Goal: Information Seeking & Learning: Learn about a topic

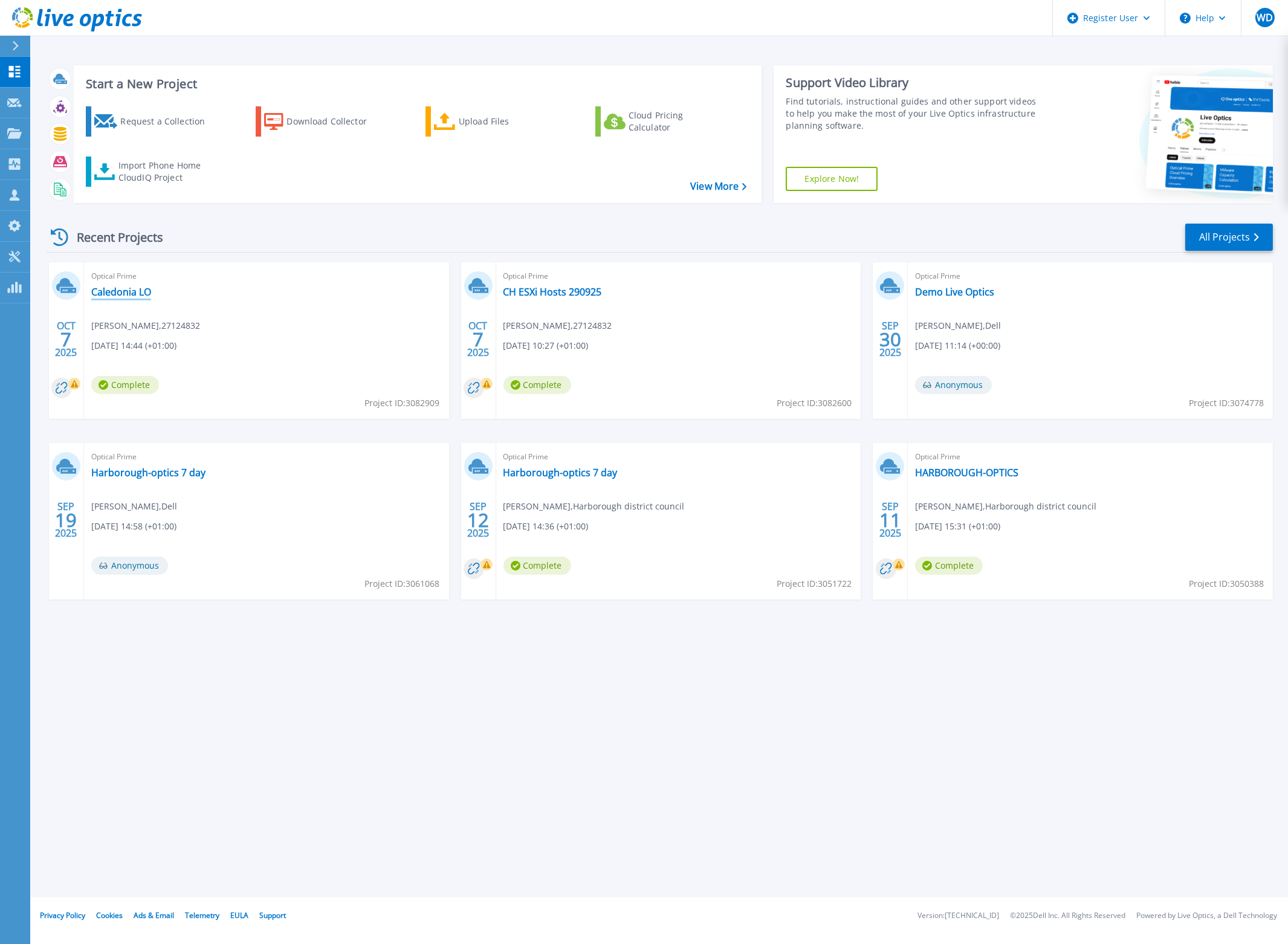
drag, startPoint x: 128, startPoint y: 290, endPoint x: 142, endPoint y: 296, distance: 15.2
click at [128, 290] on link "Caledonia LO" at bounding box center [121, 292] width 60 height 12
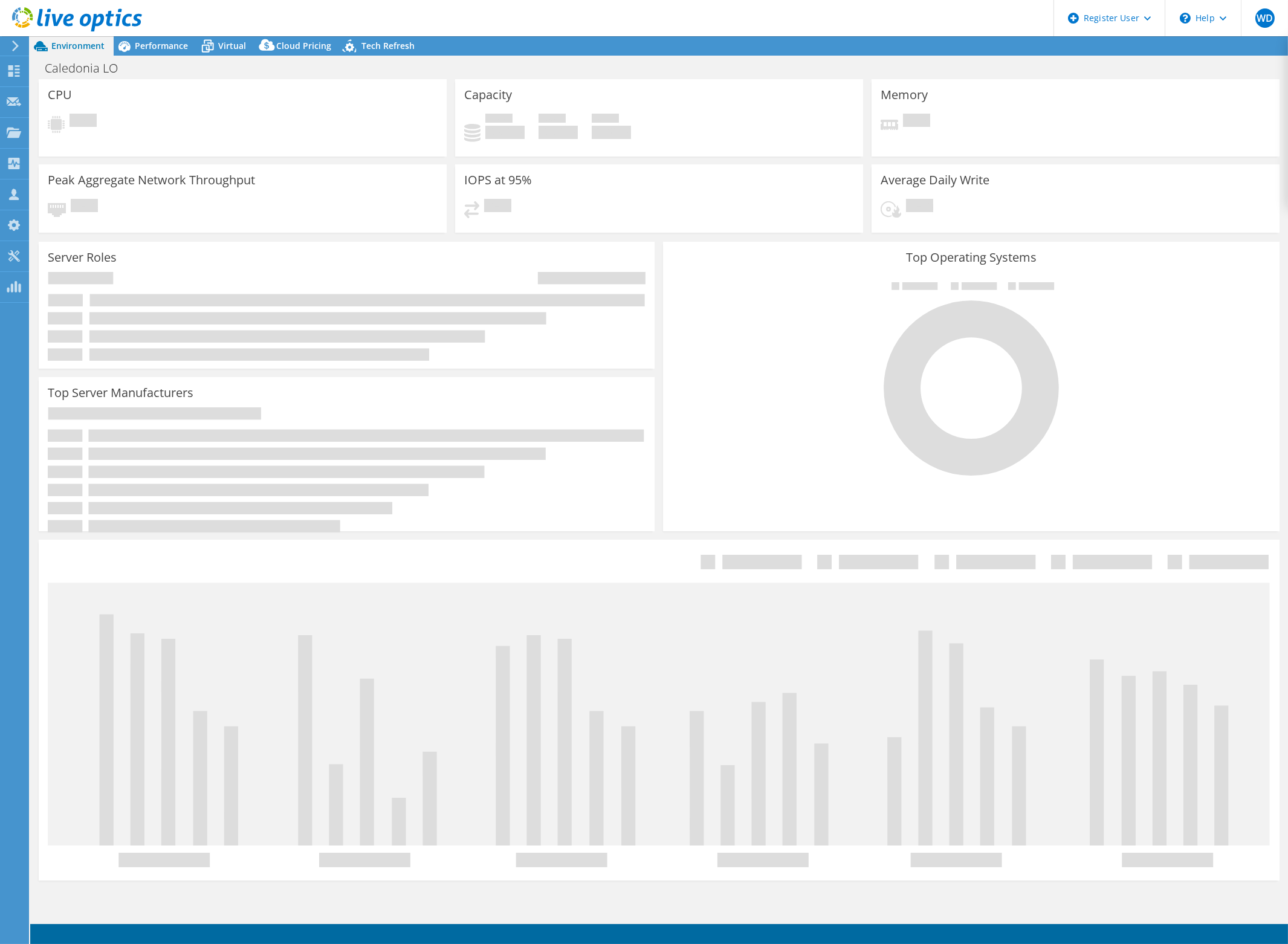
select select "USD"
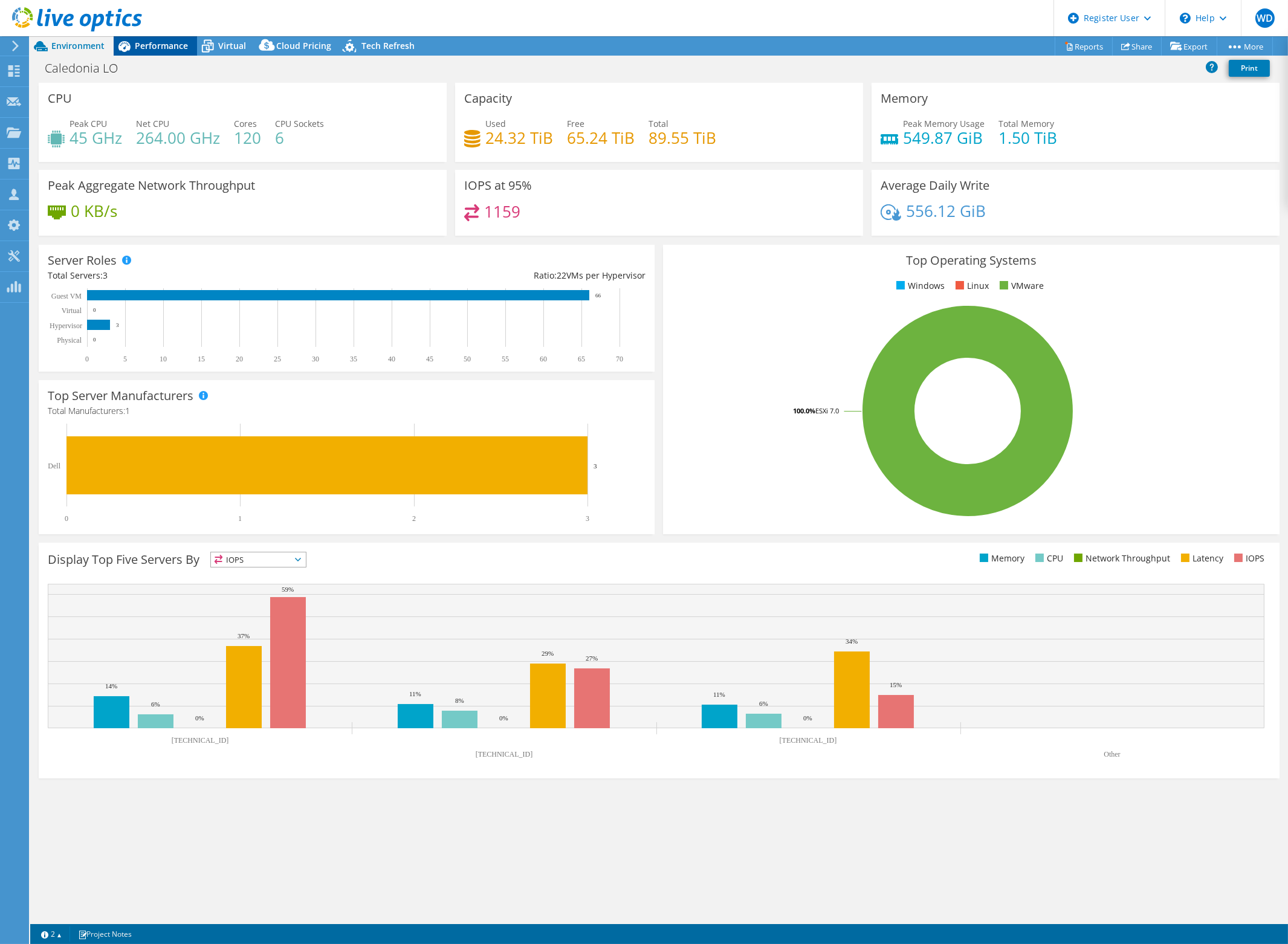
click at [159, 40] on span "Performance" at bounding box center [161, 45] width 53 height 12
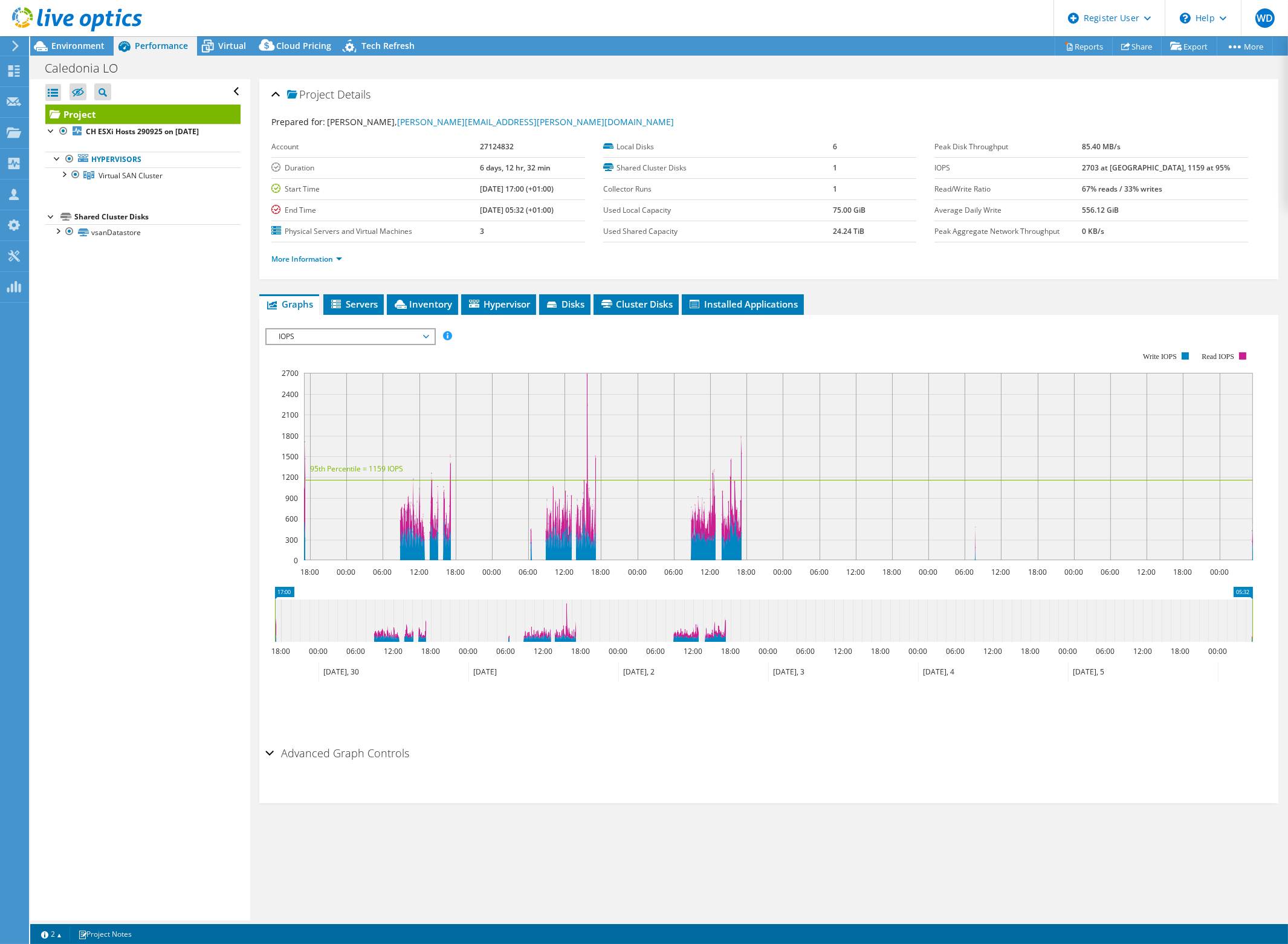
click at [378, 333] on span "IOPS" at bounding box center [350, 337] width 155 height 15
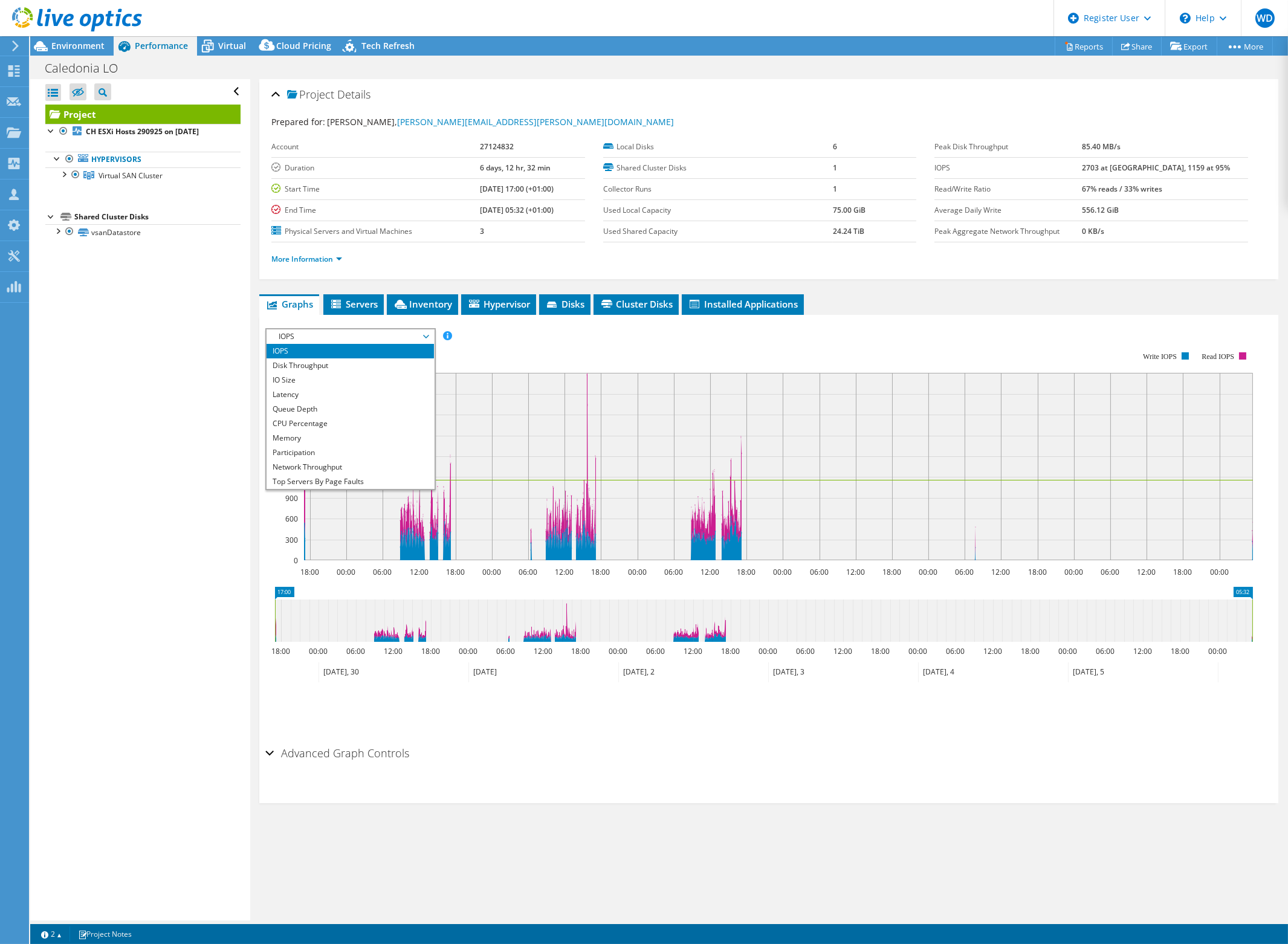
click at [889, 446] on rect at bounding box center [778, 466] width 949 height 187
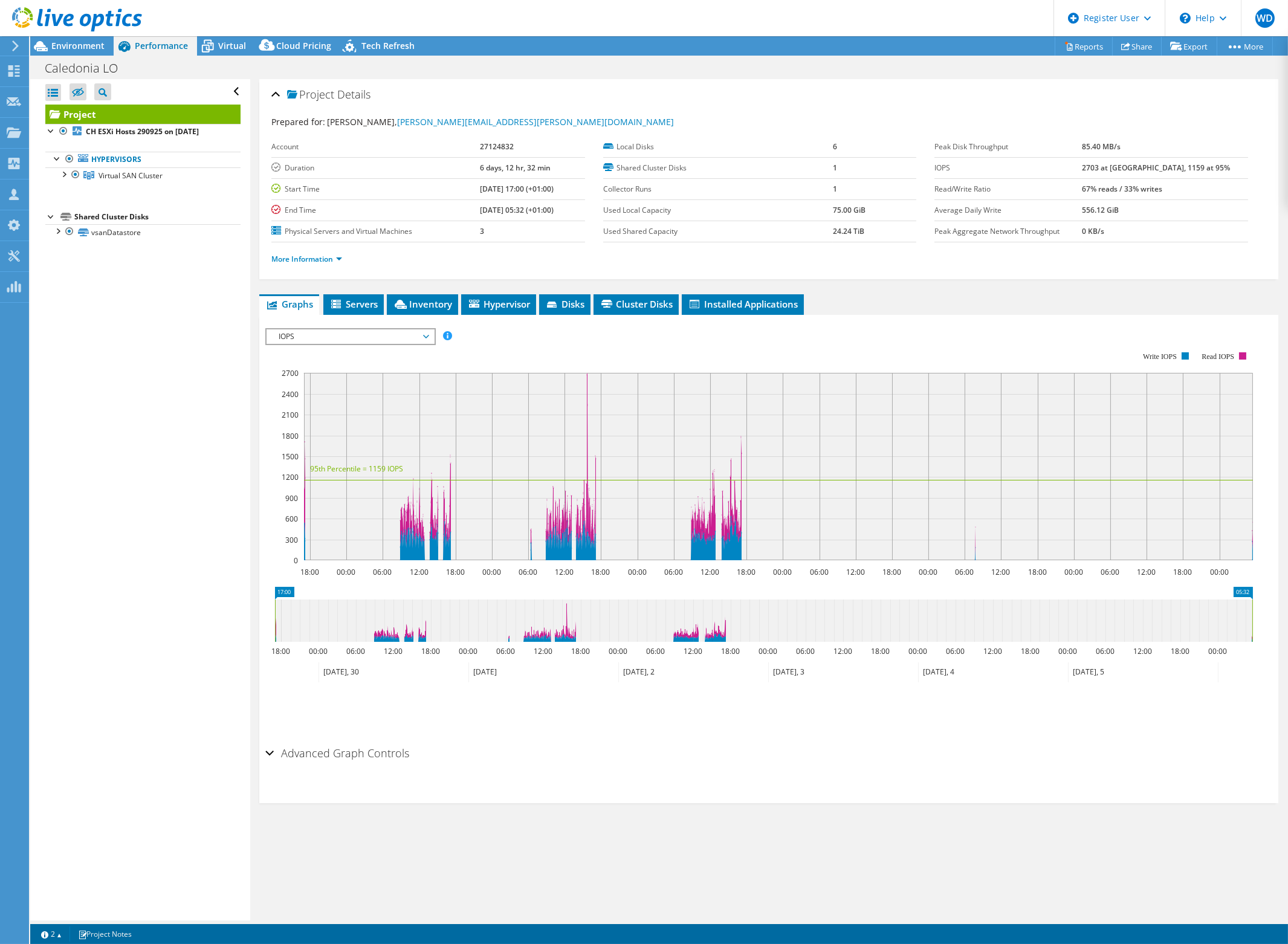
drag, startPoint x: 371, startPoint y: 324, endPoint x: 373, endPoint y: 335, distance: 11.2
click at [372, 330] on div "IOPS Disk Throughput IO Size Latency Queue Depth CPU Percentage Memory Page Fau…" at bounding box center [768, 532] width 1007 height 419
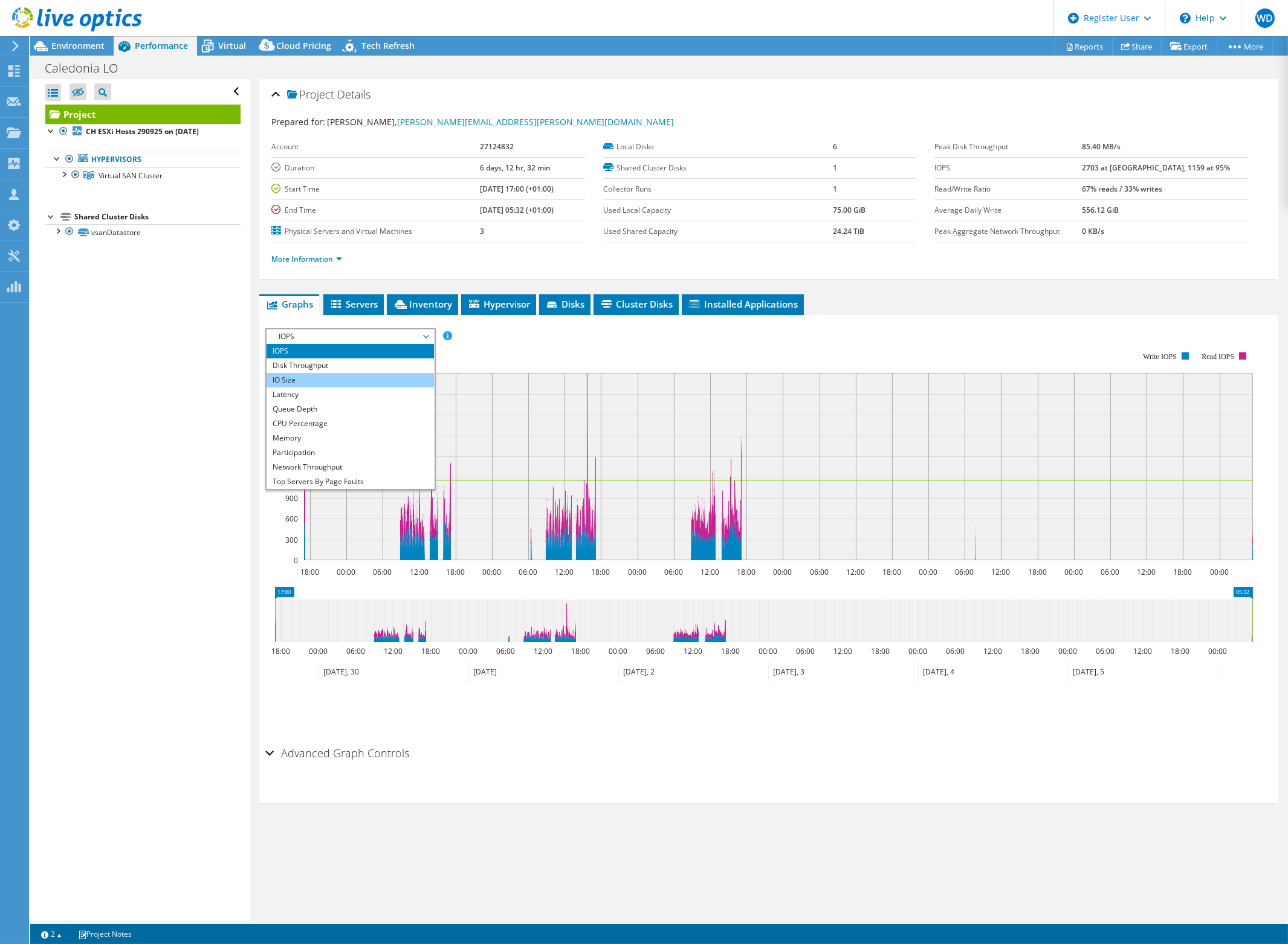
click at [346, 375] on li "IO Size" at bounding box center [350, 380] width 167 height 15
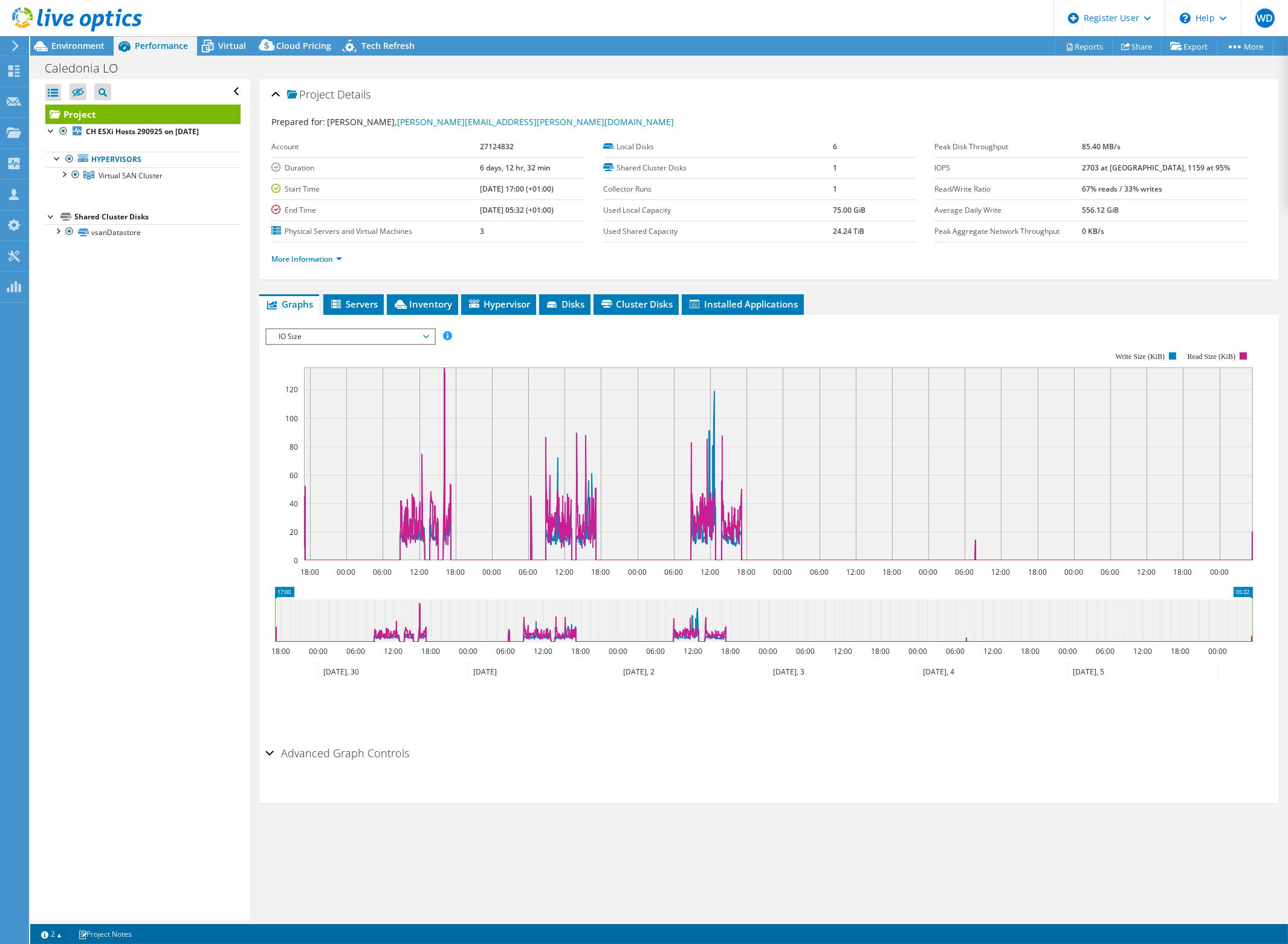
click at [402, 333] on span "IO Size" at bounding box center [350, 337] width 155 height 15
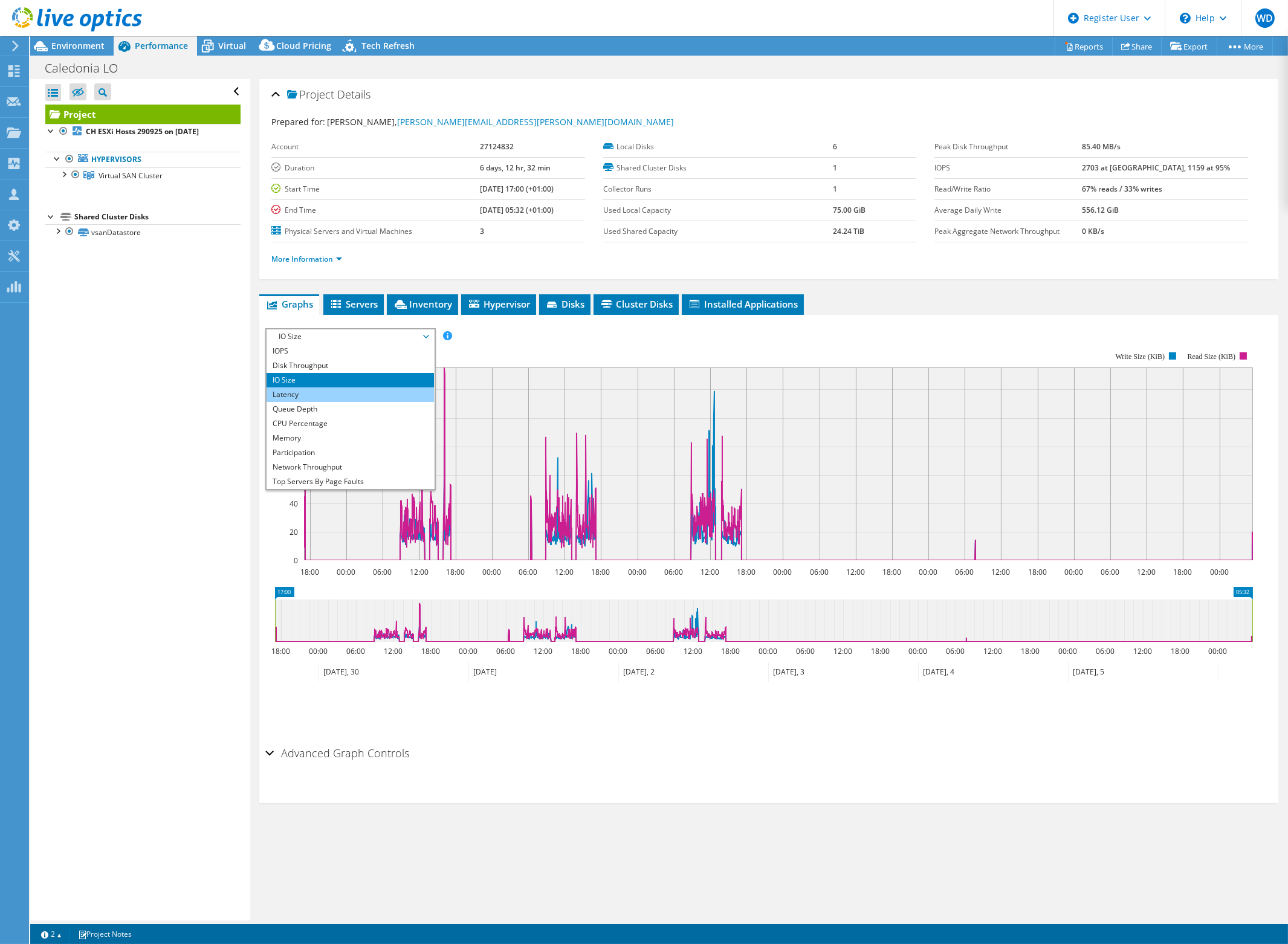
click at [359, 387] on li "Latency" at bounding box center [350, 394] width 167 height 15
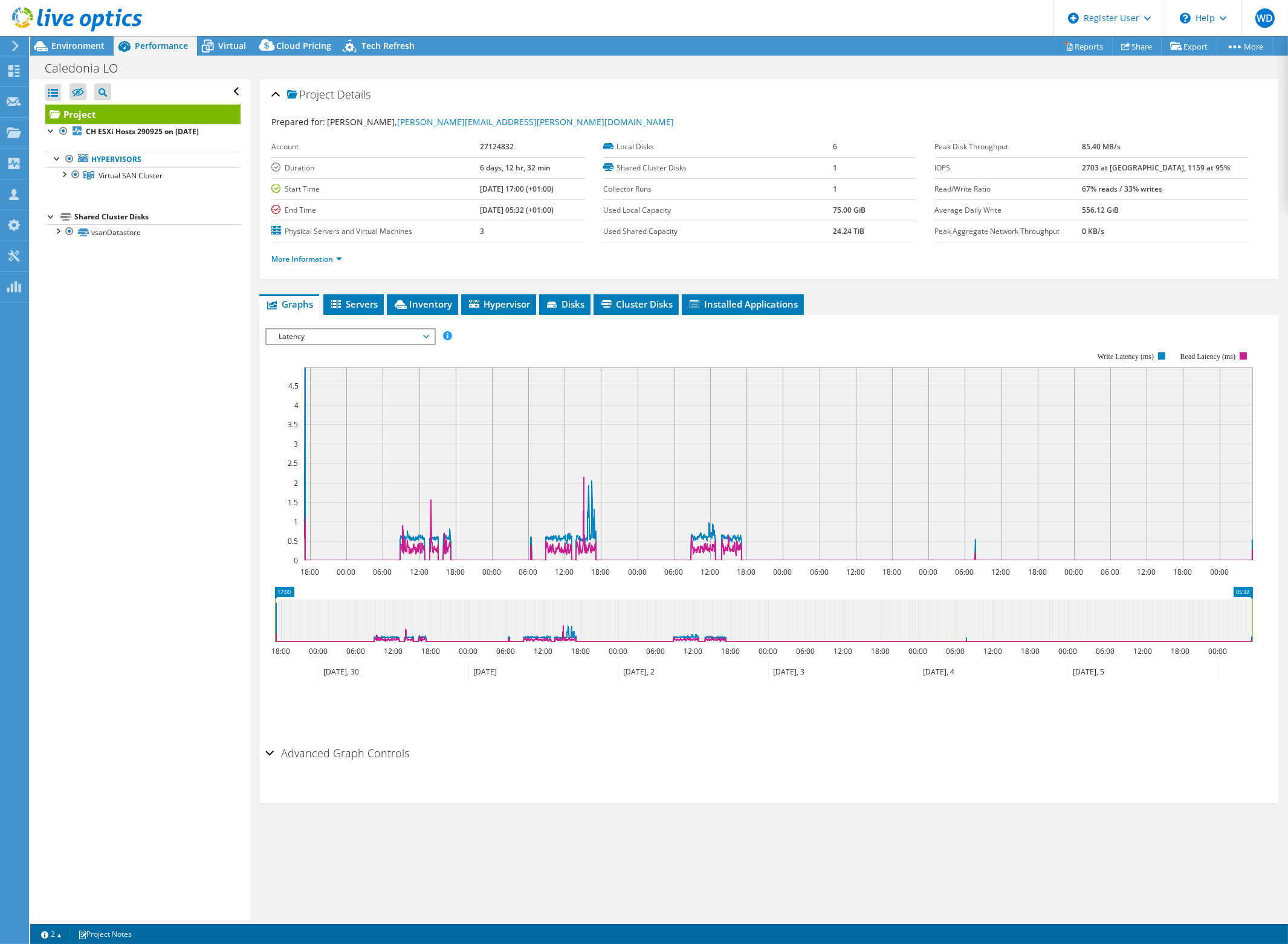
click at [366, 337] on span "Latency" at bounding box center [350, 337] width 155 height 15
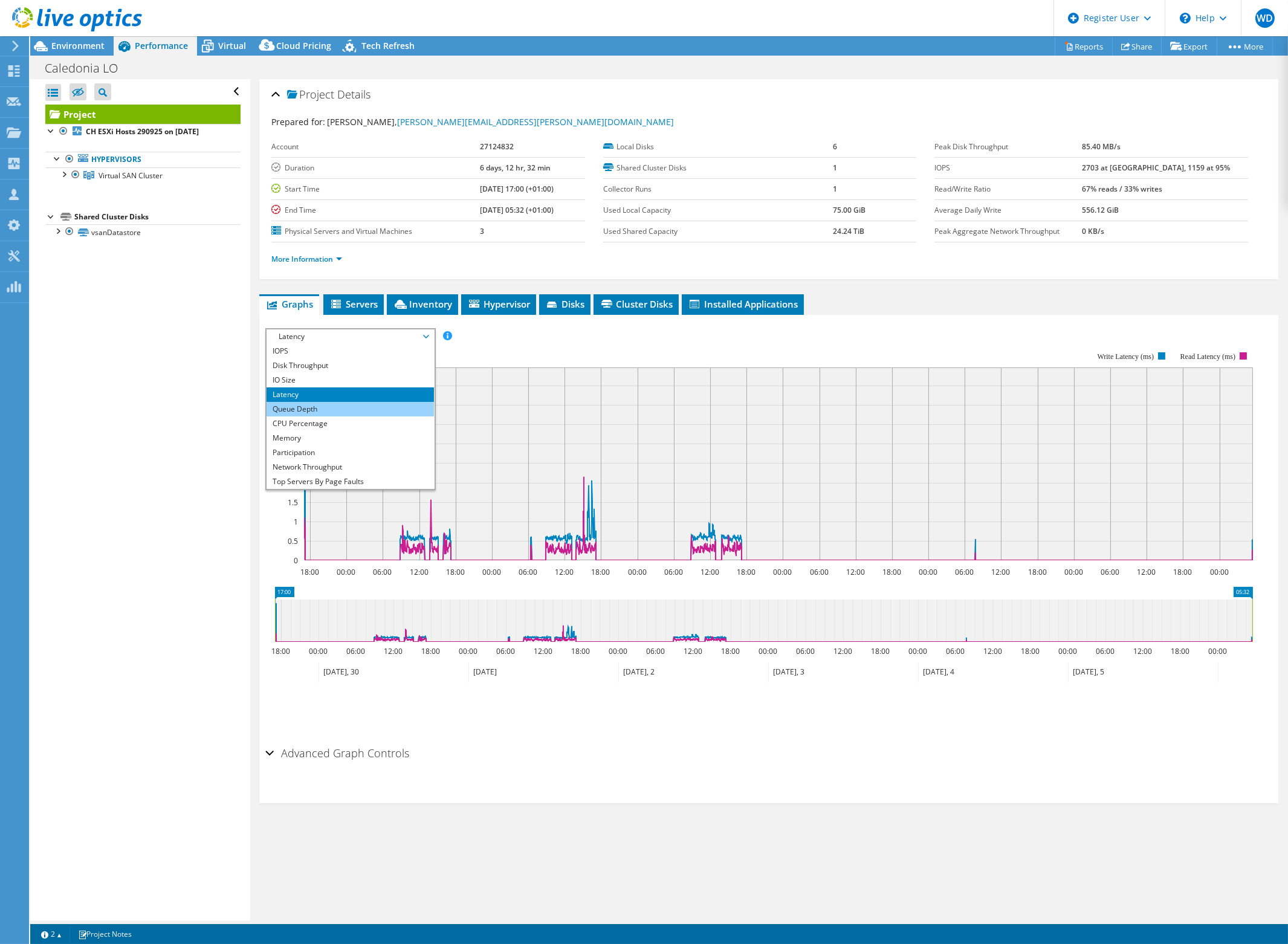
click at [351, 405] on li "Queue Depth" at bounding box center [350, 409] width 167 height 15
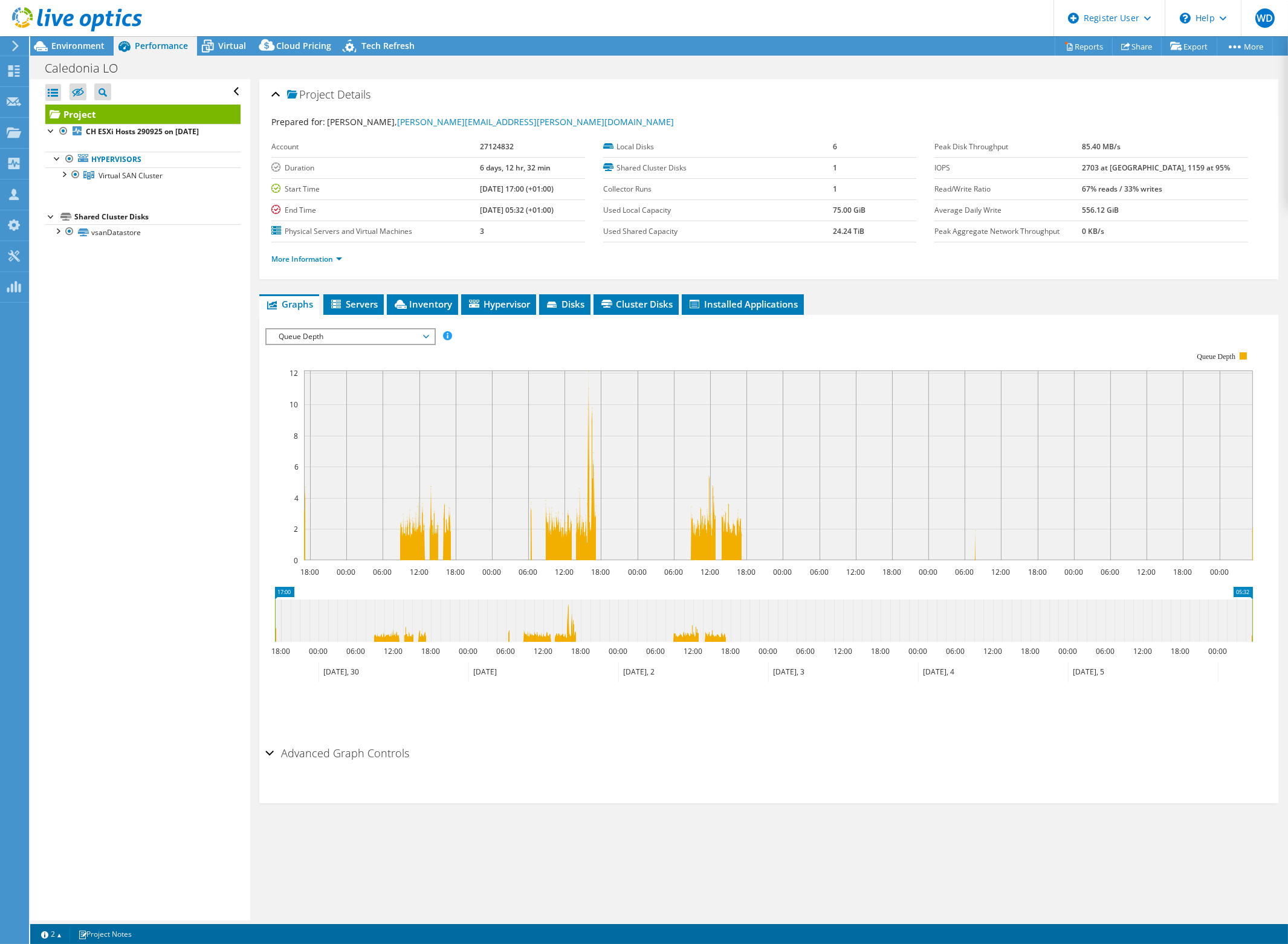
click at [388, 330] on span "Queue Depth" at bounding box center [350, 337] width 155 height 15
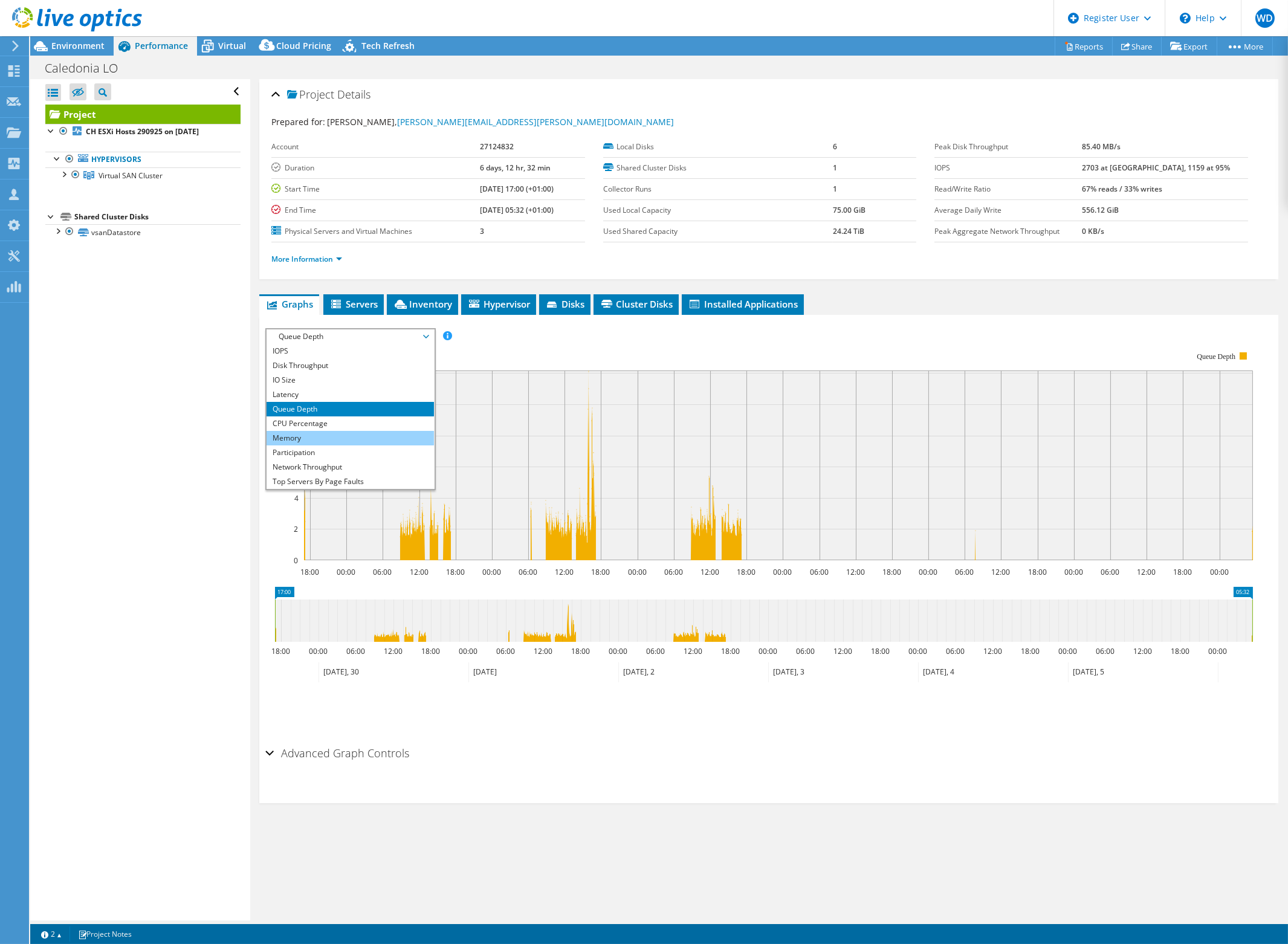
click at [340, 431] on li "Memory" at bounding box center [350, 438] width 167 height 15
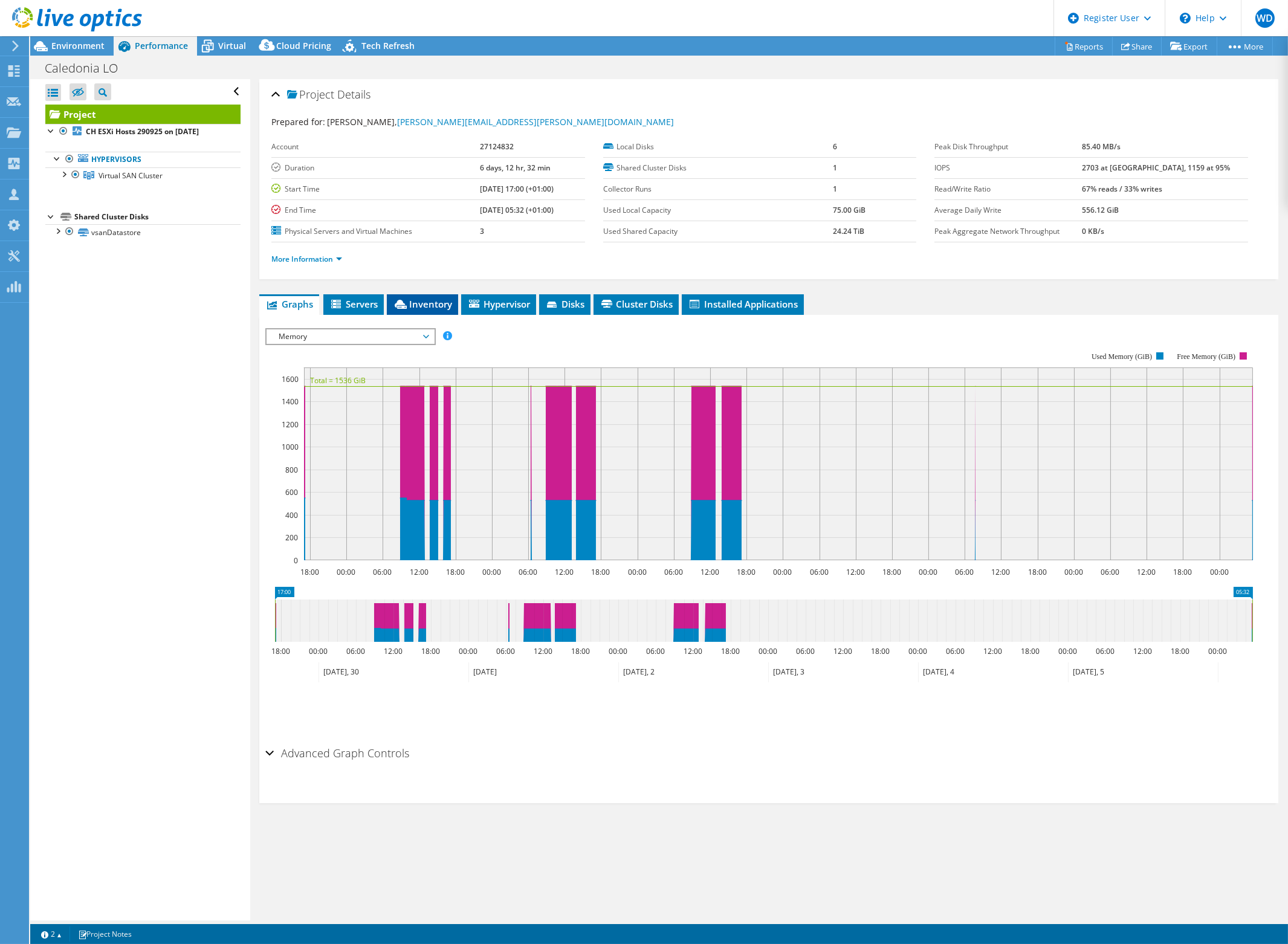
click at [431, 303] on span "Inventory" at bounding box center [422, 303] width 59 height 12
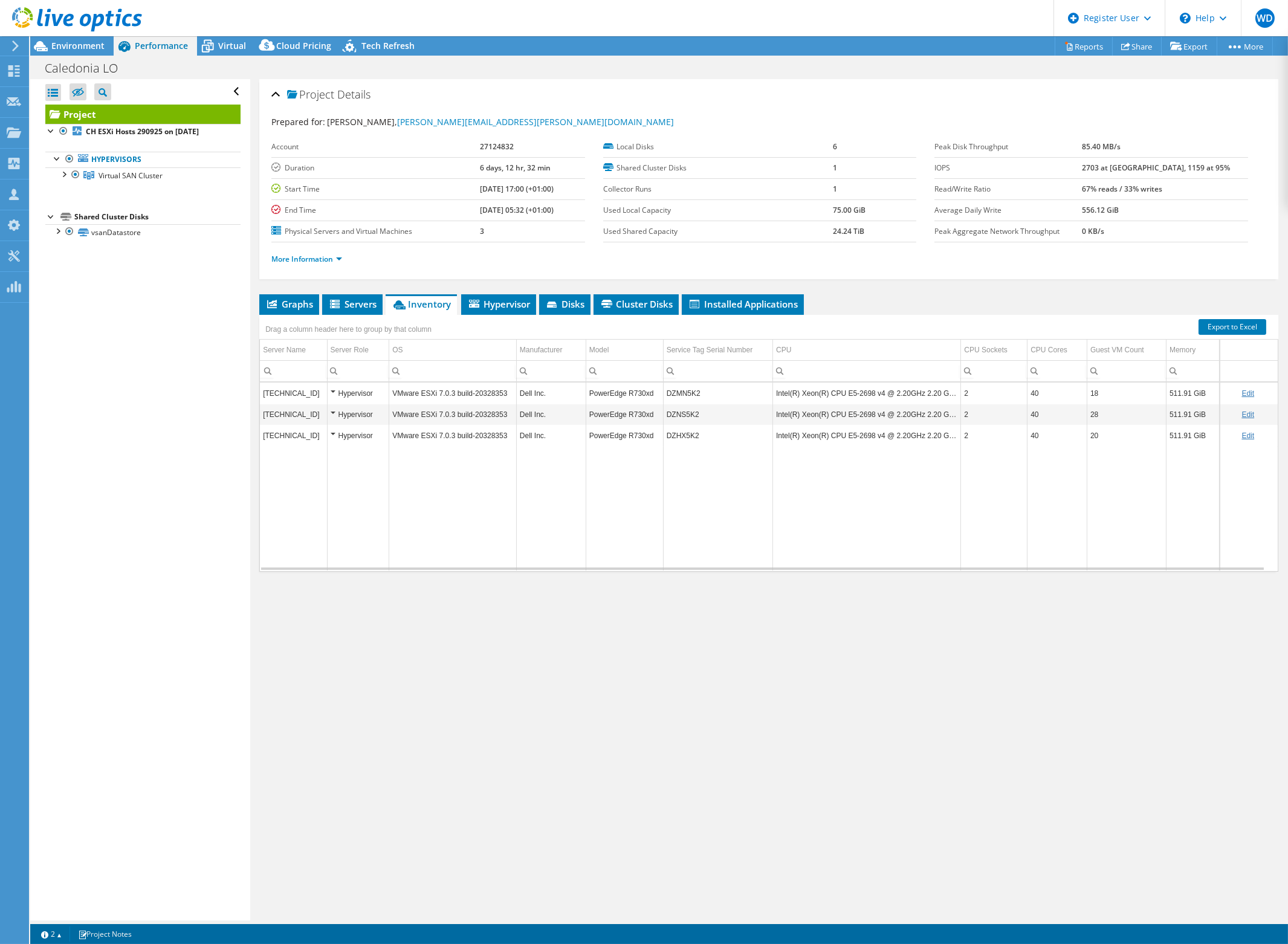
drag, startPoint x: 230, startPoint y: 42, endPoint x: 268, endPoint y: 68, distance: 46.0
click at [230, 44] on span "Virtual" at bounding box center [232, 45] width 28 height 12
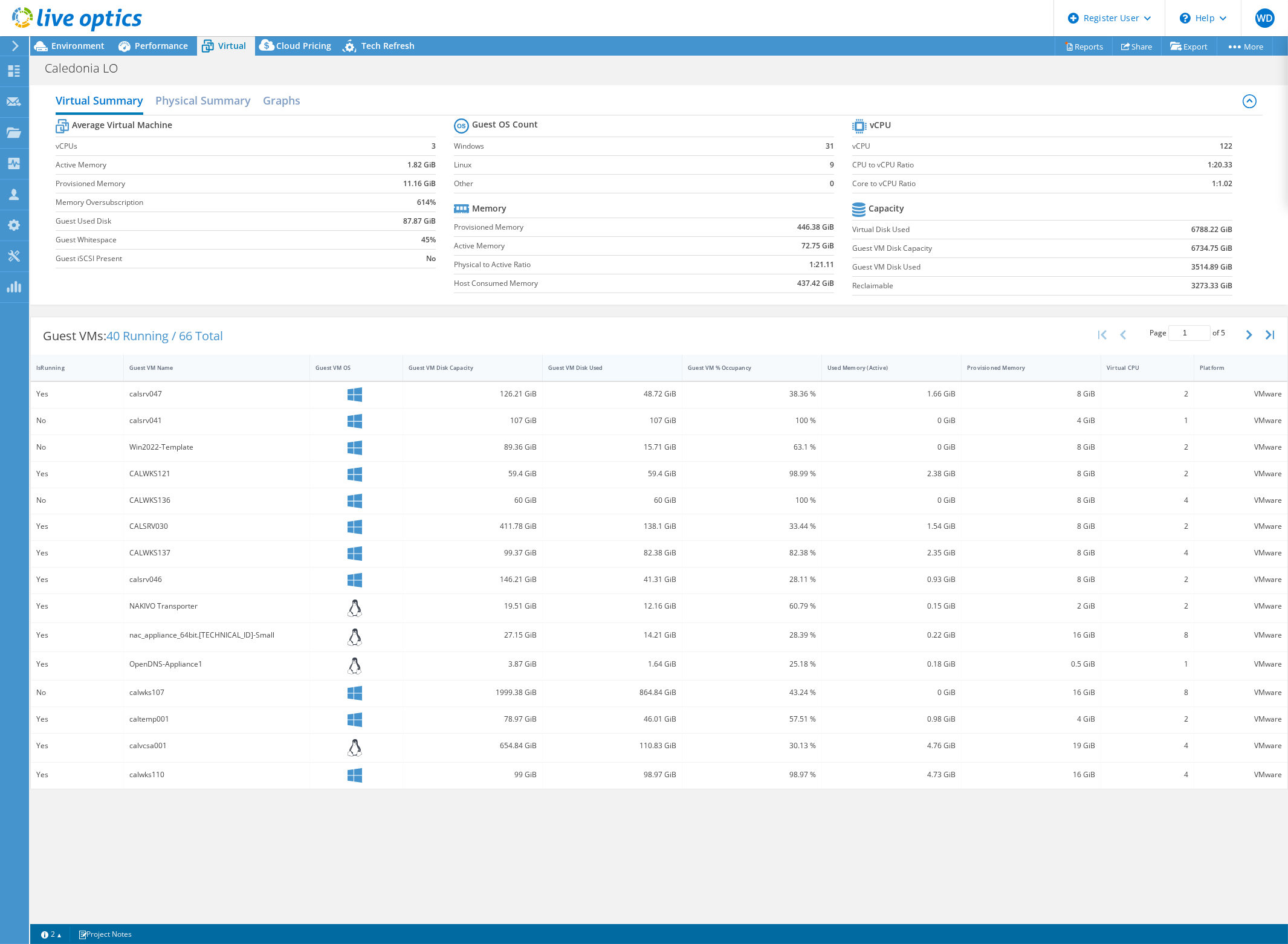
click at [634, 366] on div "Guest VM Disk Used" at bounding box center [605, 367] width 114 height 8
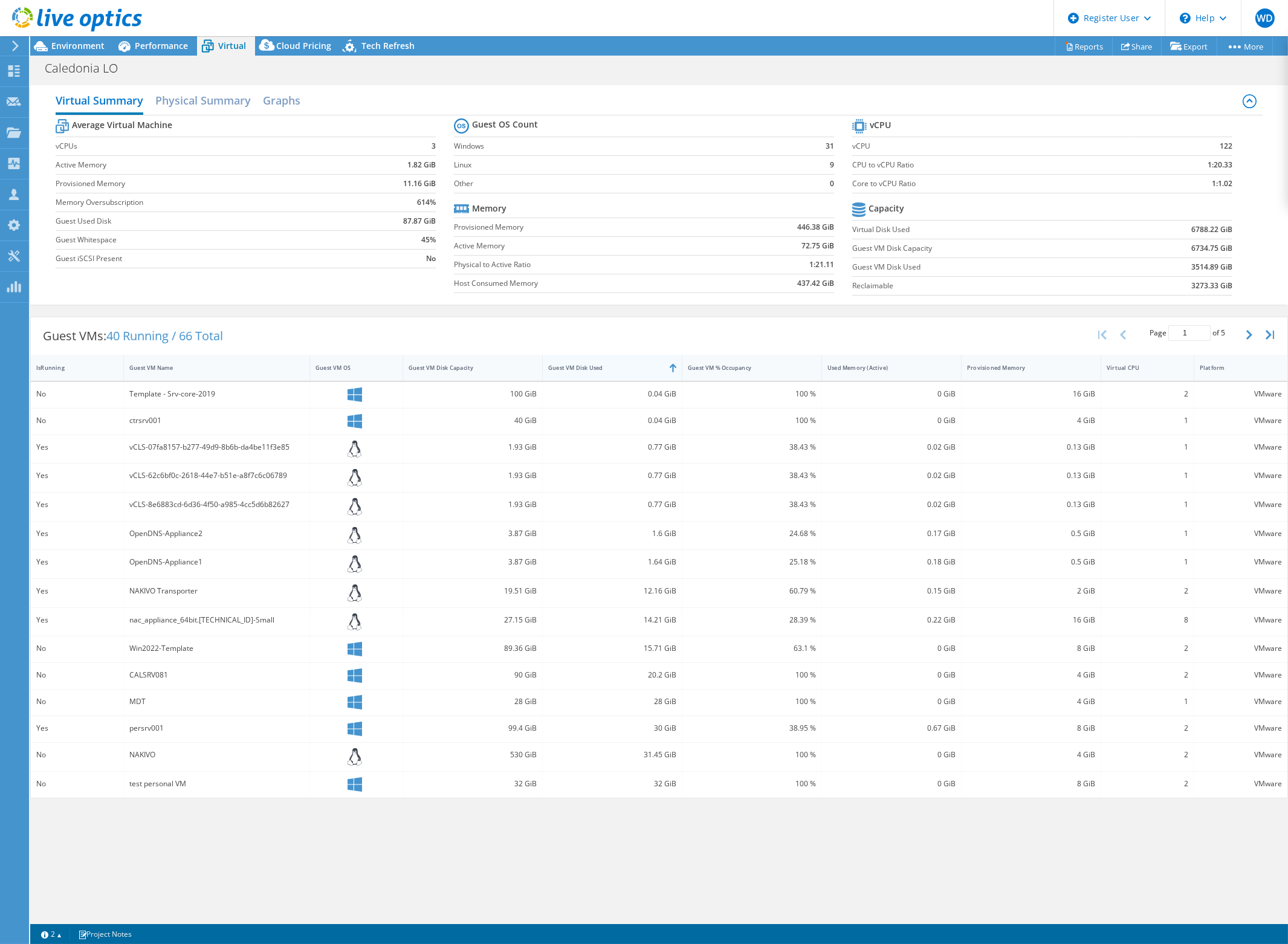
click at [634, 366] on div "Guest VM Disk Used" at bounding box center [605, 367] width 114 height 8
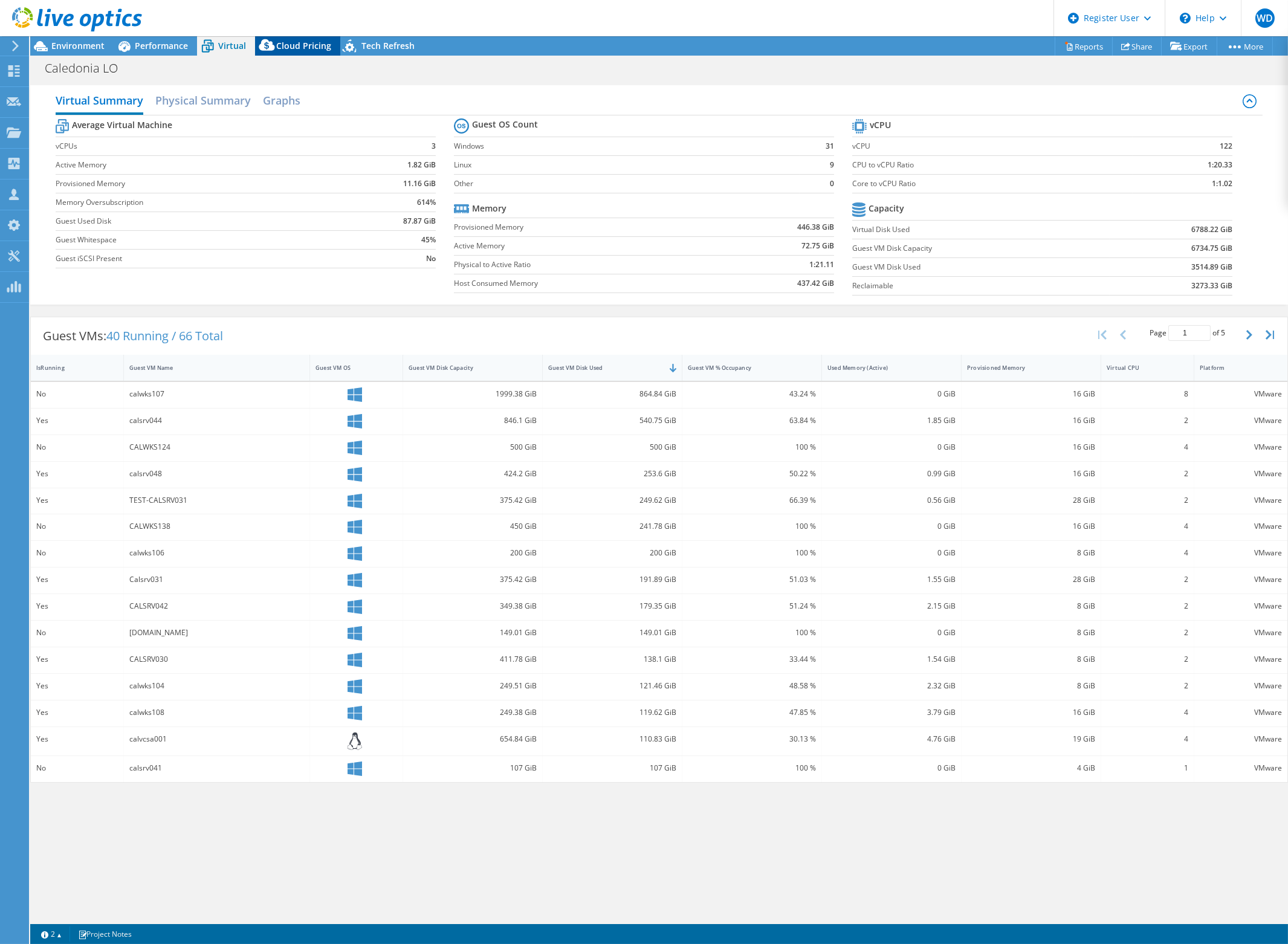
click at [290, 44] on span "Cloud Pricing" at bounding box center [303, 45] width 55 height 12
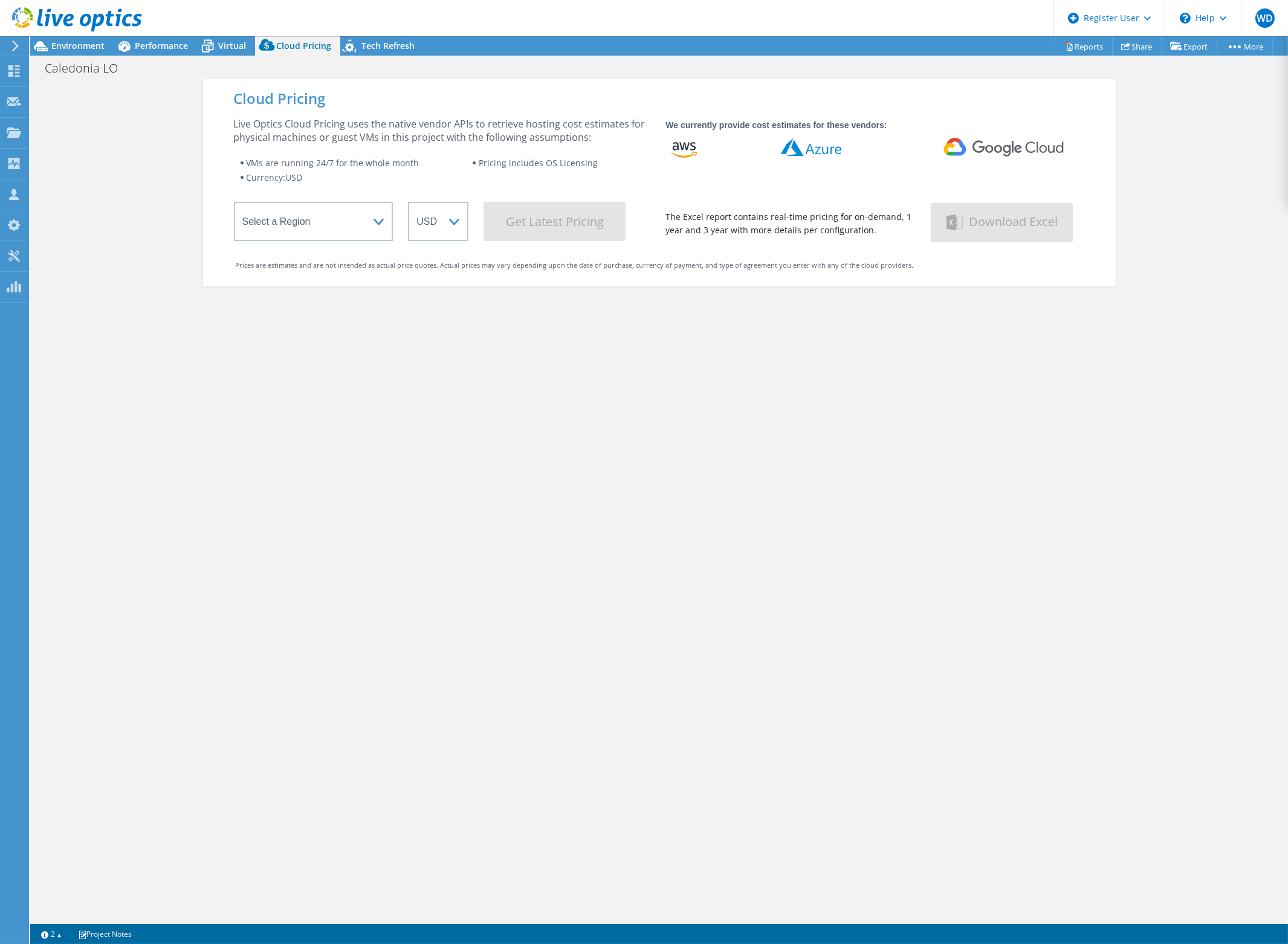
drag, startPoint x: 289, startPoint y: 242, endPoint x: 305, endPoint y: 259, distance: 23.3
click at [289, 242] on div "Live Optics Cloud Pricing uses the native vendor APIs to retrieve hosting cost …" at bounding box center [659, 180] width 851 height 125
drag, startPoint x: 337, startPoint y: 221, endPoint x: 326, endPoint y: 239, distance: 21.1
click at [332, 222] on select "Select a Region Asia Pacific (Hong Kong) Asia Pacific (Mumbai) Asia Pacific (Se…" at bounding box center [314, 221] width 160 height 40
select select "EULondon"
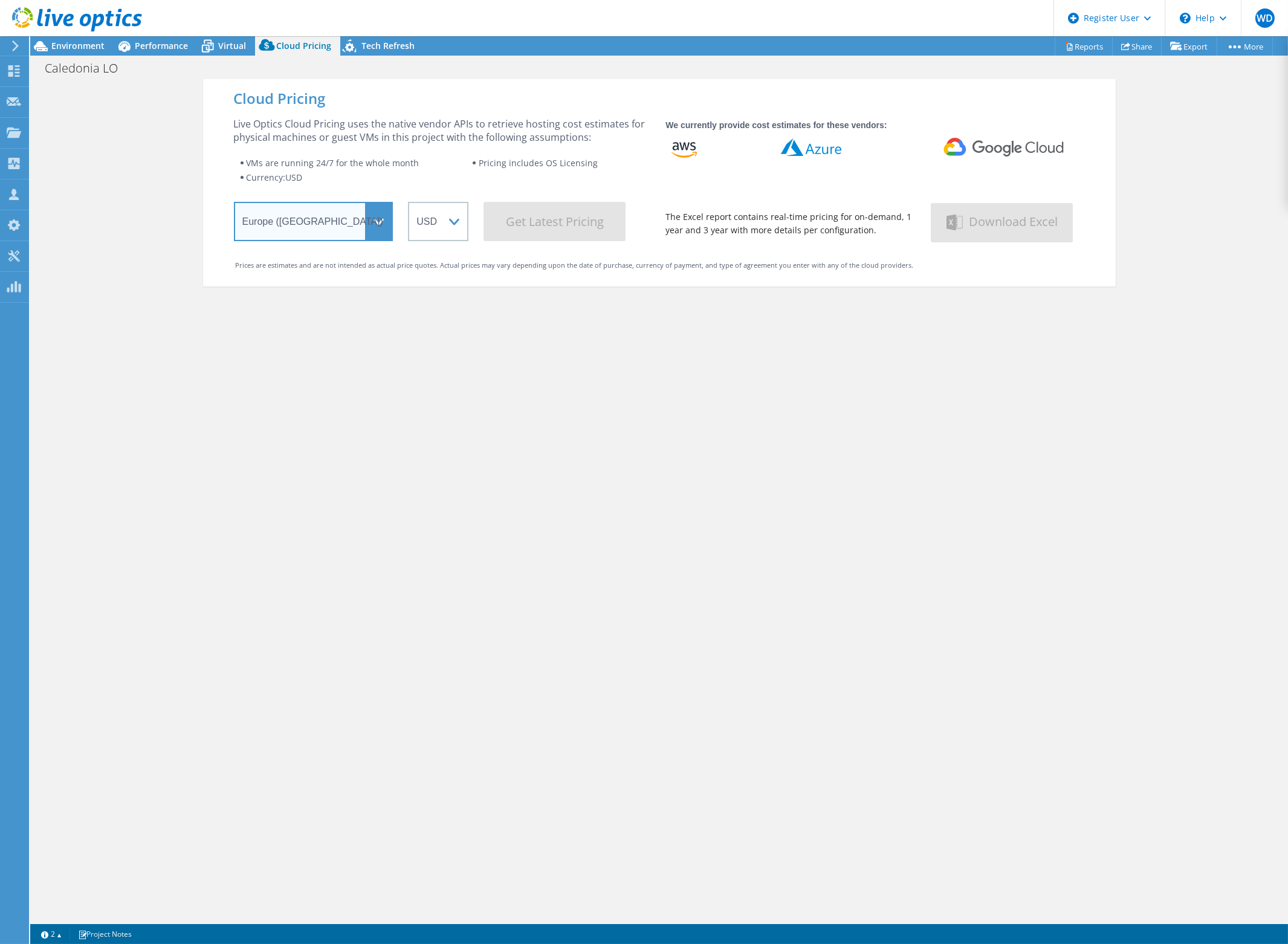
click at [234, 204] on select "Select a Region Asia Pacific (Hong Kong) Asia Pacific (Mumbai) Asia Pacific (Se…" at bounding box center [314, 221] width 160 height 40
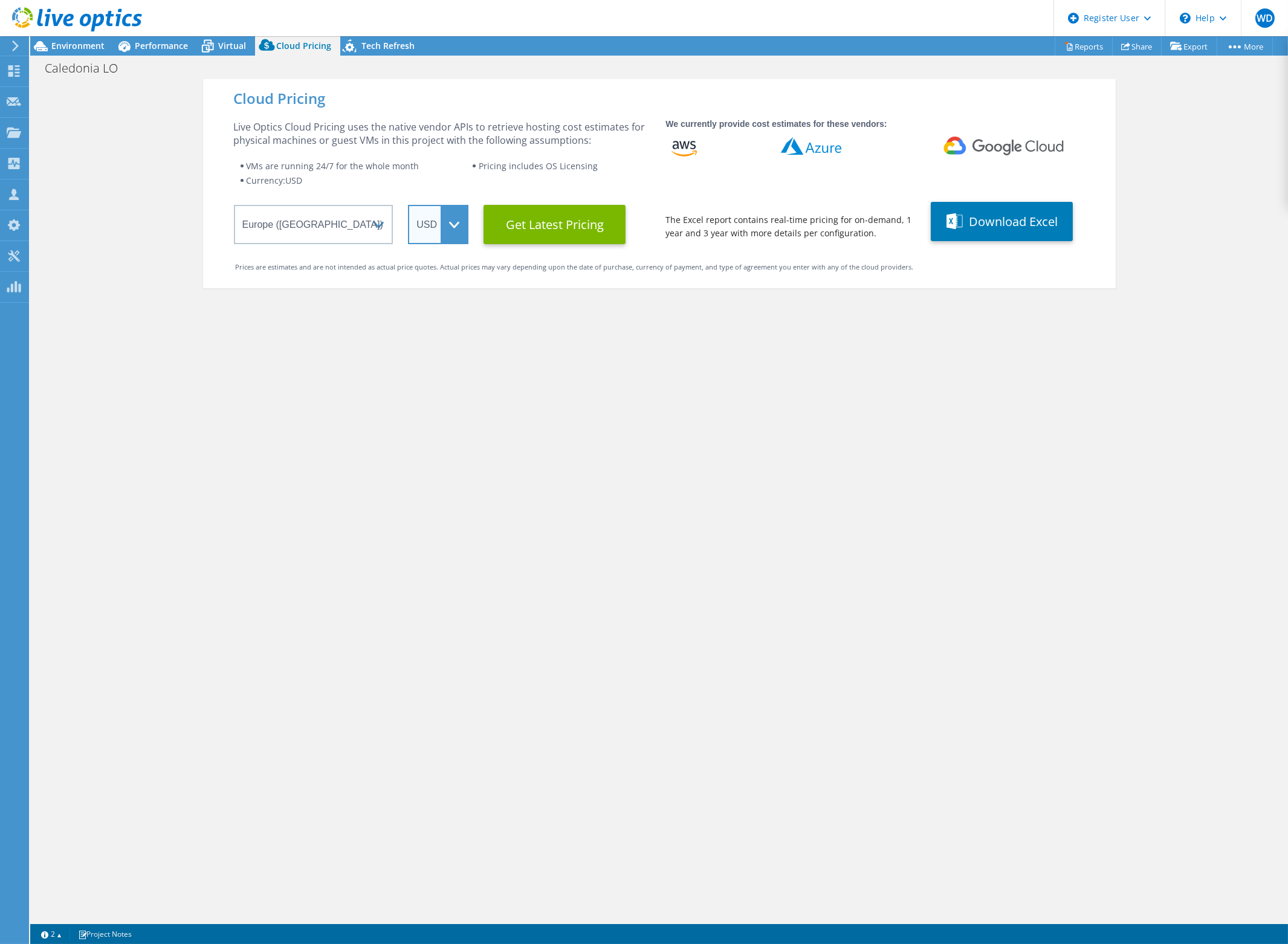
drag, startPoint x: 447, startPoint y: 232, endPoint x: 447, endPoint y: 243, distance: 11.0
click at [447, 235] on select "ARS AUD BRL CAD CHF CLP CNY DKK EUR GBP HKD HUF INR JPY MXN MYR NOK NZD PEN SEK…" at bounding box center [438, 224] width 60 height 40
click at [408, 205] on select "ARS AUD BRL CAD CHF CLP CNY DKK EUR GBP HKD HUF INR JPY MXN MYR NOK NZD PEN SEK…" at bounding box center [438, 224] width 60 height 40
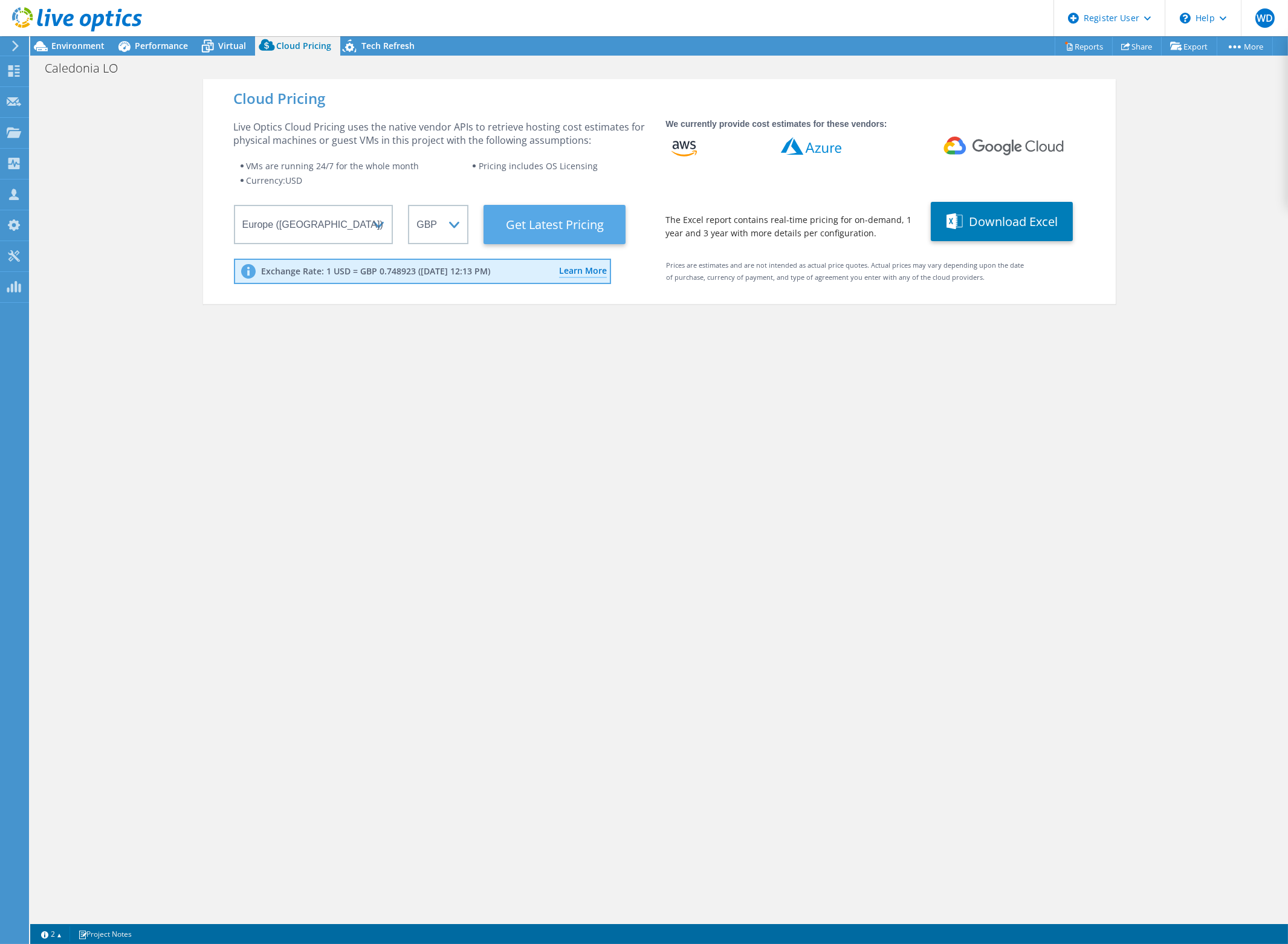
click at [552, 225] on Latest "Get Latest Pricing" at bounding box center [554, 224] width 142 height 40
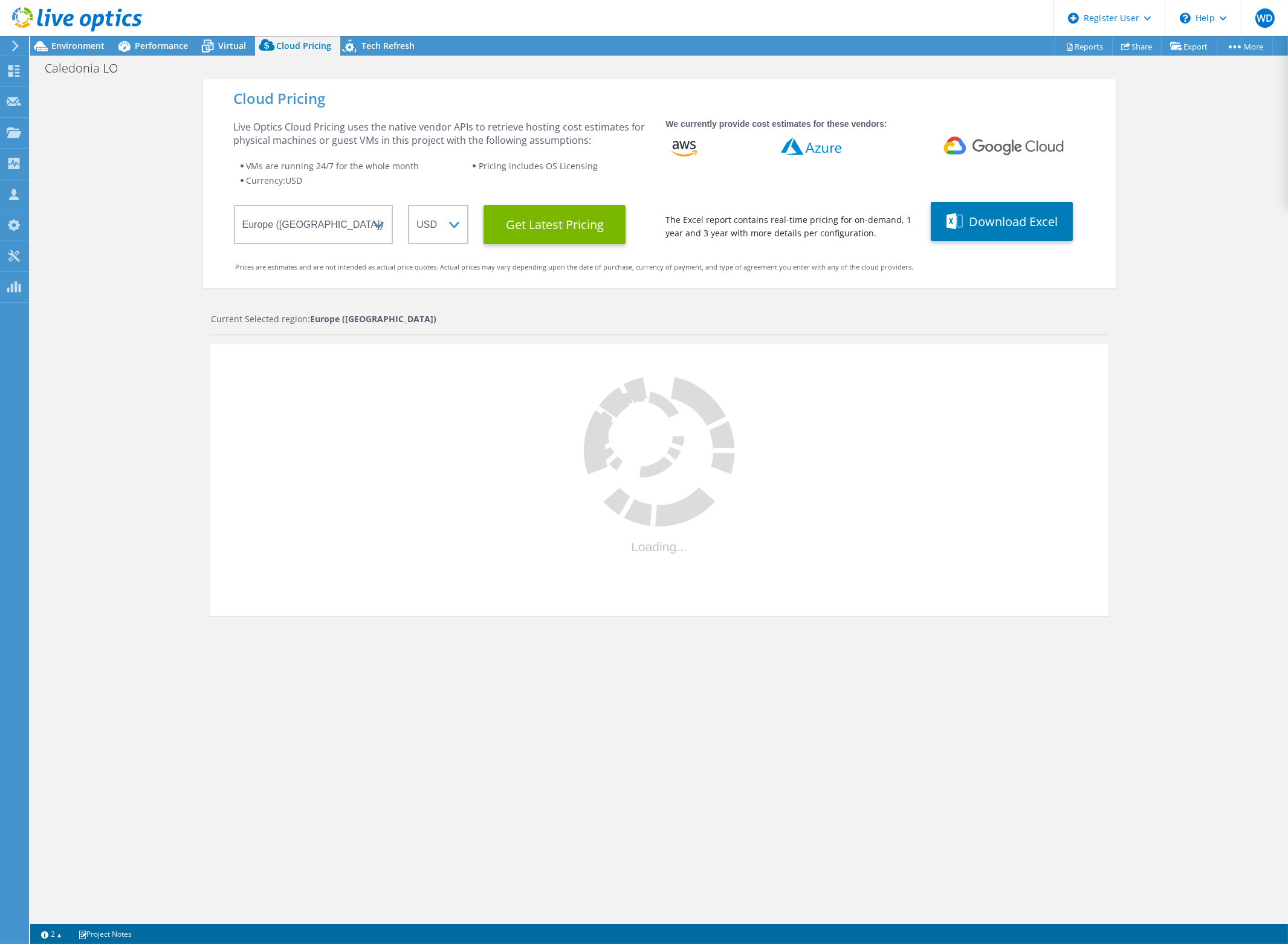
select select "GBP"
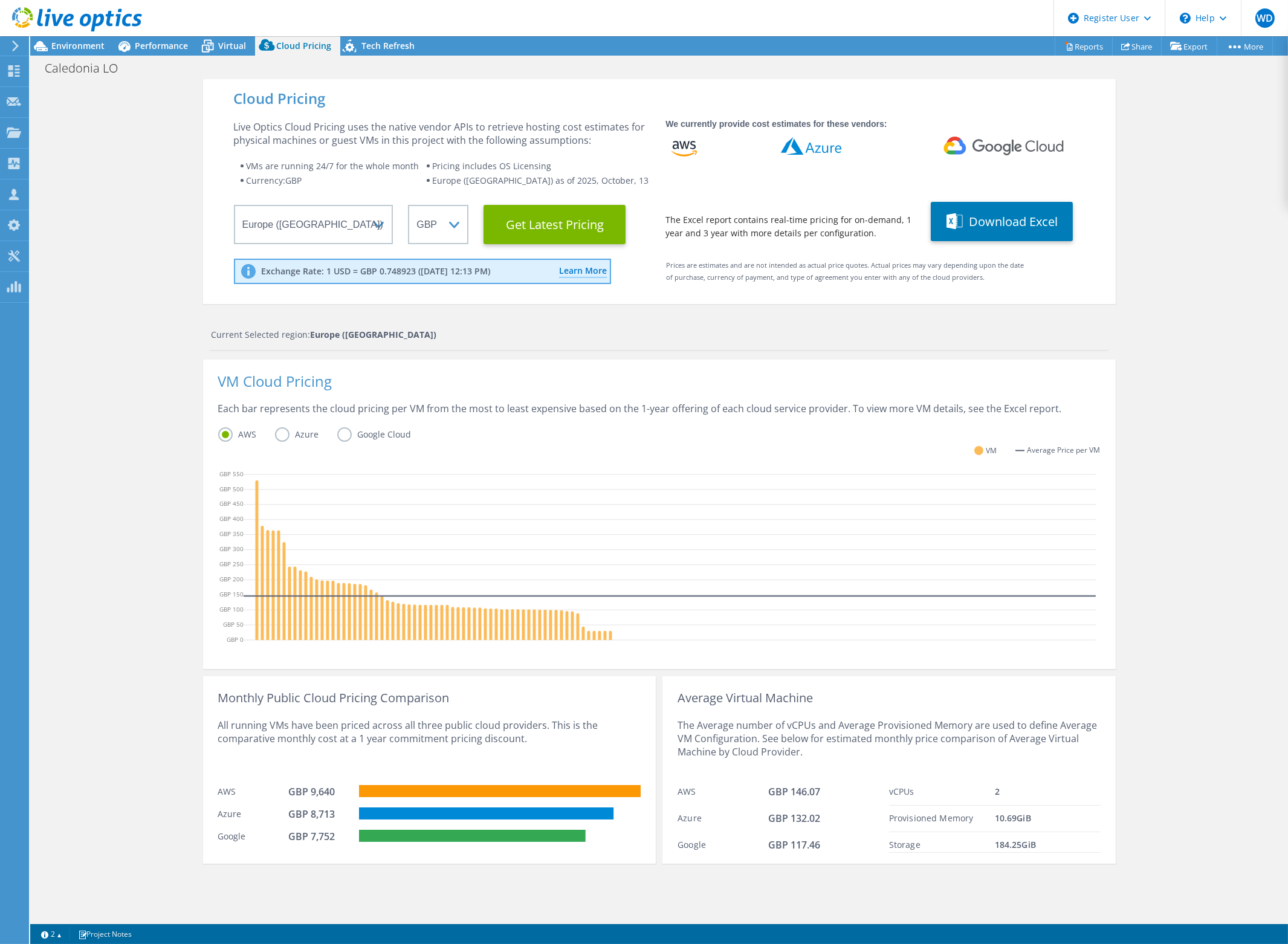
click at [275, 428] on label "Azure" at bounding box center [306, 435] width 62 height 15
click at [0, 0] on input "Azure" at bounding box center [0, 0] width 0 height 0
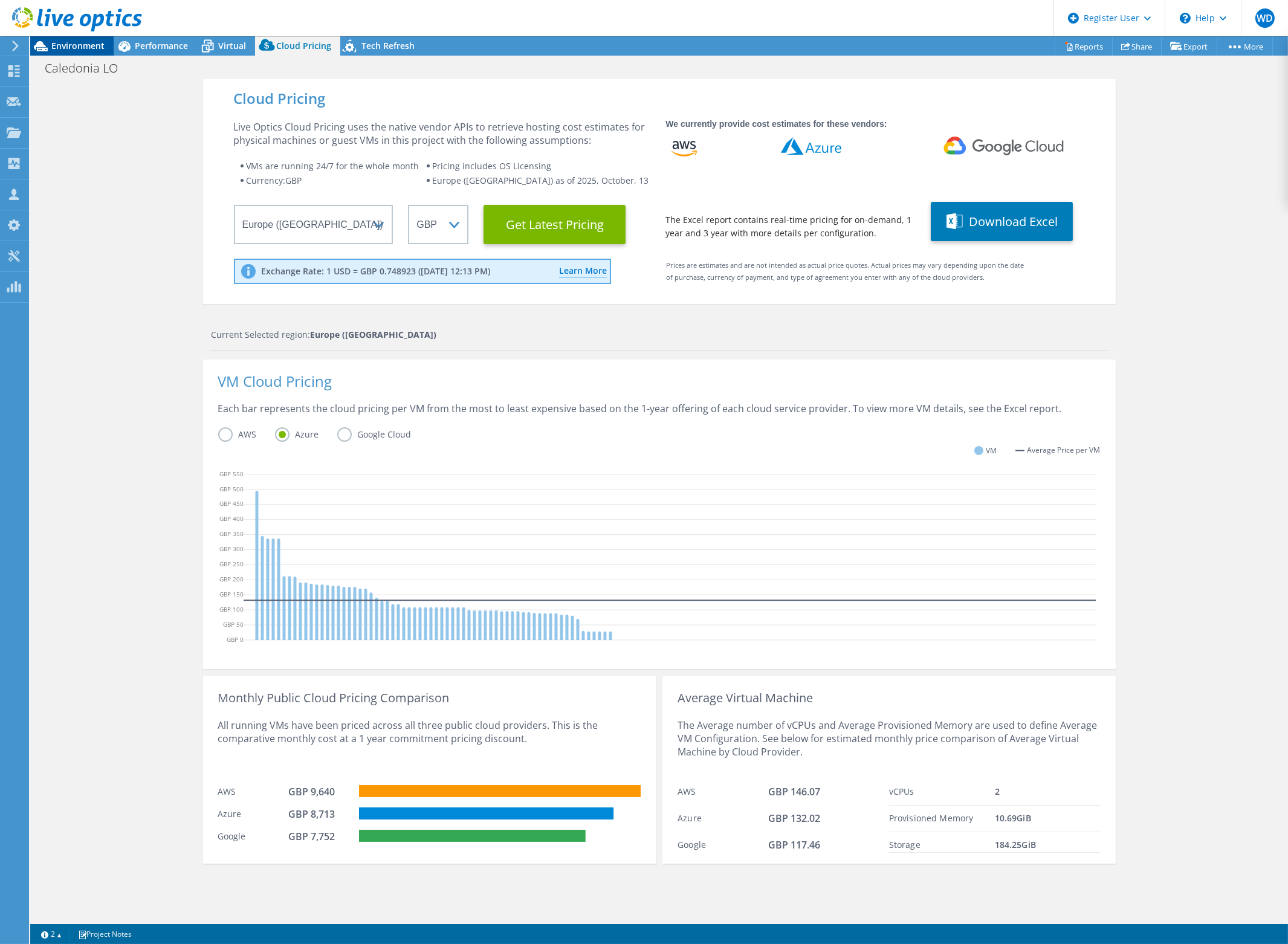
click at [69, 42] on span "Environment" at bounding box center [78, 45] width 53 height 12
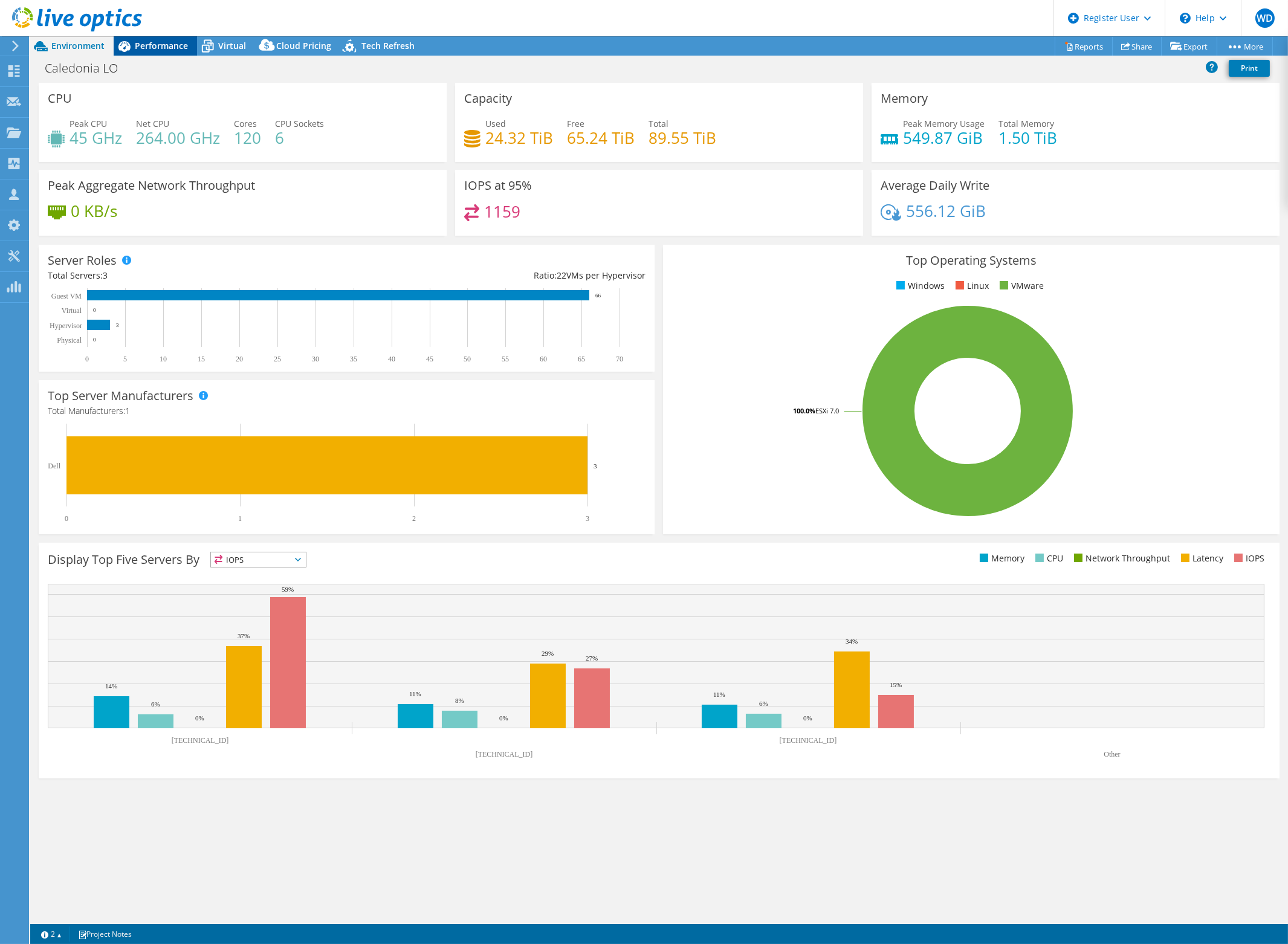
click at [164, 47] on span "Performance" at bounding box center [161, 45] width 53 height 12
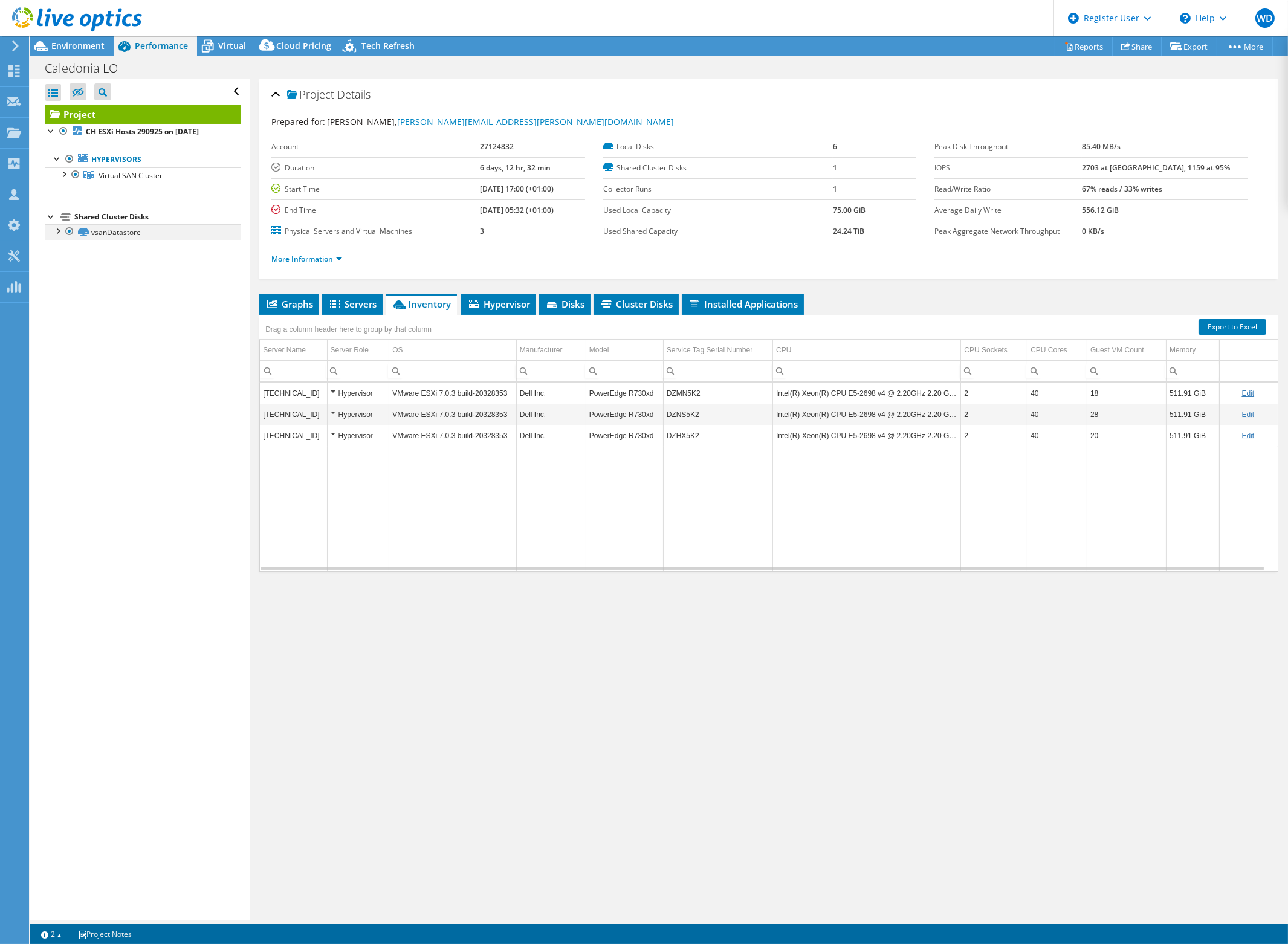
click at [58, 228] on div at bounding box center [57, 230] width 12 height 12
click at [53, 228] on div at bounding box center [57, 230] width 12 height 12
click at [236, 44] on span "Virtual" at bounding box center [232, 45] width 28 height 12
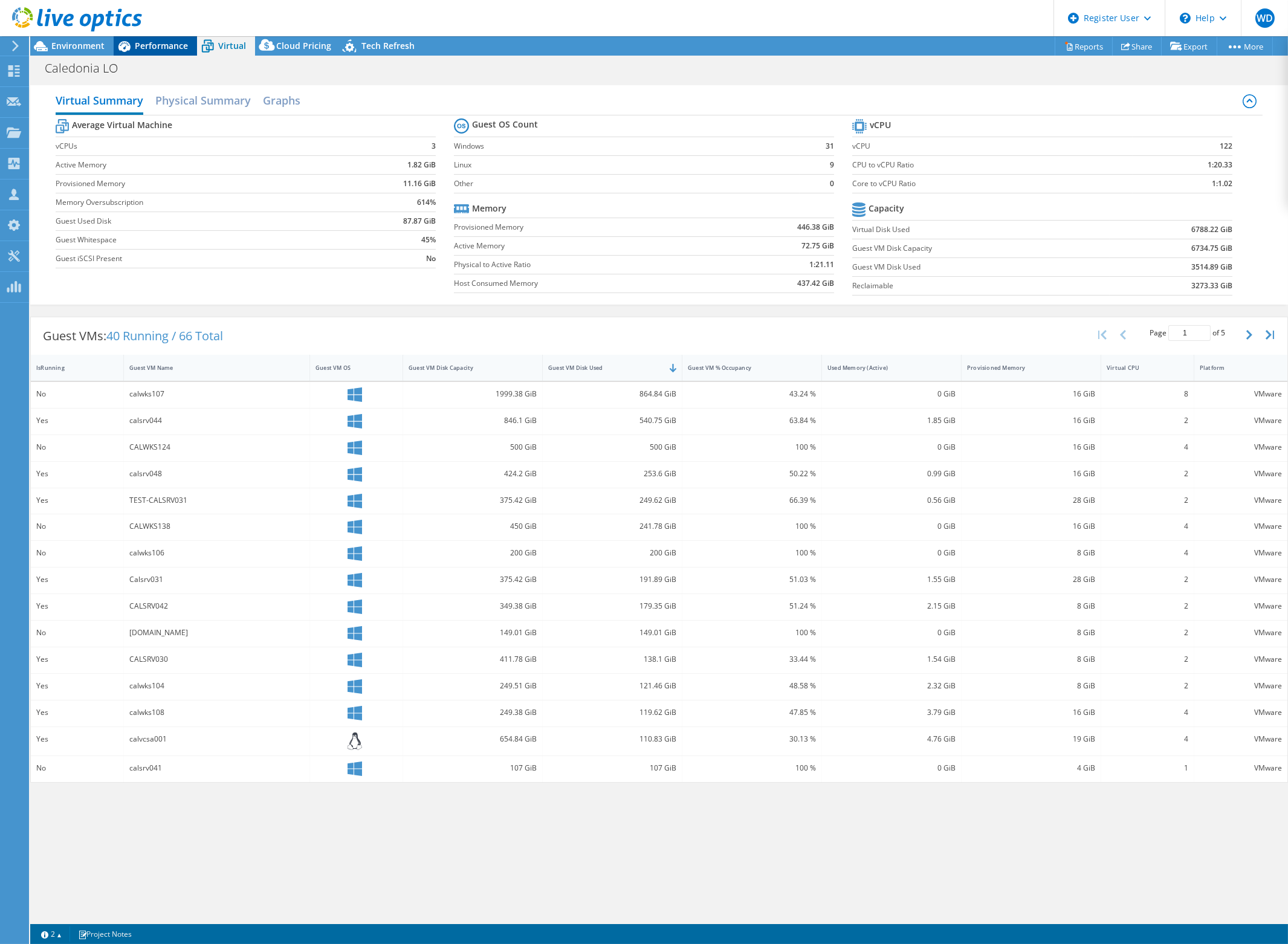
click at [147, 44] on span "Performance" at bounding box center [161, 45] width 53 height 12
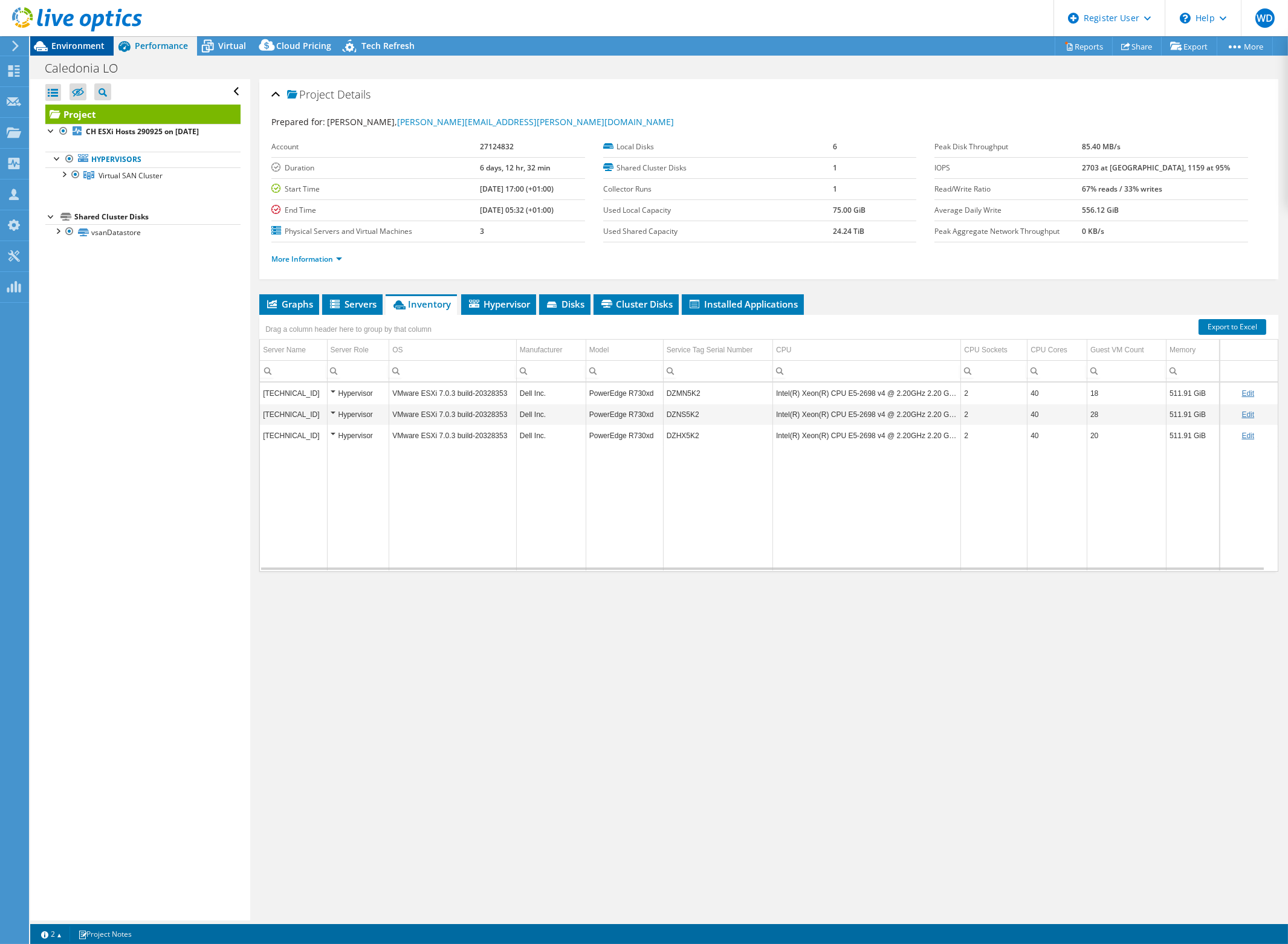
click at [62, 44] on span "Environment" at bounding box center [78, 45] width 53 height 12
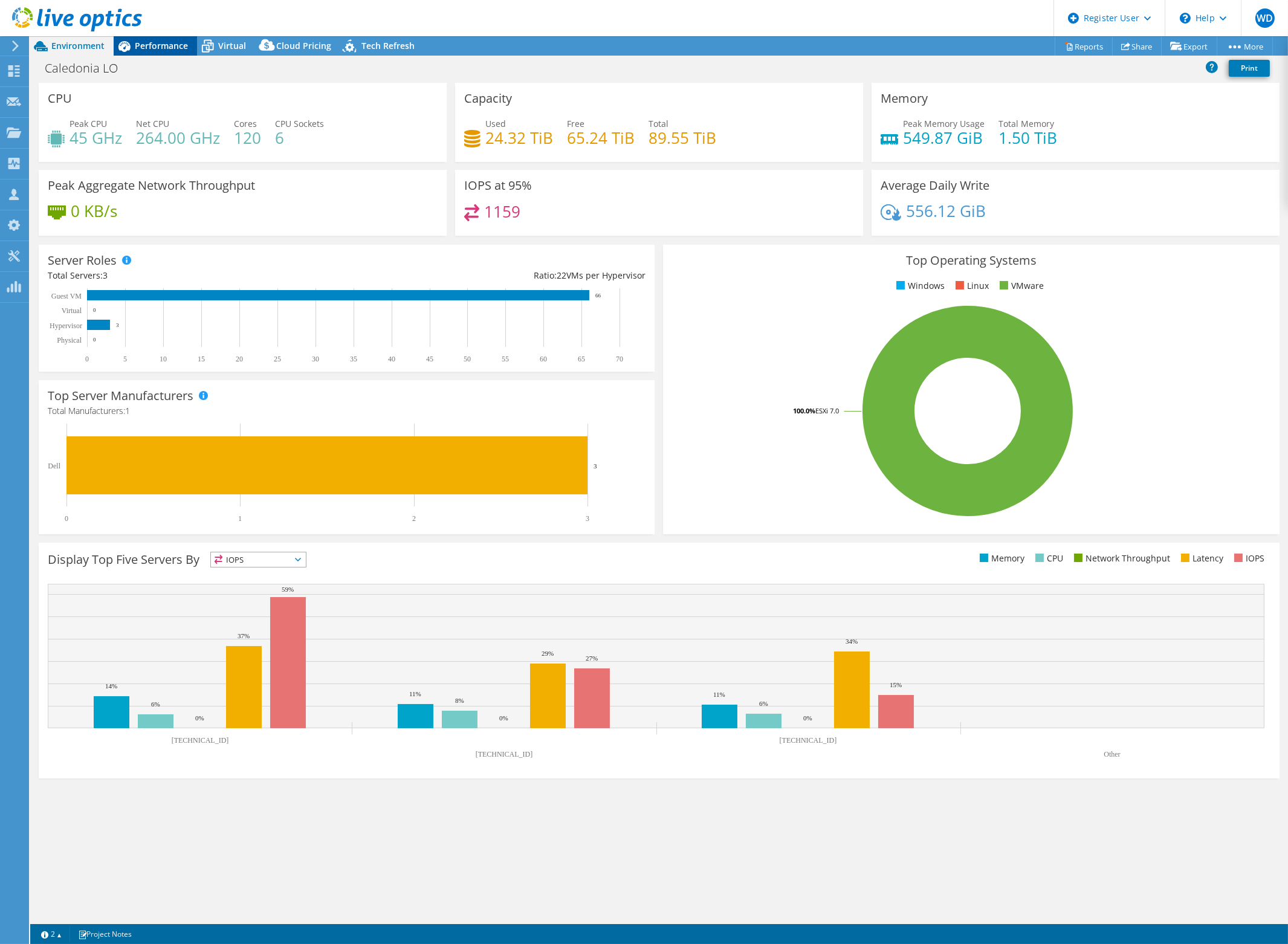
click at [179, 40] on span "Performance" at bounding box center [161, 45] width 53 height 12
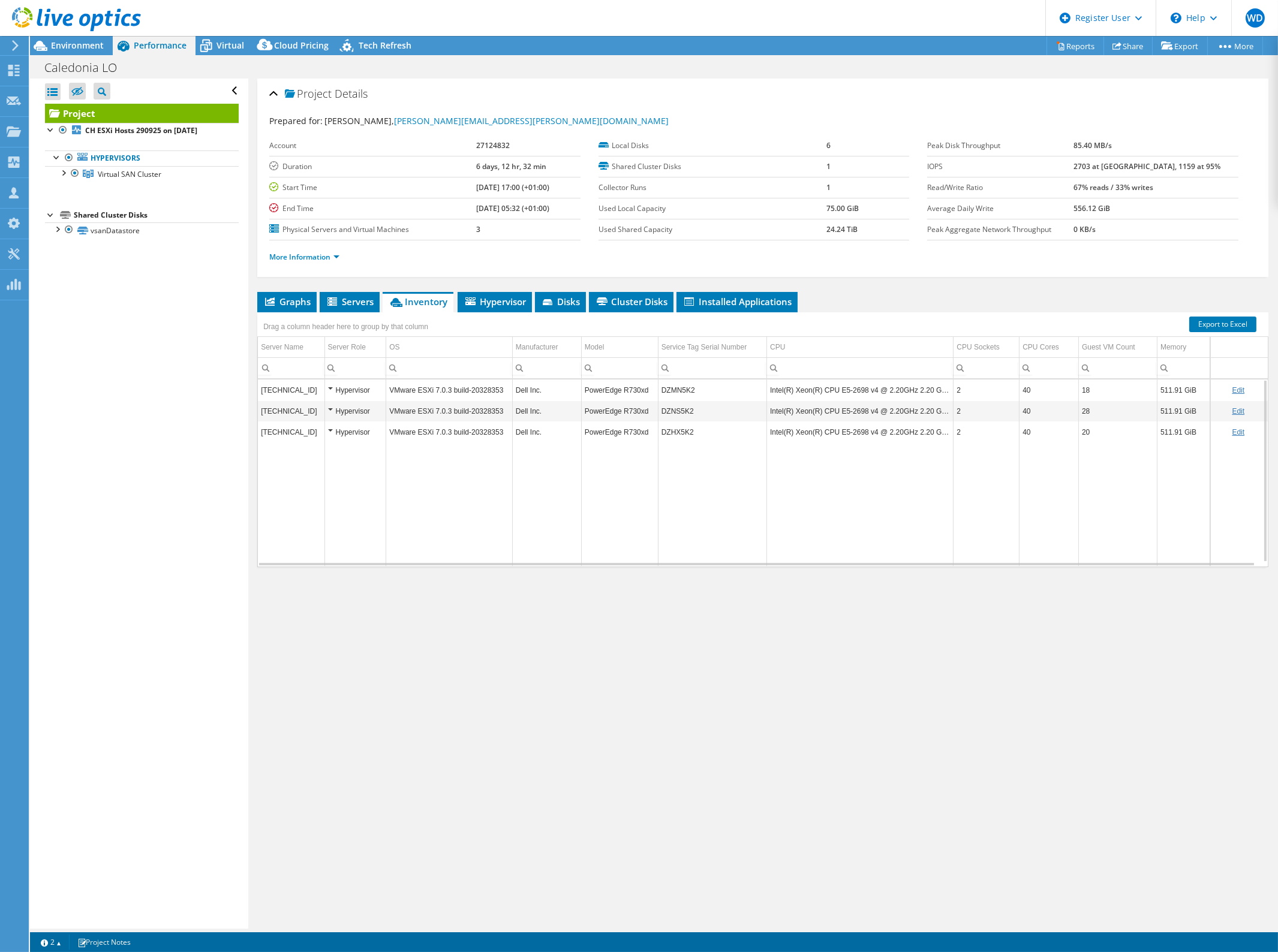
click at [826, 729] on div "Project Details Prepared for: melanie macwan, melanie.macwan@caledonia.com Acco…" at bounding box center [763, 503] width 1029 height 850
click at [886, 690] on div "Project Details Prepared for: melanie macwan, melanie.macwan@caledonia.com Acco…" at bounding box center [763, 503] width 1029 height 850
click at [69, 44] on span "Environment" at bounding box center [77, 45] width 53 height 12
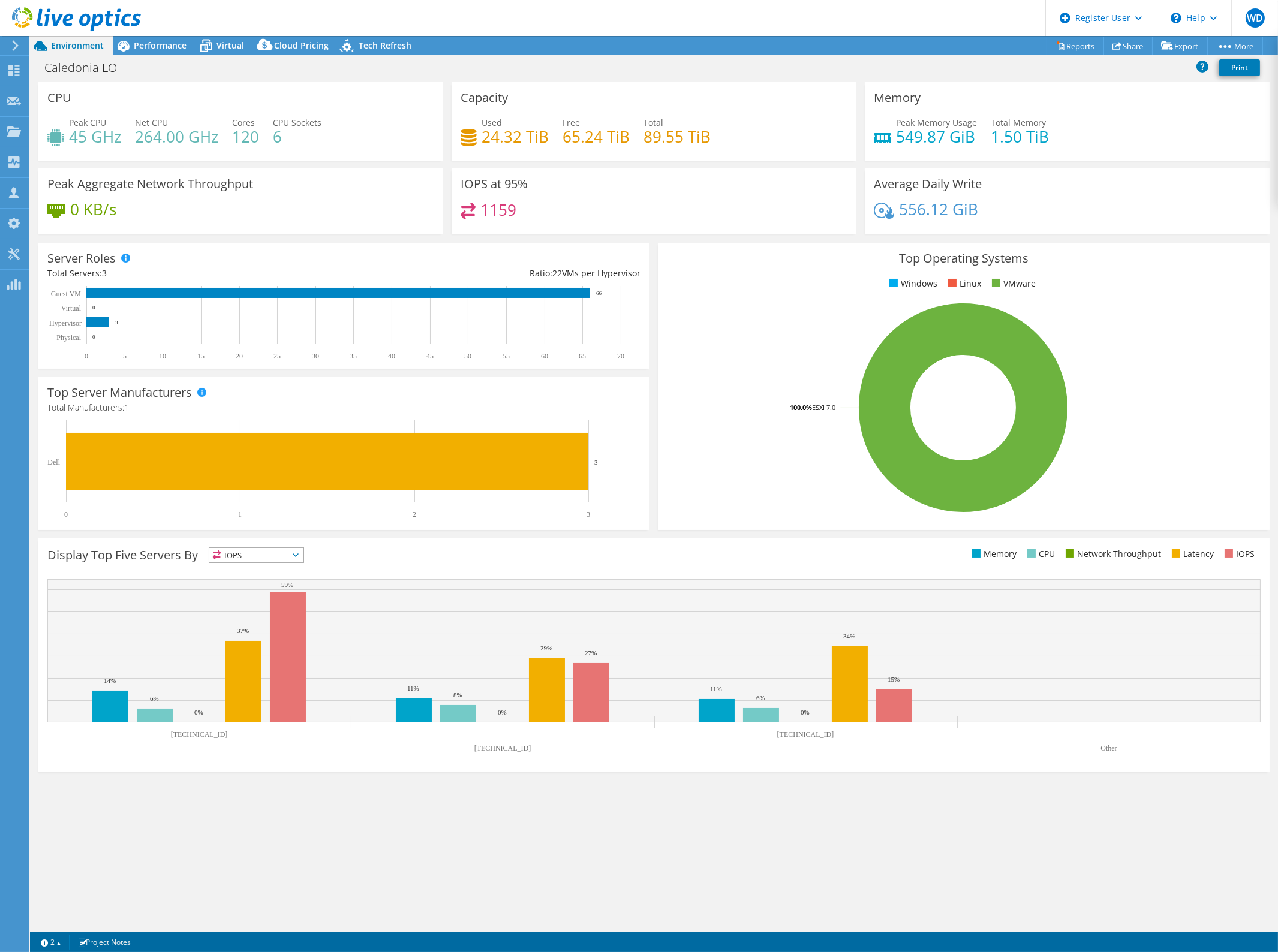
click at [651, 134] on h4 "89.55 TiB" at bounding box center [677, 136] width 67 height 13
click at [142, 136] on h4 "264.00 GHz" at bounding box center [176, 136] width 83 height 13
drag, startPoint x: 142, startPoint y: 136, endPoint x: 159, endPoint y: 136, distance: 17.0
click at [142, 136] on h4 "264.00 GHz" at bounding box center [176, 136] width 83 height 13
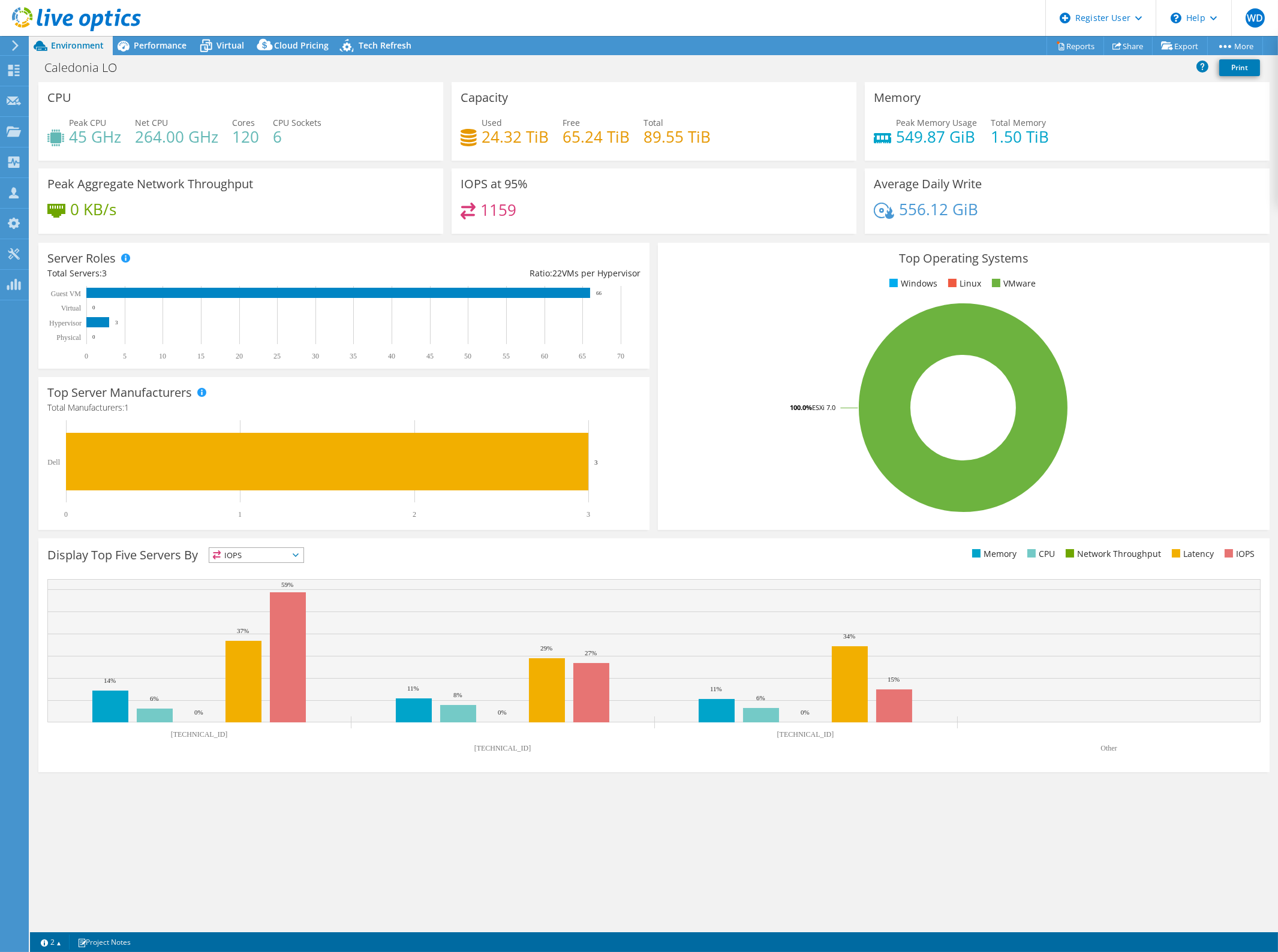
click at [76, 132] on h4 "45 GHz" at bounding box center [95, 136] width 52 height 13
drag, startPoint x: 76, startPoint y: 132, endPoint x: 104, endPoint y: 137, distance: 28.4
click at [76, 132] on h4 "45 GHz" at bounding box center [95, 136] width 52 height 13
click at [310, 139] on h4 "6" at bounding box center [297, 136] width 49 height 13
drag, startPoint x: 218, startPoint y: 136, endPoint x: 56, endPoint y: 140, distance: 162.0
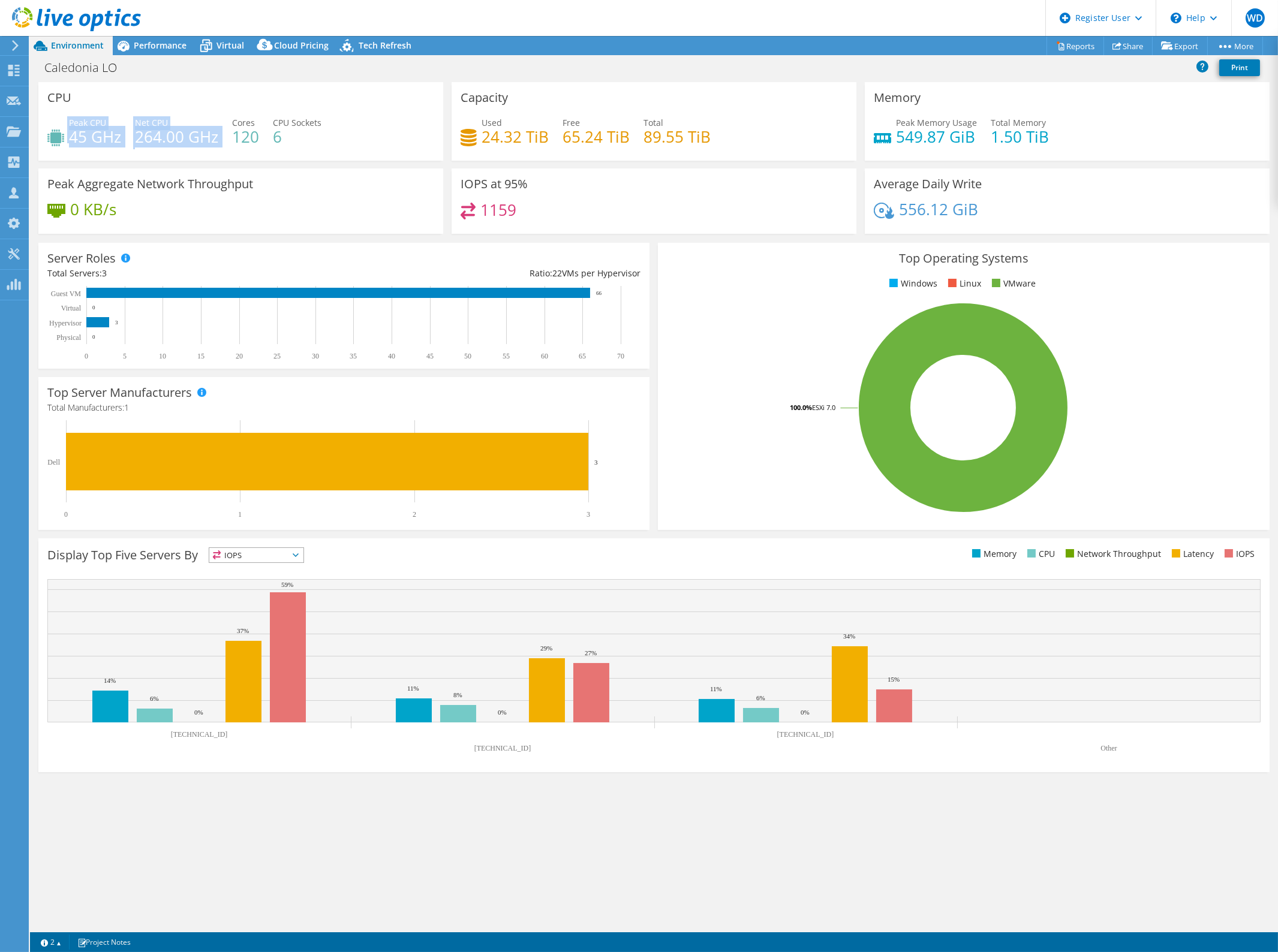
click at [56, 140] on div "Peak CPU 45 GHz Net CPU 264.00 GHz Cores 120 CPU Sockets 6" at bounding box center [241, 136] width 387 height 39
drag, startPoint x: 406, startPoint y: 122, endPoint x: 385, endPoint y: 110, distance: 24.2
click at [401, 120] on div "Peak CPU 45 GHz Net CPU 264.00 GHz Cores 120 CPU Sockets 6" at bounding box center [241, 136] width 387 height 39
click at [137, 47] on span "Performance" at bounding box center [160, 45] width 53 height 12
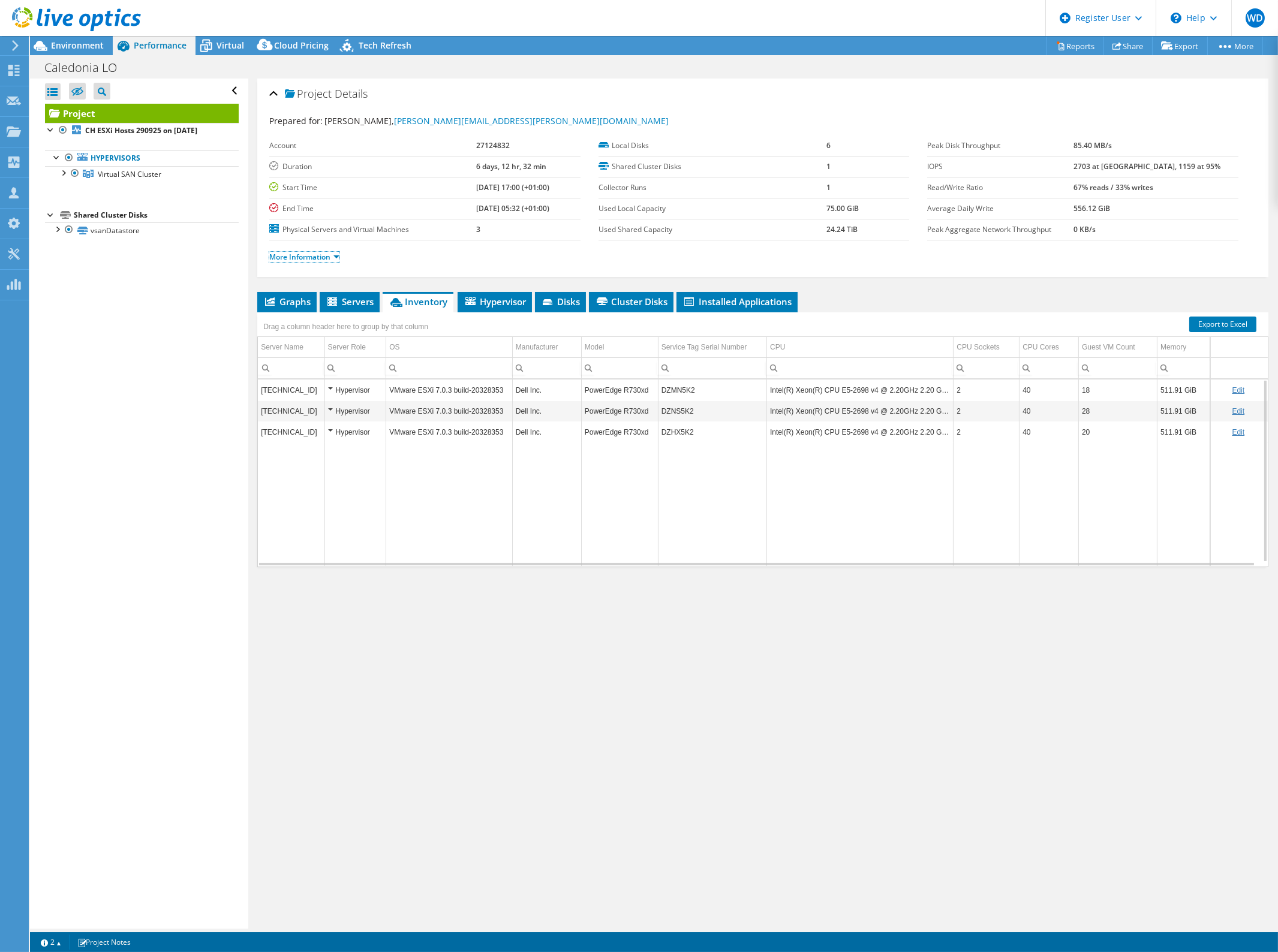
drag, startPoint x: 300, startPoint y: 255, endPoint x: 406, endPoint y: 255, distance: 106.0
click at [300, 255] on link "More Information" at bounding box center [304, 257] width 70 height 10
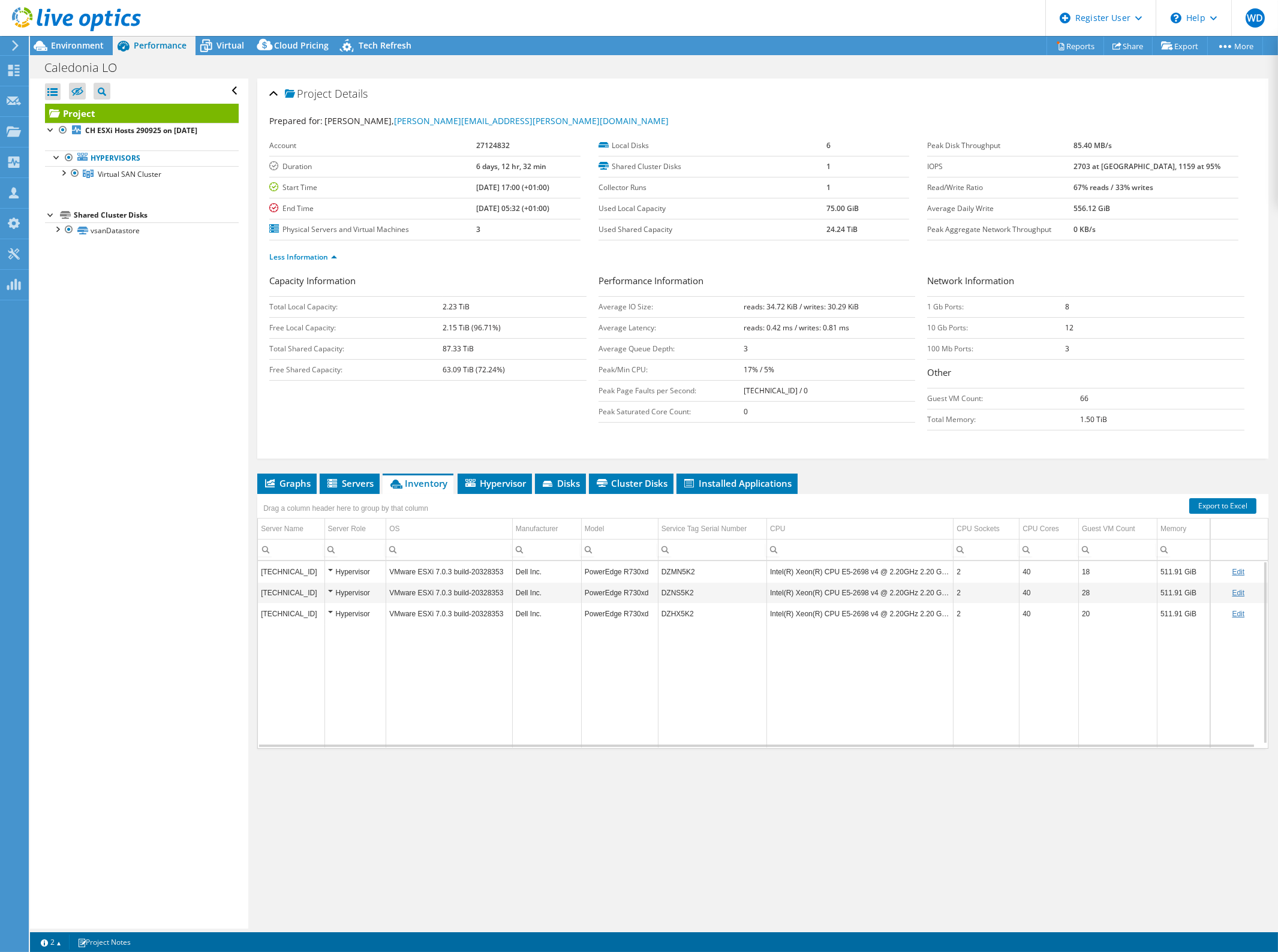
drag, startPoint x: 1110, startPoint y: 192, endPoint x: 1135, endPoint y: 186, distance: 25.7
click at [1113, 189] on td "67% reads / 33% writes" at bounding box center [1155, 187] width 165 height 21
drag, startPoint x: 1187, startPoint y: 184, endPoint x: 1102, endPoint y: 189, distance: 85.1
click at [1102, 189] on tr "Read/Write Ratio 67% reads / 33% writes" at bounding box center [1082, 187] width 311 height 21
drag, startPoint x: 294, startPoint y: 481, endPoint x: 301, endPoint y: 481, distance: 7.0
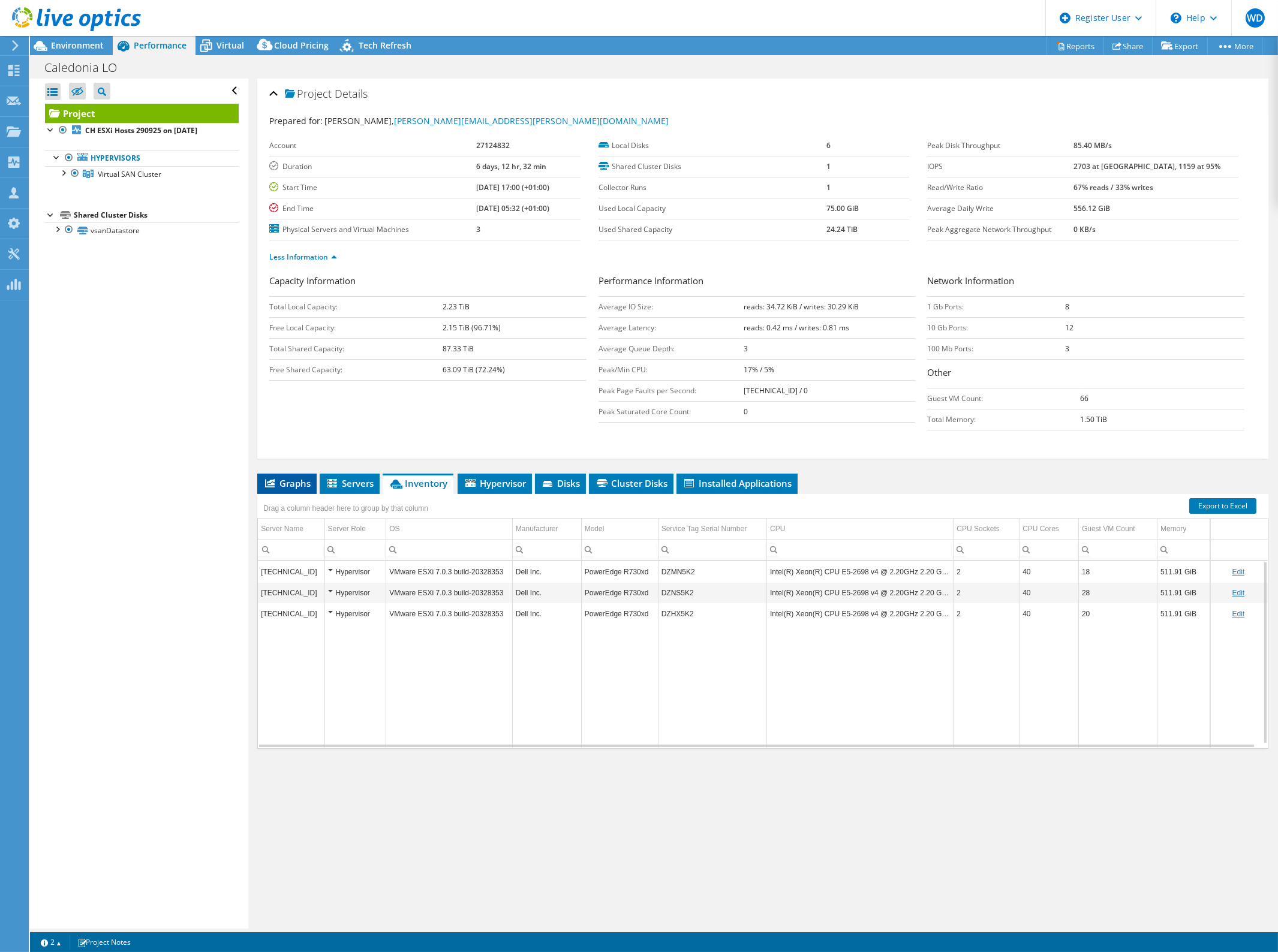
click at [294, 481] on span "Graphs" at bounding box center [286, 483] width 48 height 12
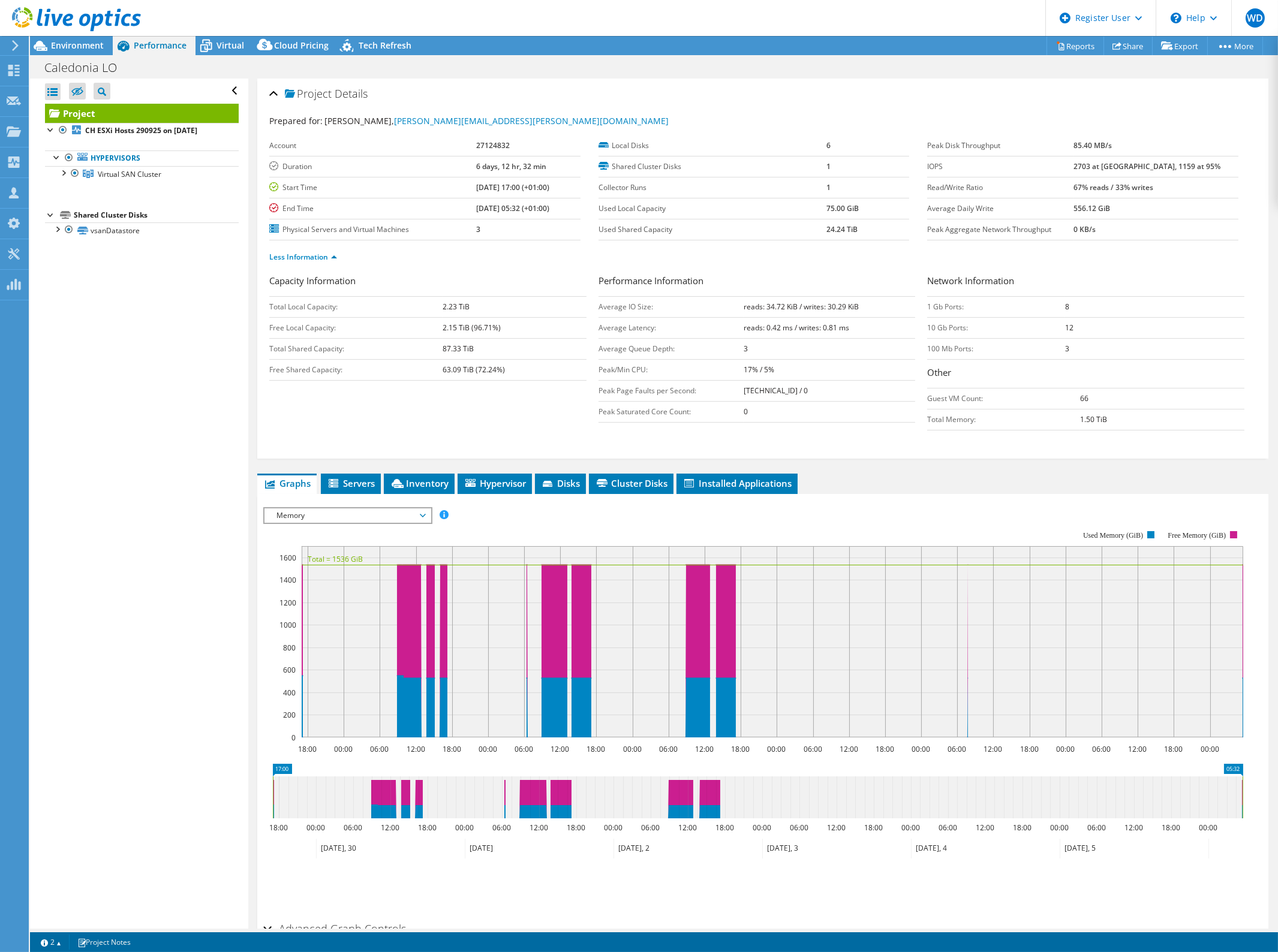
drag, startPoint x: 384, startPoint y: 513, endPoint x: 408, endPoint y: 513, distance: 24.0
click at [384, 513] on span "Memory" at bounding box center [348, 516] width 154 height 14
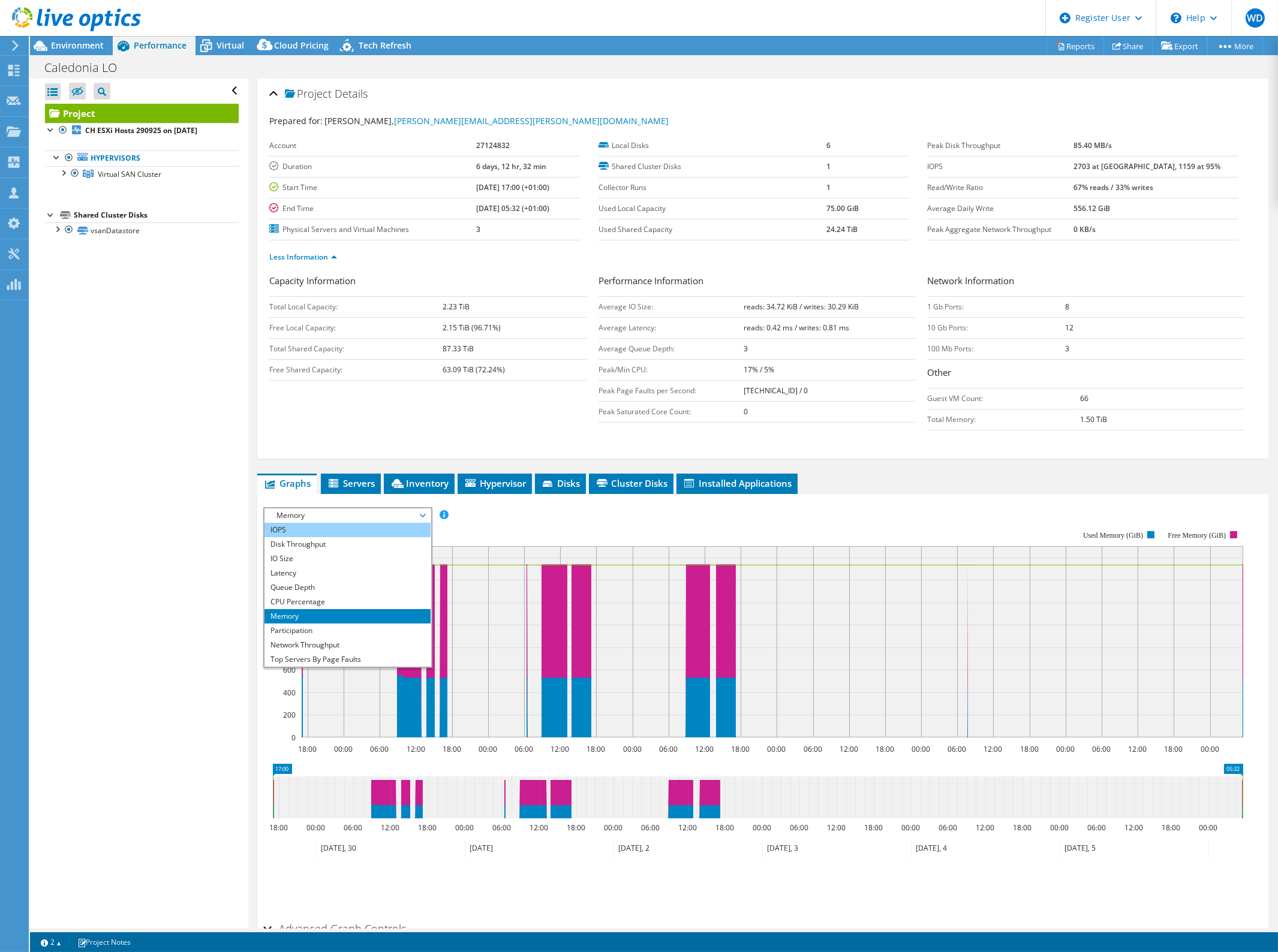
click at [348, 529] on li "IOPS" at bounding box center [347, 529] width 166 height 14
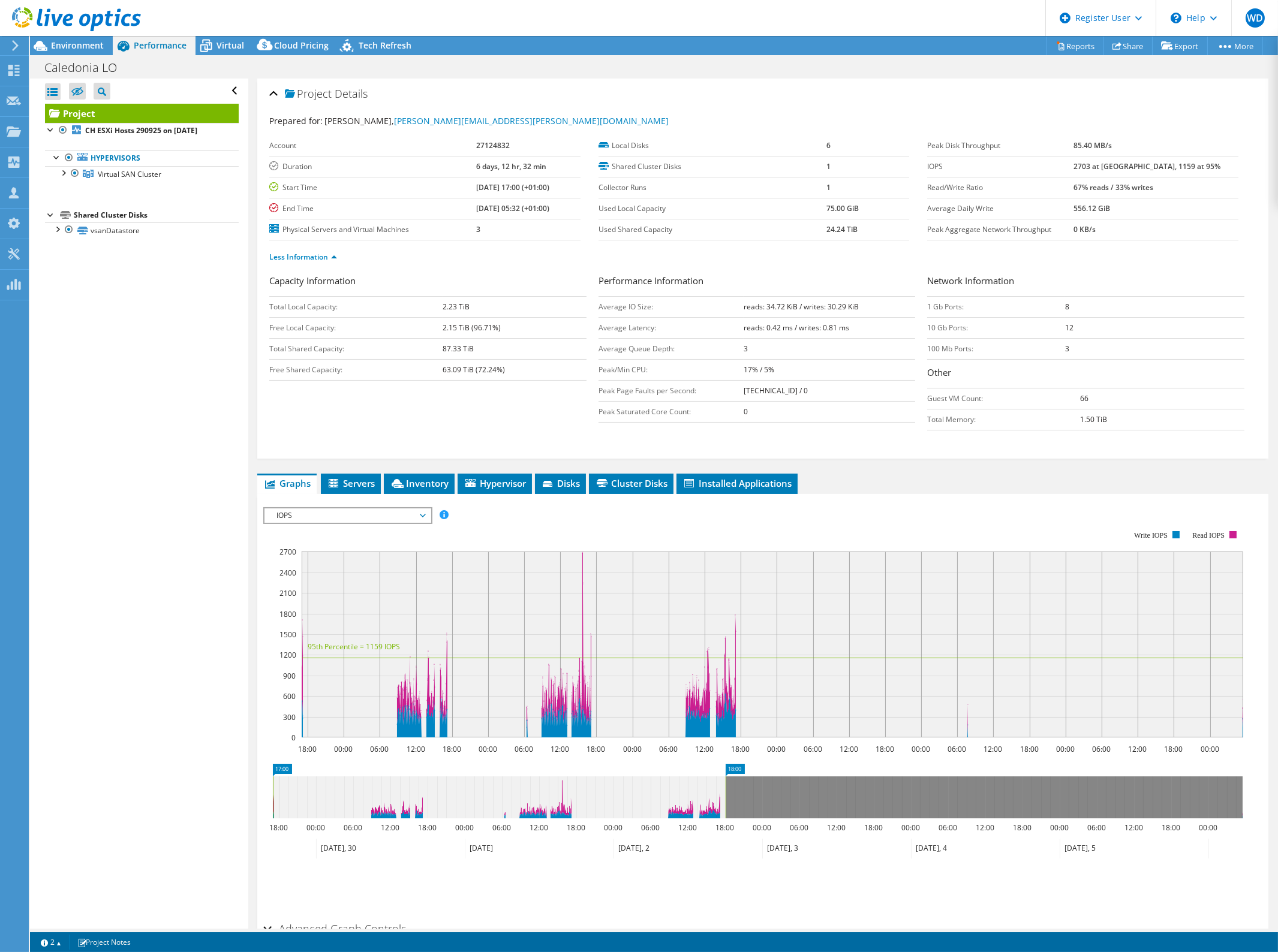
drag, startPoint x: 1242, startPoint y: 801, endPoint x: 724, endPoint y: 810, distance: 518.1
click at [724, 810] on rect at bounding box center [725, 797] width 5 height 42
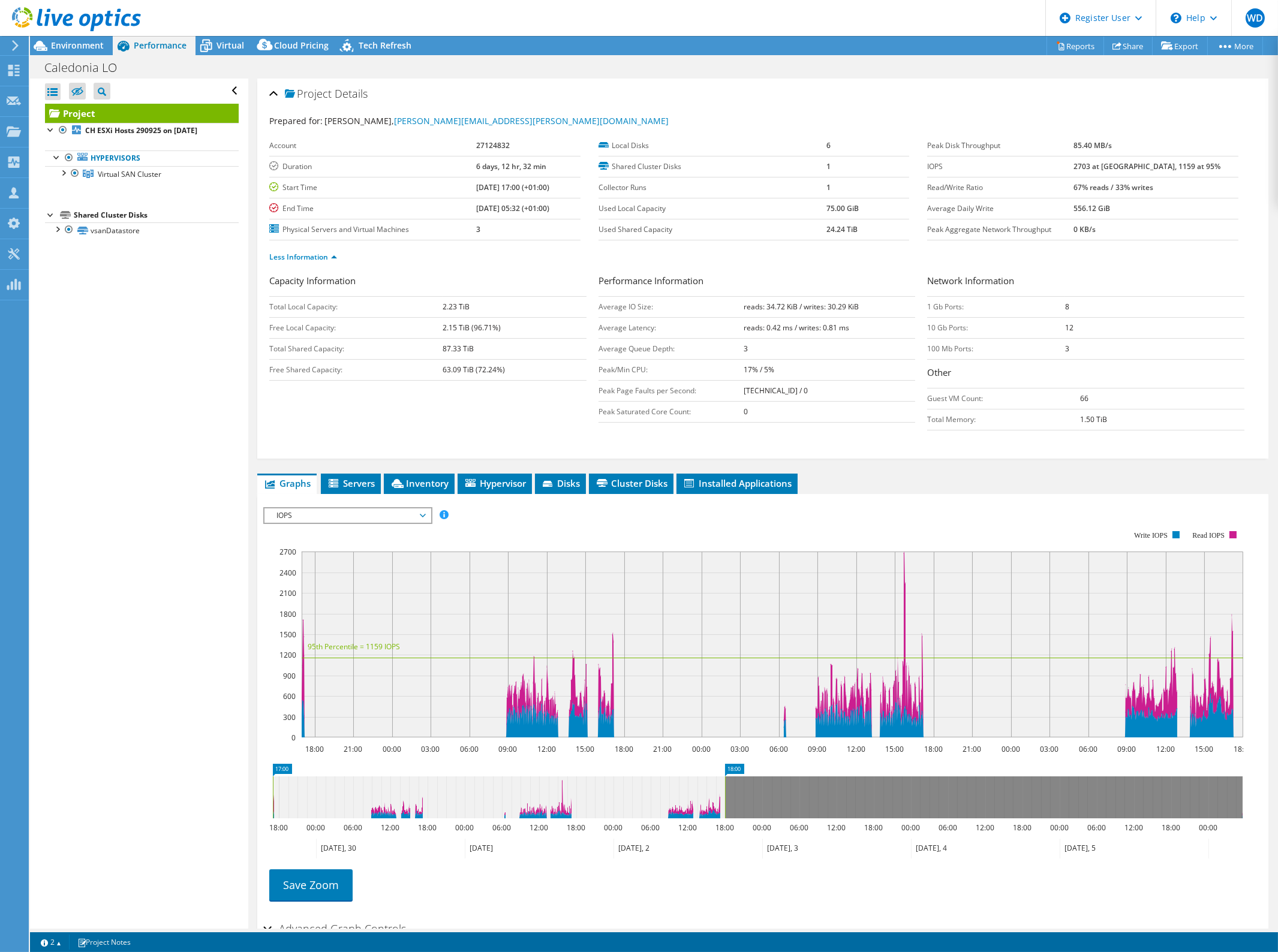
click at [366, 514] on span "IOPS" at bounding box center [348, 516] width 154 height 14
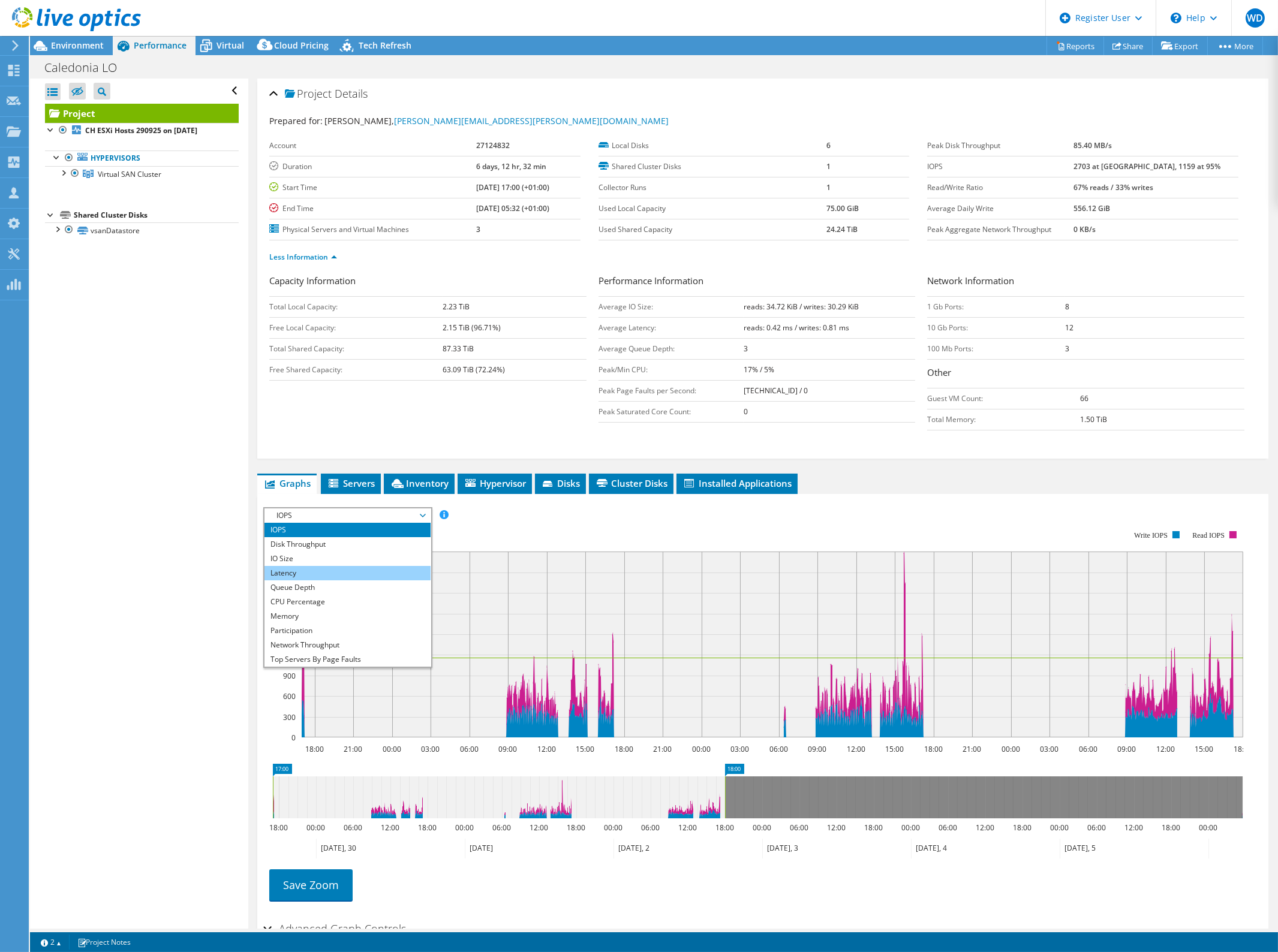
drag, startPoint x: 337, startPoint y: 564, endPoint x: 348, endPoint y: 562, distance: 11.2
click at [337, 566] on li "Latency" at bounding box center [347, 573] width 166 height 14
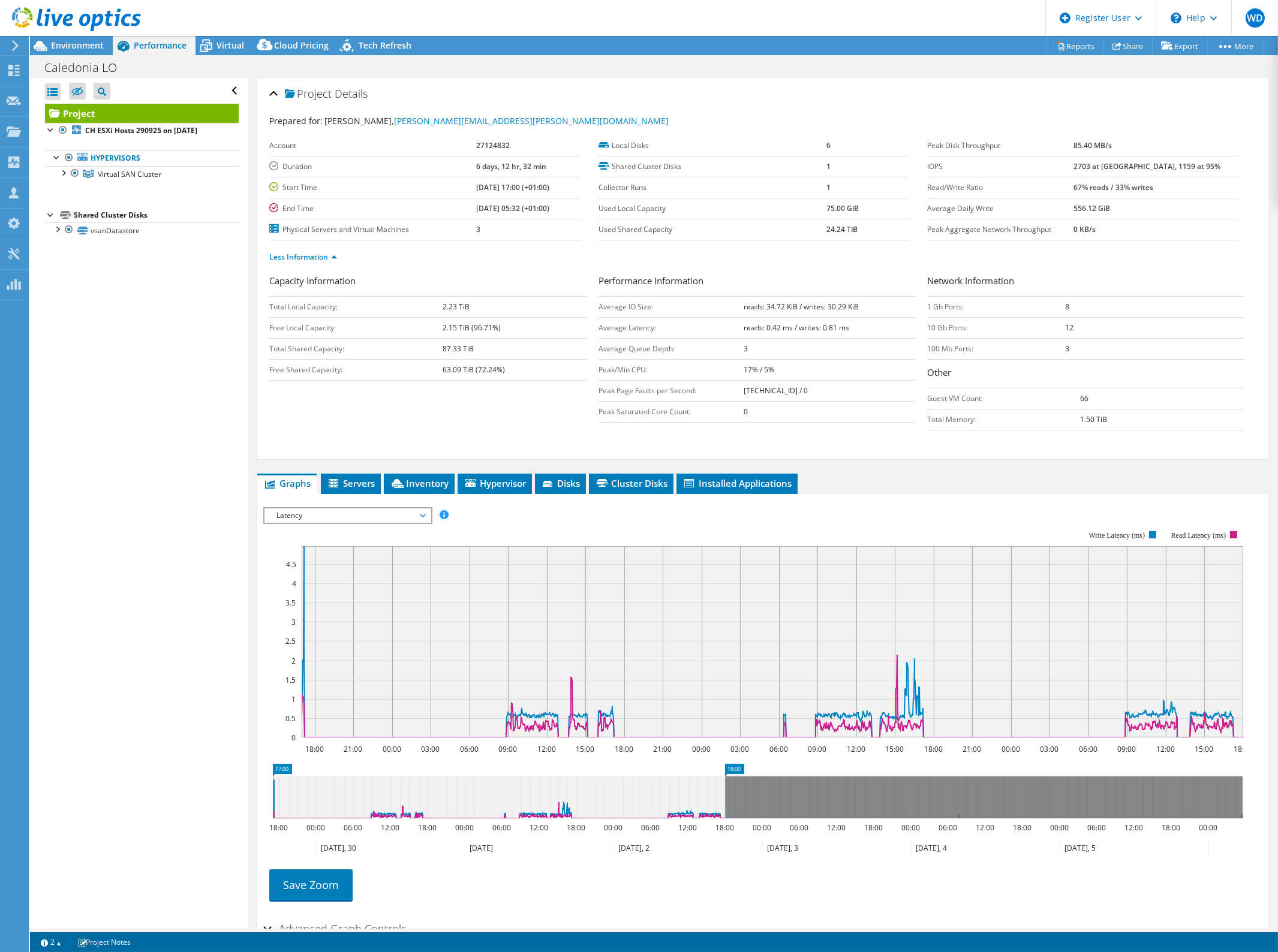
click at [392, 511] on span "Latency" at bounding box center [348, 516] width 154 height 14
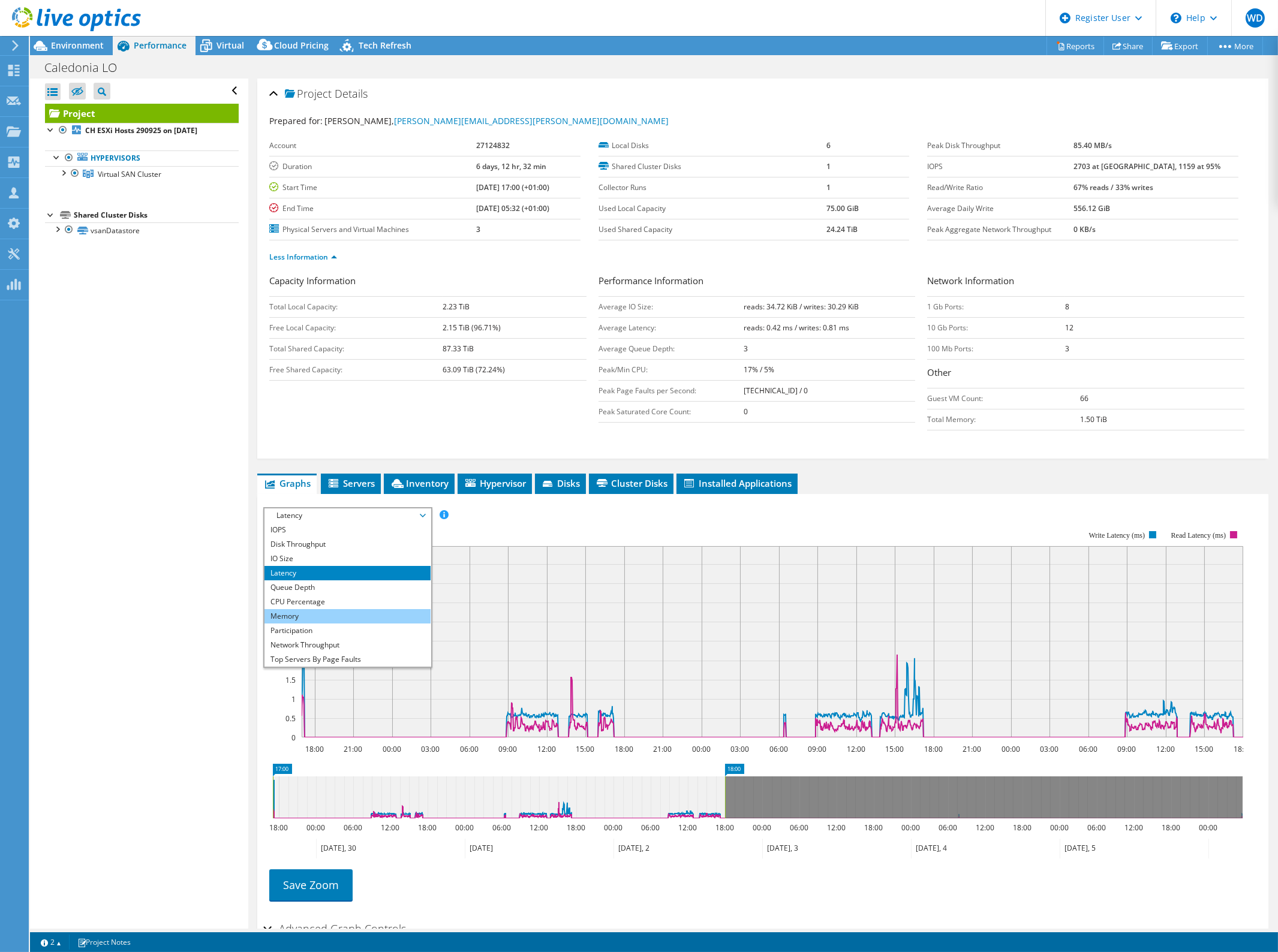
click at [332, 617] on li "Memory" at bounding box center [347, 616] width 166 height 14
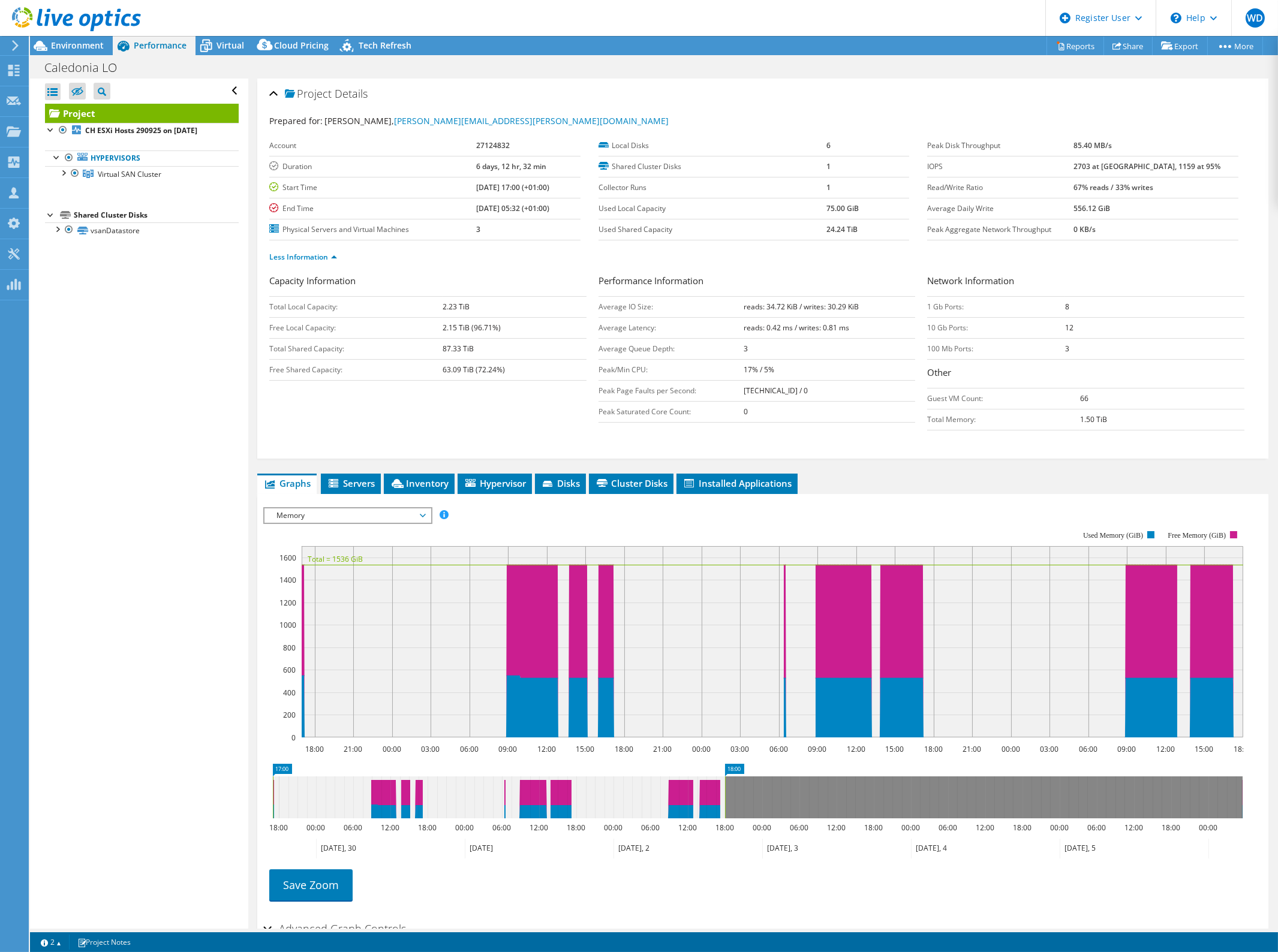
click at [395, 509] on span "Memory" at bounding box center [348, 516] width 154 height 14
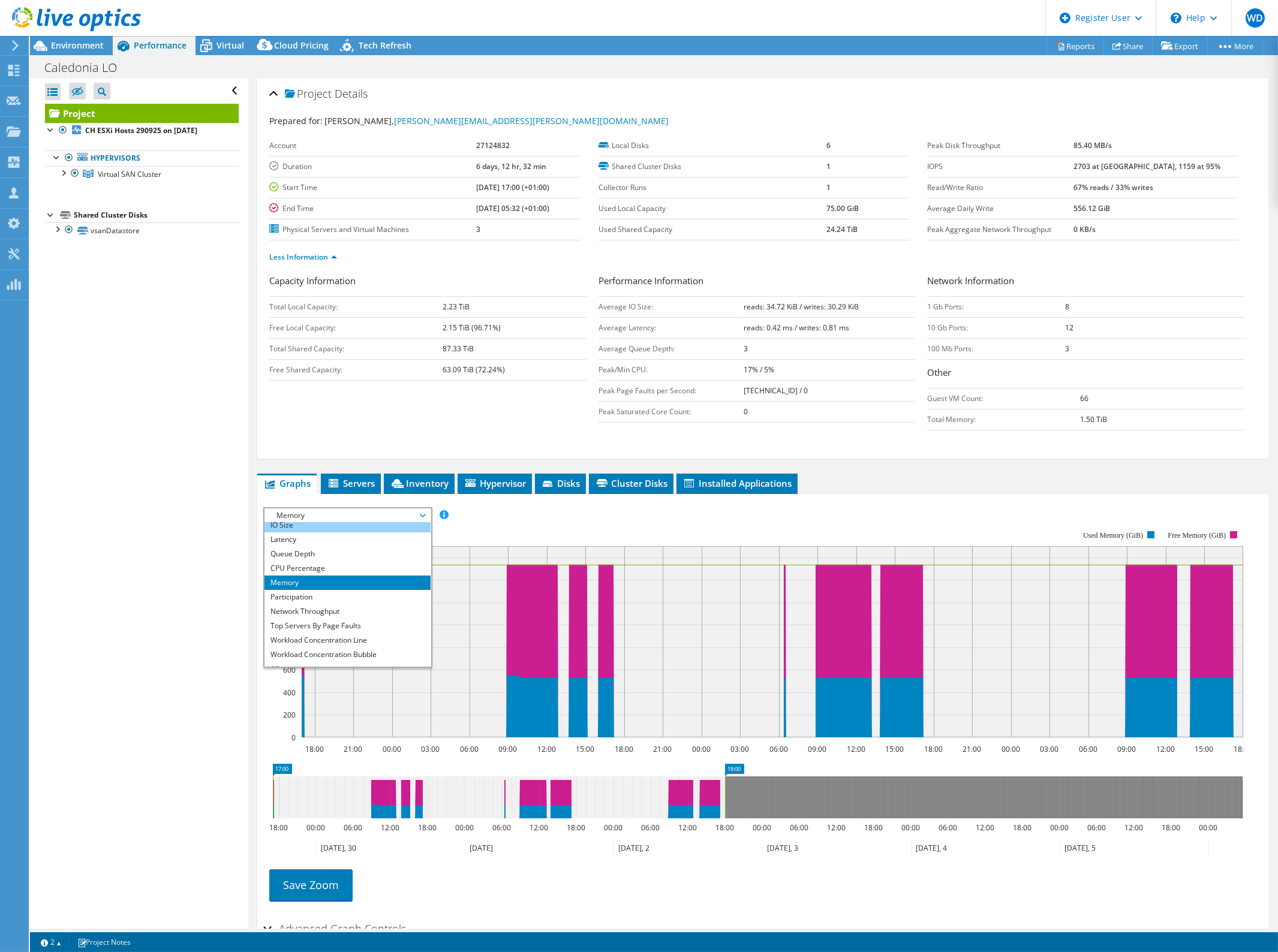
scroll to position [43, 0]
click at [969, 518] on rect at bounding box center [753, 634] width 980 height 240
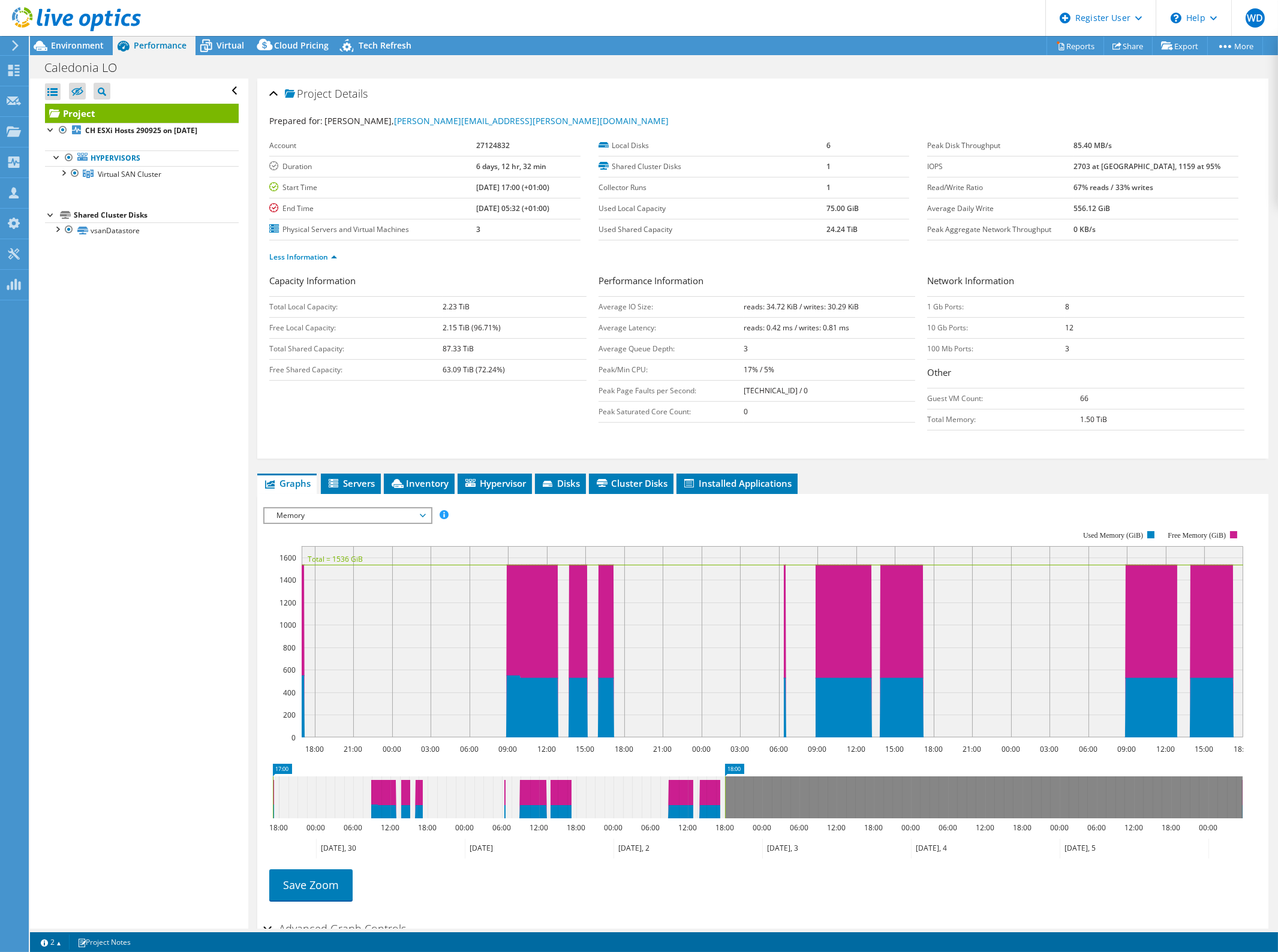
click at [367, 509] on span "Memory" at bounding box center [348, 516] width 154 height 14
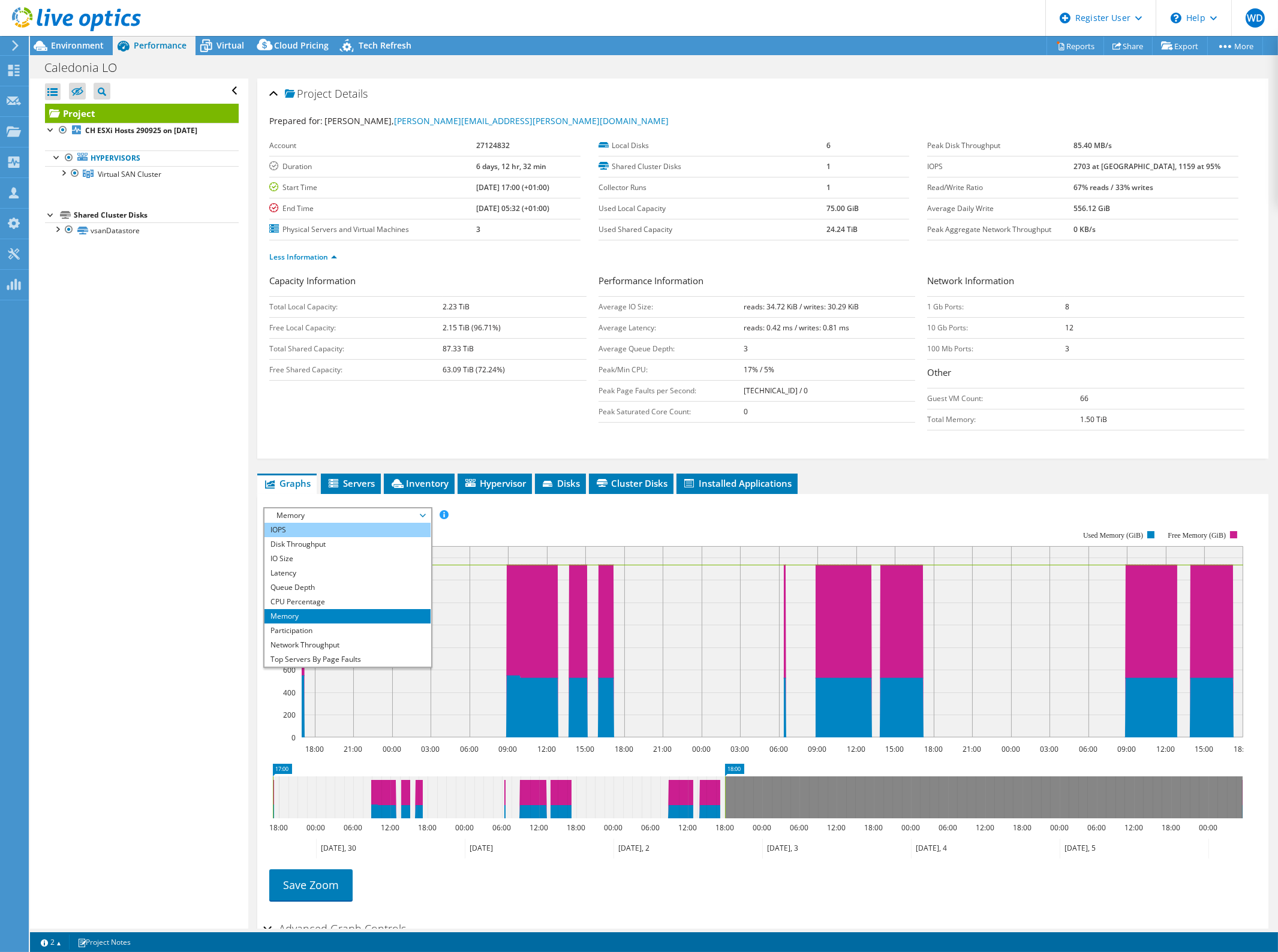
drag, startPoint x: 317, startPoint y: 531, endPoint x: 326, endPoint y: 531, distance: 9.0
click at [317, 531] on li "IOPS" at bounding box center [347, 529] width 166 height 14
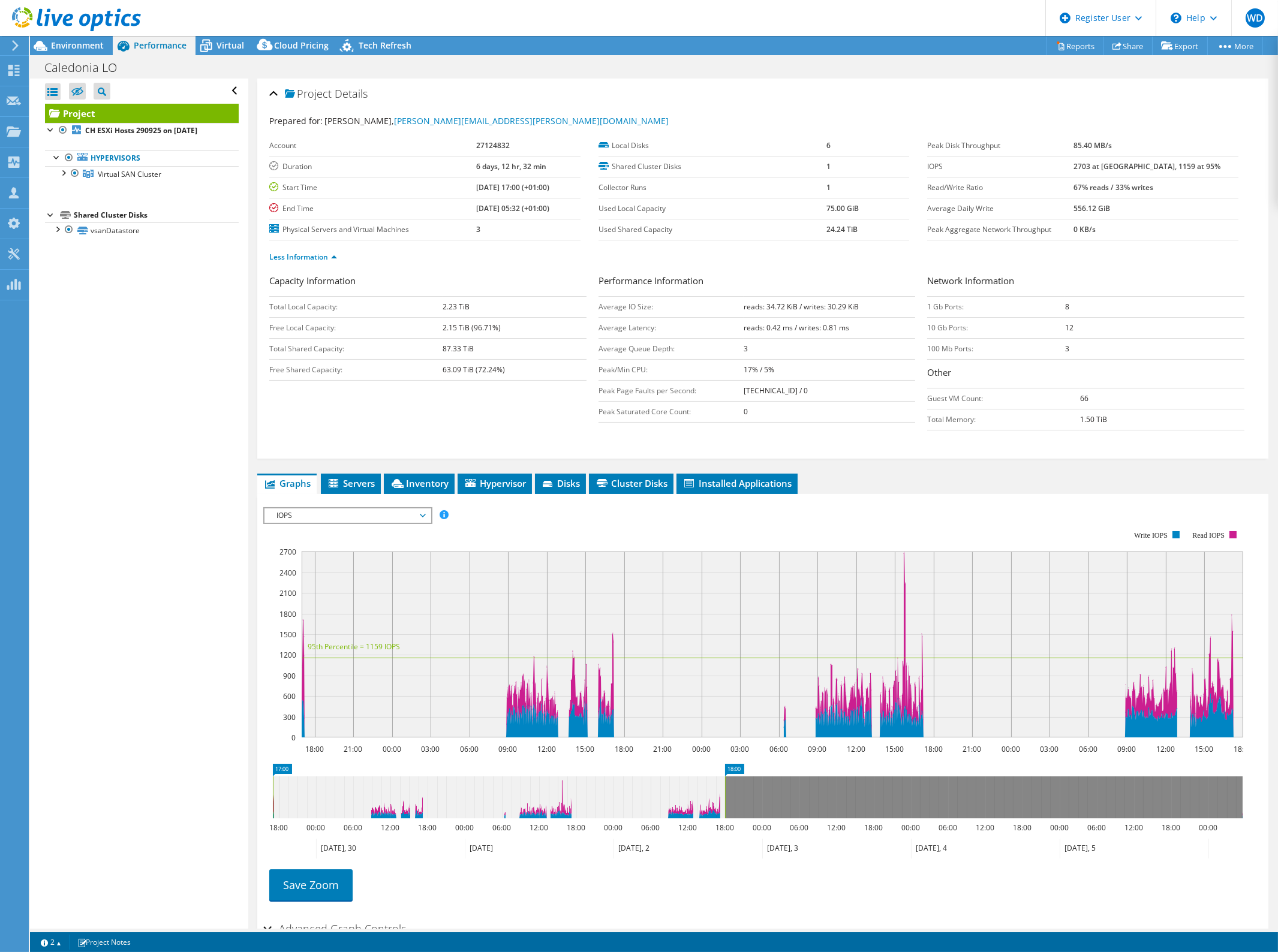
click at [392, 509] on span "IOPS" at bounding box center [348, 516] width 154 height 14
click at [355, 643] on li "Workload Concentration Bubble" at bounding box center [347, 645] width 166 height 14
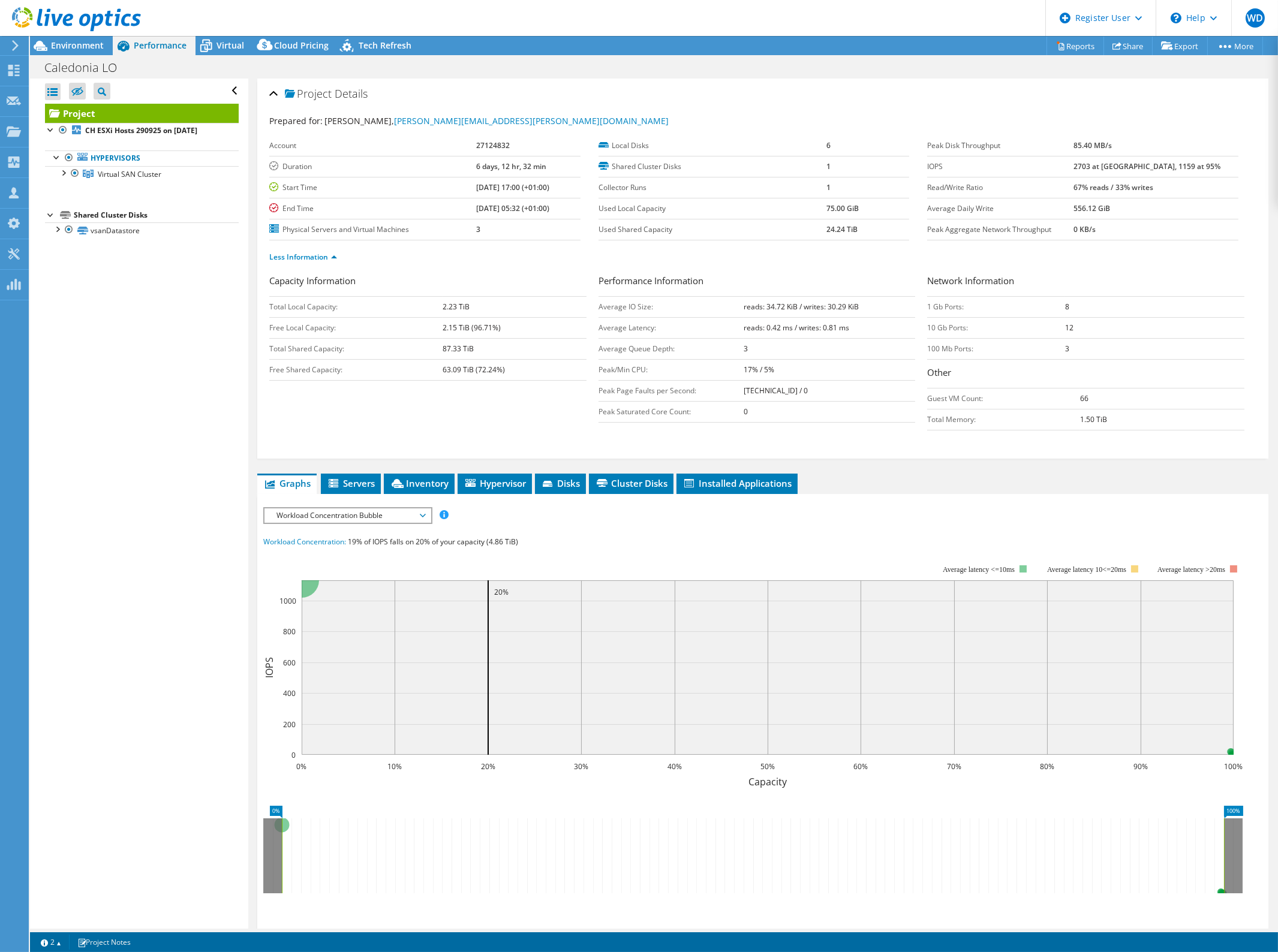
click at [393, 509] on span "Workload Concentration Bubble" at bounding box center [348, 516] width 154 height 14
click at [875, 540] on div "Workload Concentration: 19% of IOPS falls on 20% of your capacity (4.86 TiB)" at bounding box center [762, 542] width 999 height 13
click at [356, 485] on span "Servers" at bounding box center [351, 483] width 48 height 12
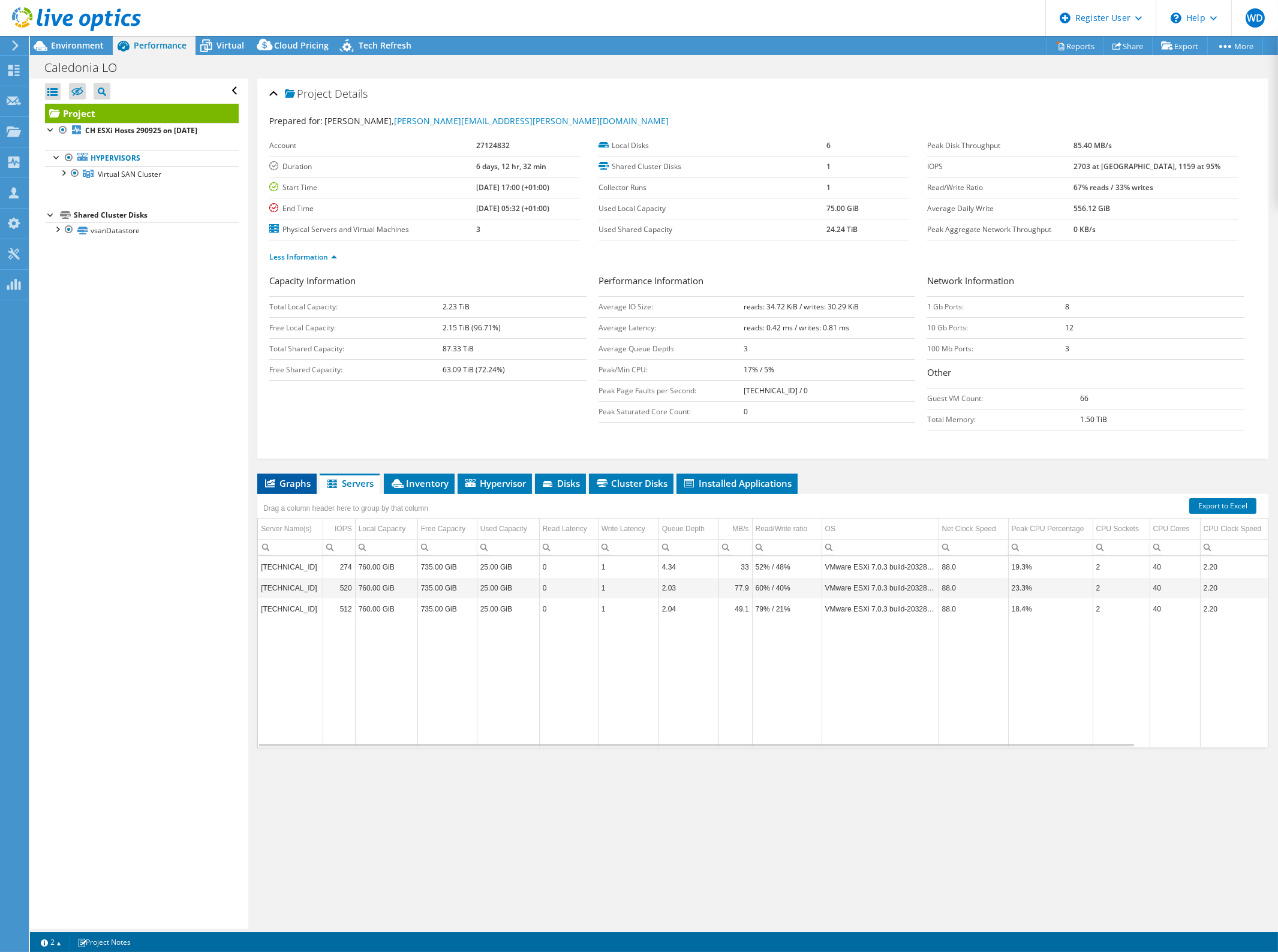
click at [285, 487] on span "Graphs" at bounding box center [286, 483] width 48 height 12
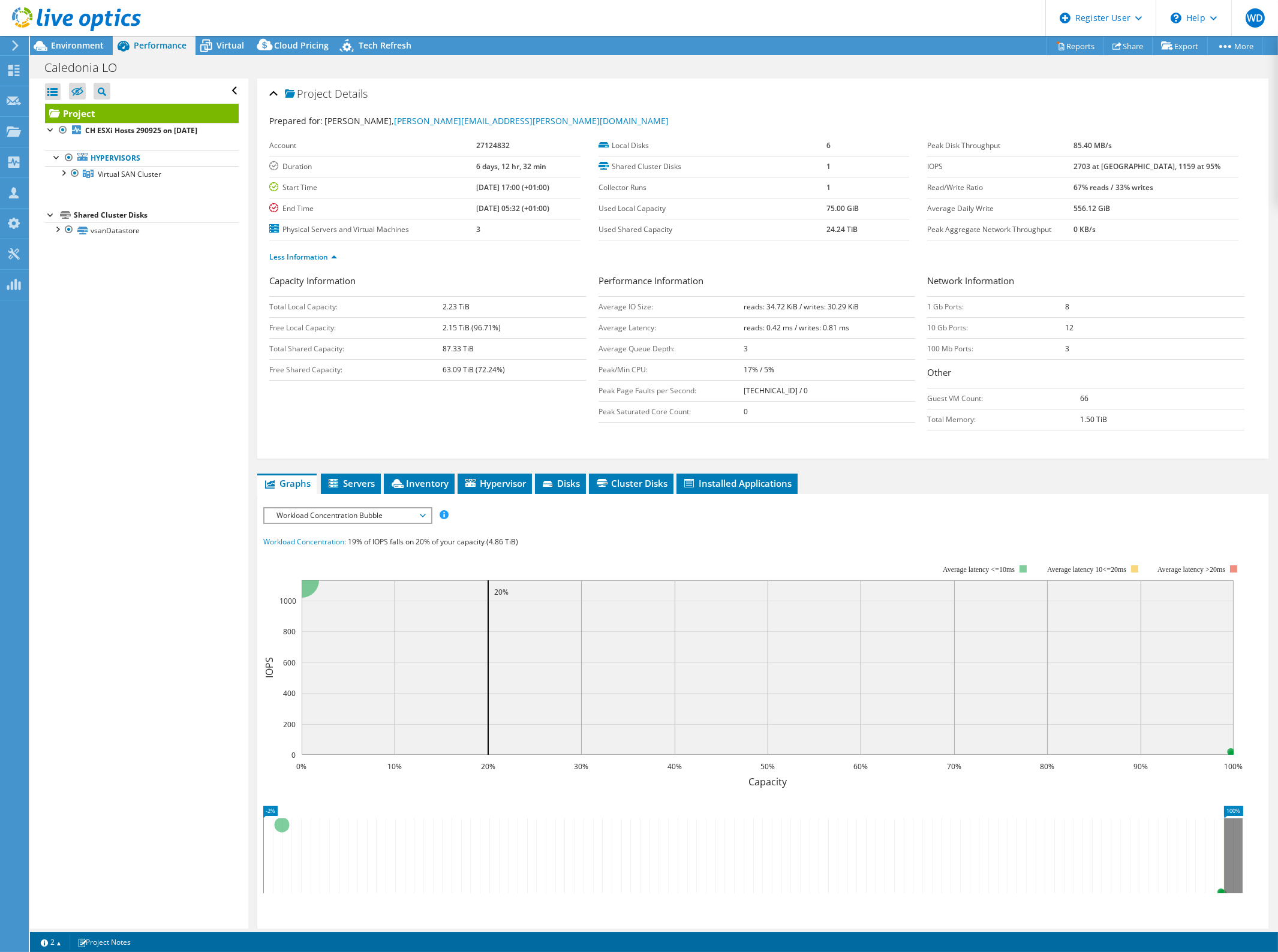
drag, startPoint x: 283, startPoint y: 859, endPoint x: 239, endPoint y: 861, distance: 44.0
click at [239, 861] on div "Open All Close All Hide Excluded Nodes Project Tree Filter" at bounding box center [654, 503] width 1248 height 850
click at [374, 514] on span "Workload Concentration Bubble" at bounding box center [348, 516] width 154 height 14
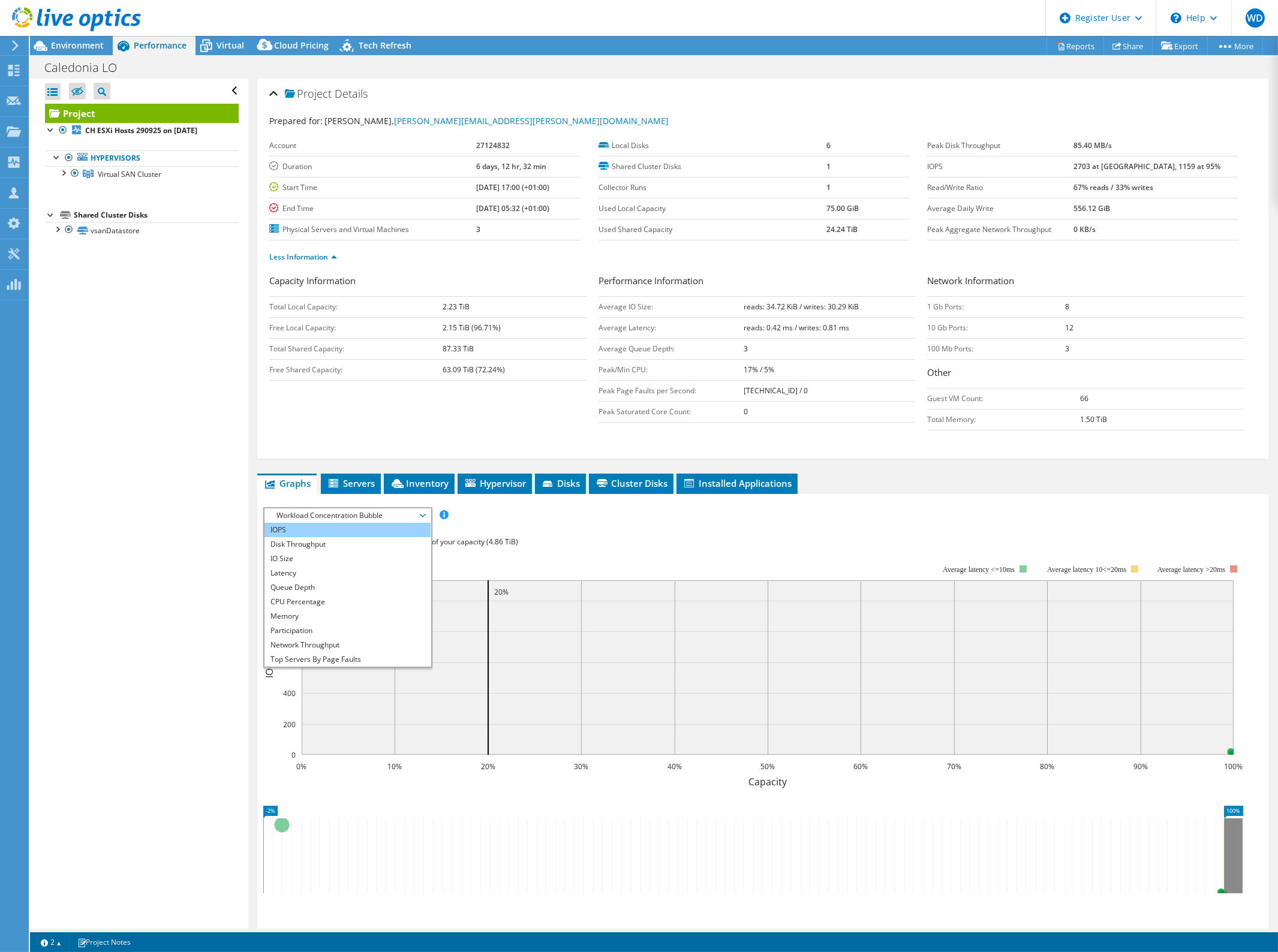
drag, startPoint x: 364, startPoint y: 524, endPoint x: 381, endPoint y: 529, distance: 17.7
click at [364, 524] on li "IOPS" at bounding box center [347, 529] width 166 height 14
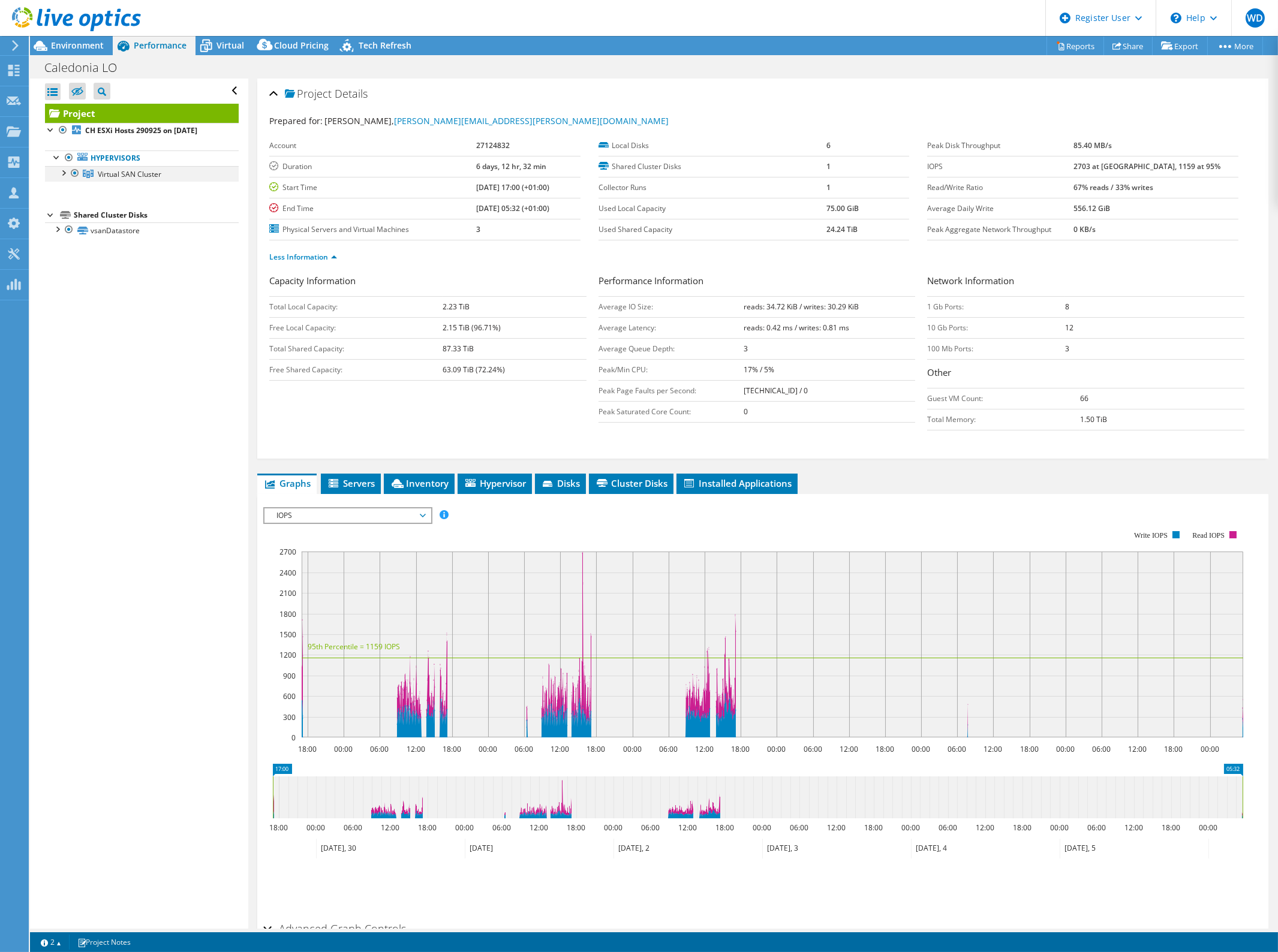
click at [64, 176] on div at bounding box center [63, 171] width 12 height 12
click at [61, 171] on div at bounding box center [63, 171] width 12 height 12
click at [63, 172] on div at bounding box center [63, 171] width 12 height 12
drag, startPoint x: 226, startPoint y: 41, endPoint x: 242, endPoint y: 39, distance: 16.1
click at [226, 41] on span "Virtual" at bounding box center [230, 45] width 28 height 12
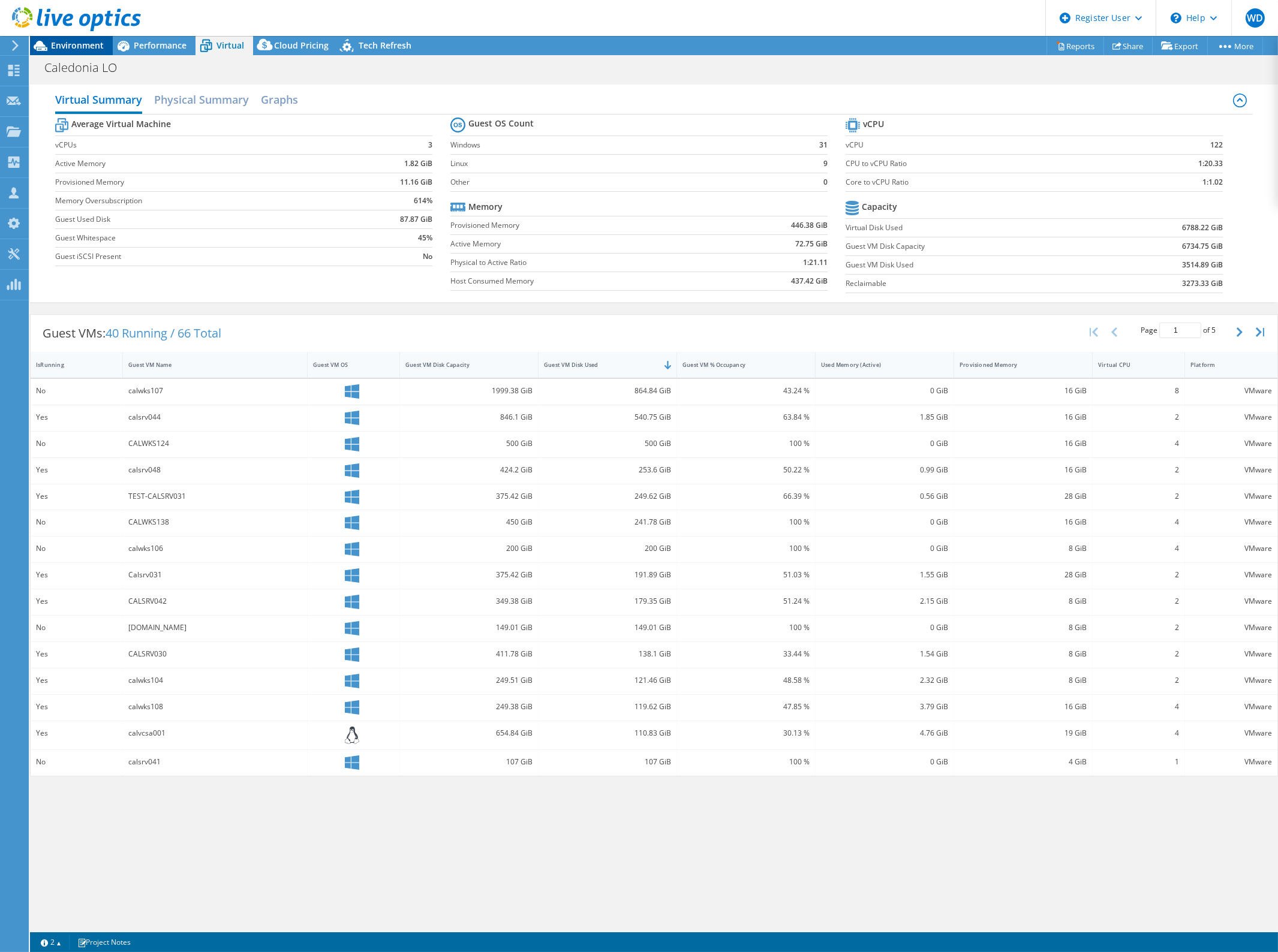
click at [61, 42] on span "Environment" at bounding box center [77, 45] width 53 height 12
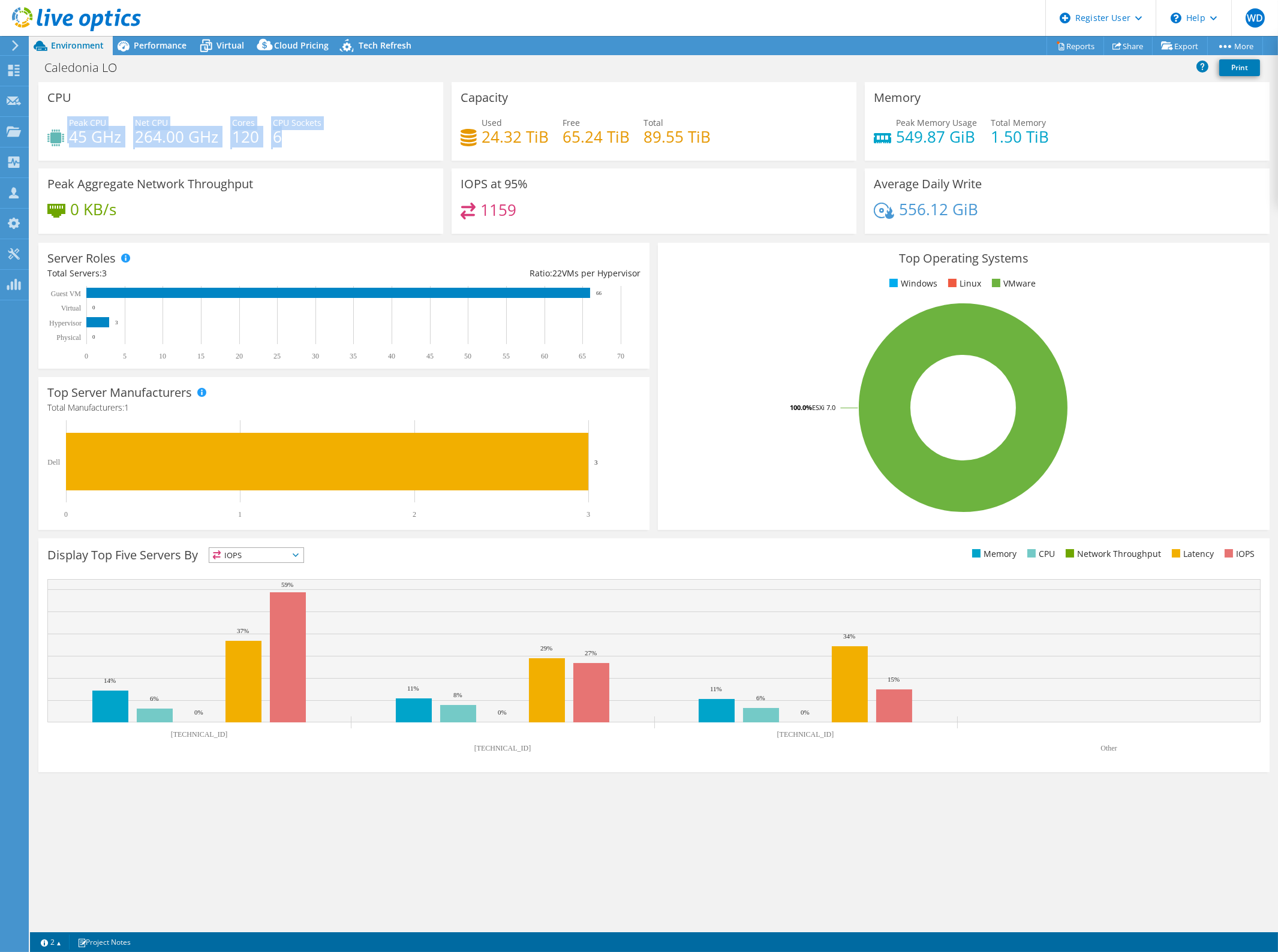
drag, startPoint x: 315, startPoint y: 138, endPoint x: 90, endPoint y: 134, distance: 225.0
click at [75, 135] on div "Peak CPU 45 GHz Net CPU 264.00 GHz Cores 120 CPU Sockets 6" at bounding box center [241, 136] width 387 height 39
click at [223, 45] on span "Virtual" at bounding box center [230, 45] width 28 height 12
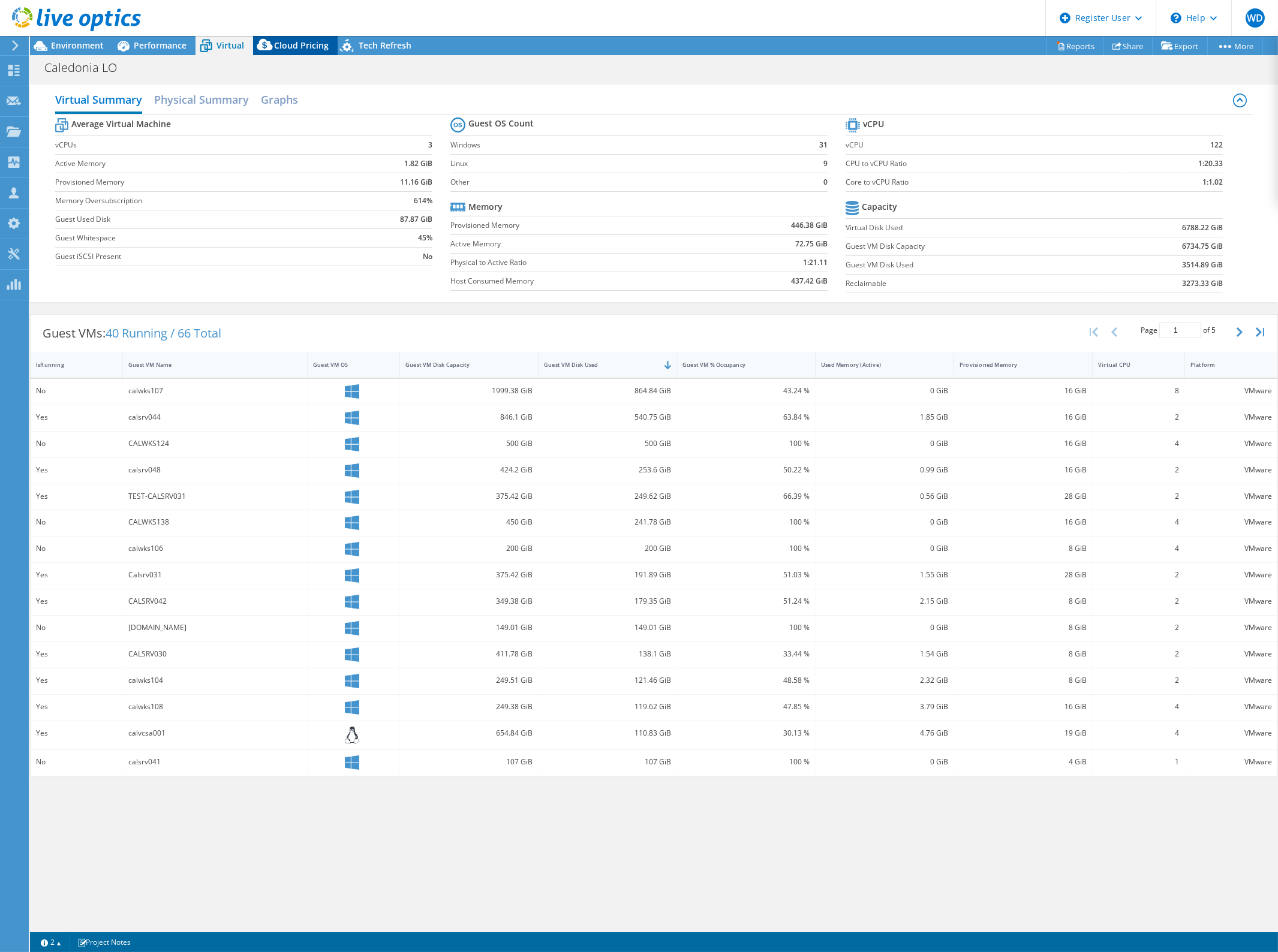
click at [280, 48] on span "Cloud Pricing" at bounding box center [301, 45] width 54 height 12
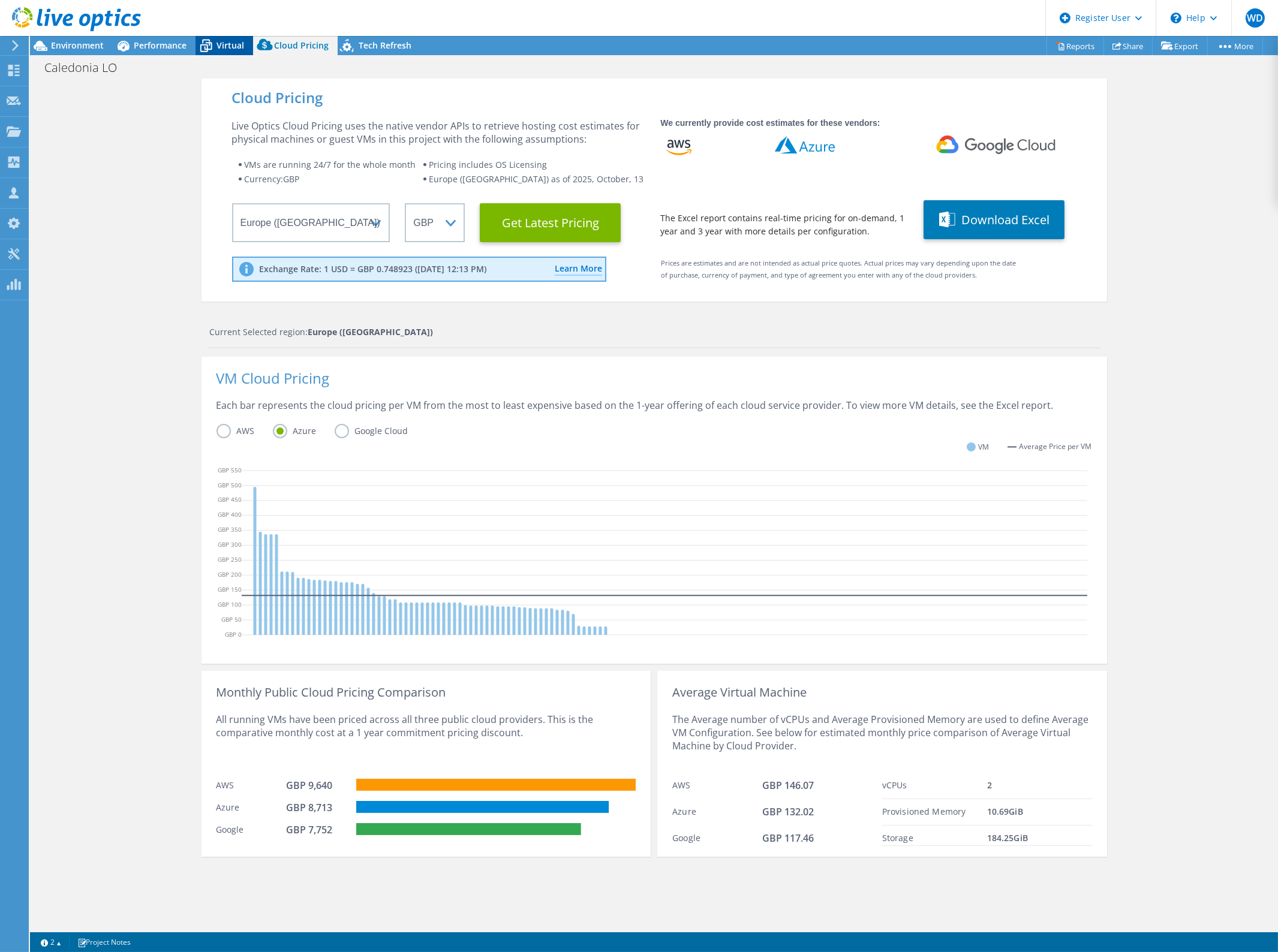
click at [225, 48] on span "Virtual" at bounding box center [230, 45] width 28 height 12
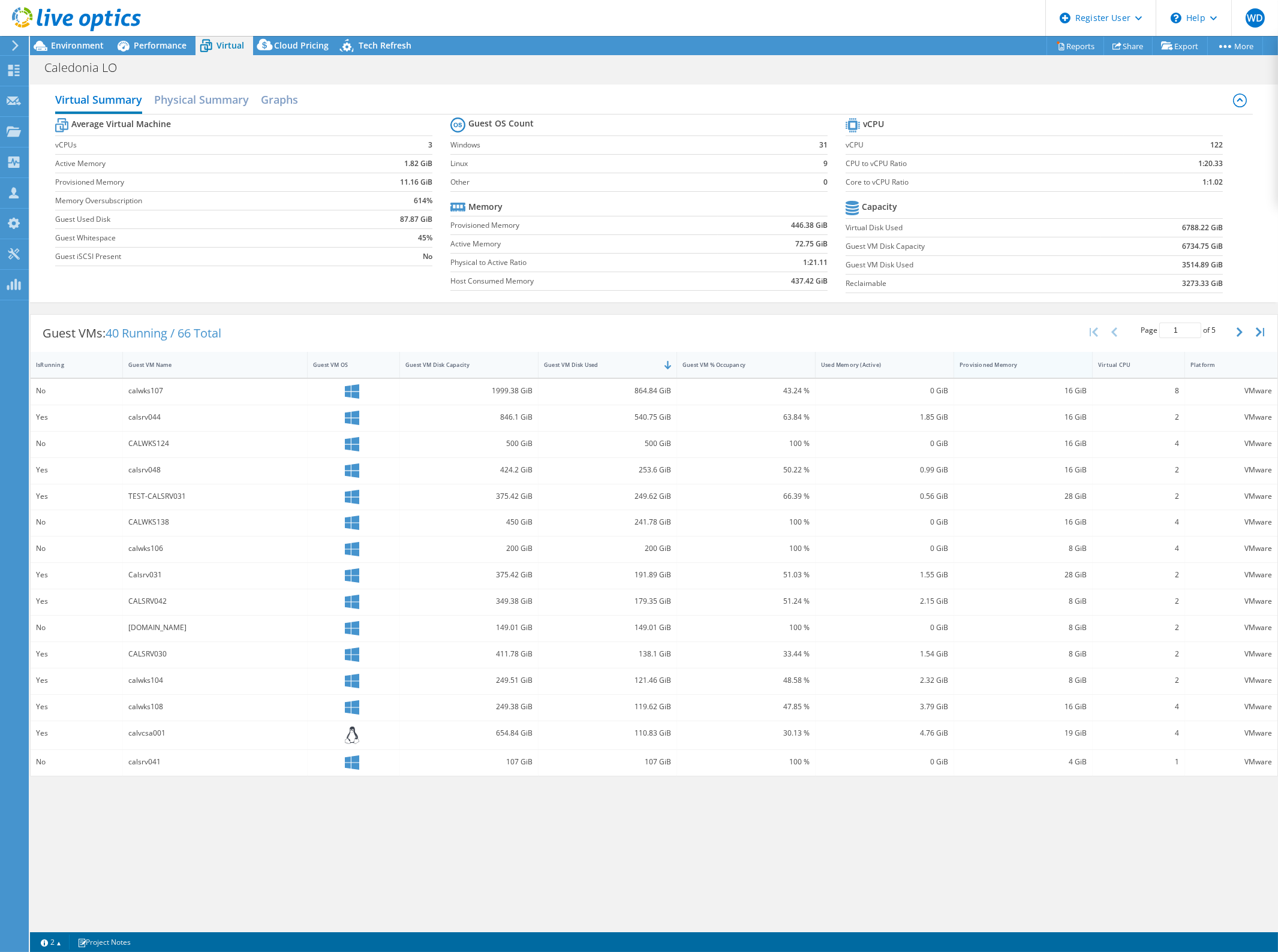
click at [1005, 364] on div "Provisioned Memory" at bounding box center [1016, 364] width 113 height 8
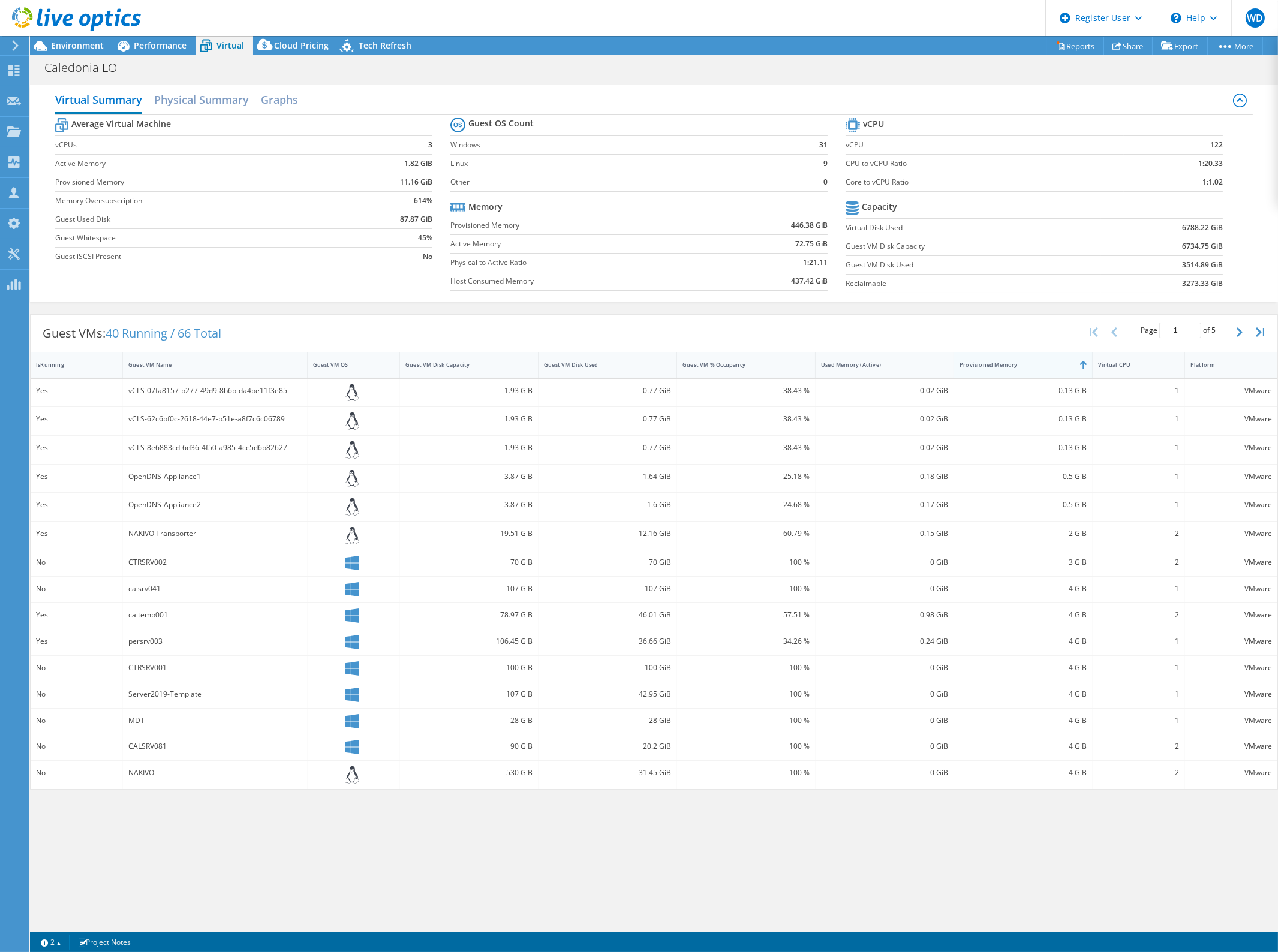
click at [1005, 364] on div "Provisioned Memory" at bounding box center [1016, 364] width 113 height 8
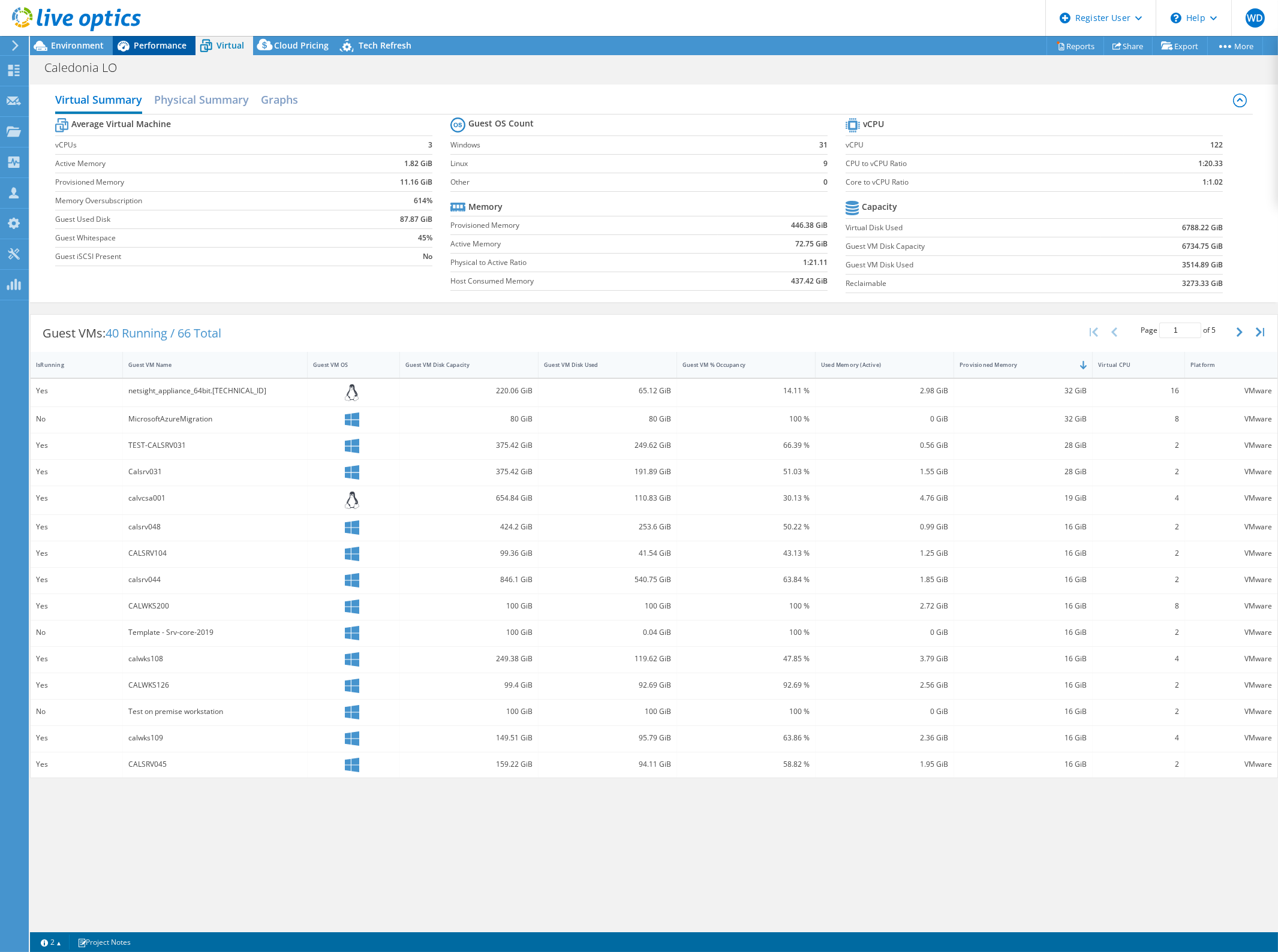
drag, startPoint x: 85, startPoint y: 43, endPoint x: 160, endPoint y: 44, distance: 75.0
click at [90, 41] on span "Environment" at bounding box center [77, 45] width 53 height 12
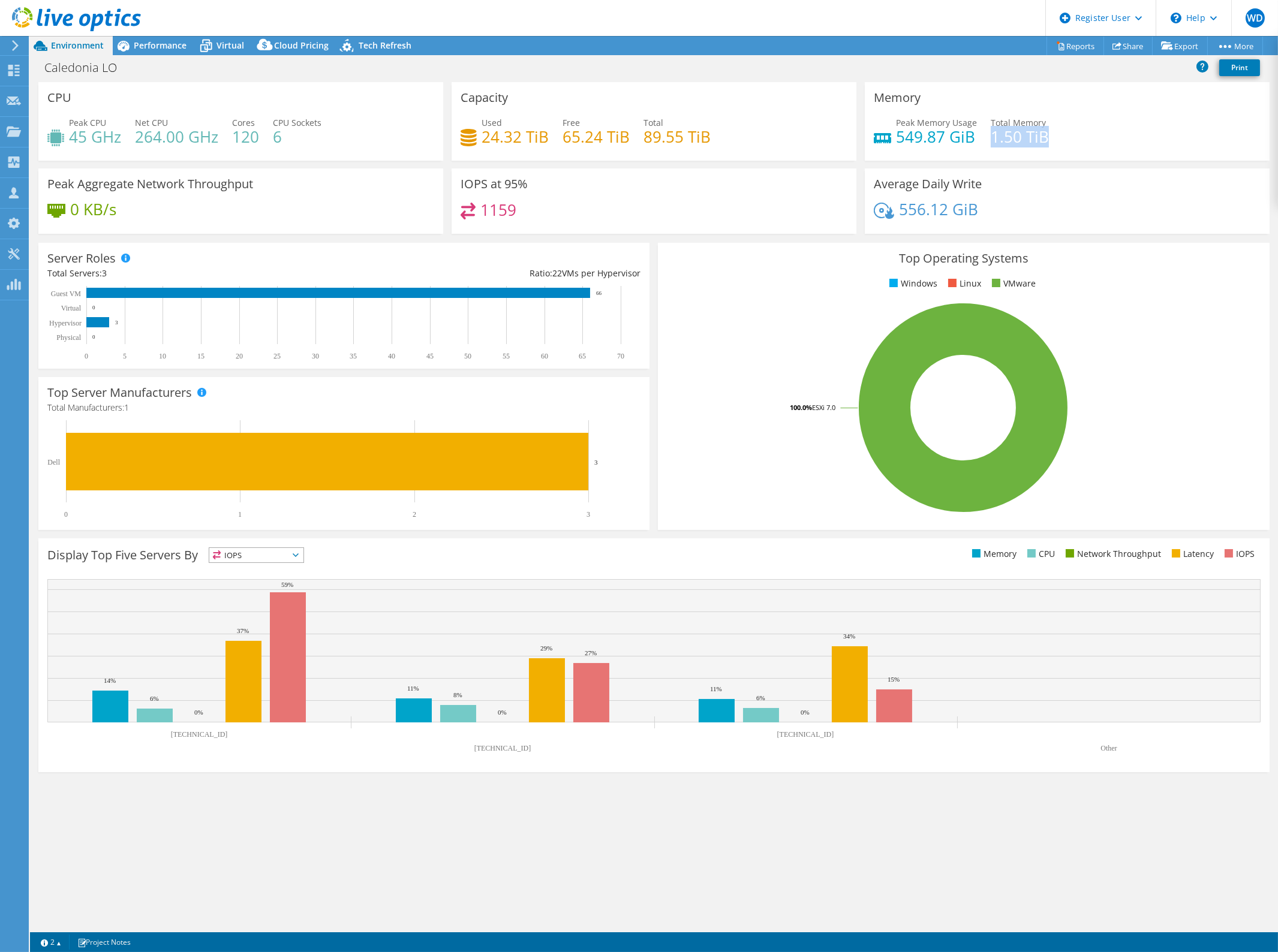
drag, startPoint x: 991, startPoint y: 138, endPoint x: 1043, endPoint y: 132, distance: 52.3
click at [1043, 132] on h4 "1.50 TiB" at bounding box center [1020, 136] width 58 height 13
click at [662, 138] on h4 "89.55 TiB" at bounding box center [677, 136] width 67 height 13
click at [664, 134] on h4 "89.55 TiB" at bounding box center [677, 136] width 67 height 13
drag, startPoint x: 735, startPoint y: 136, endPoint x: 720, endPoint y: 136, distance: 15.0
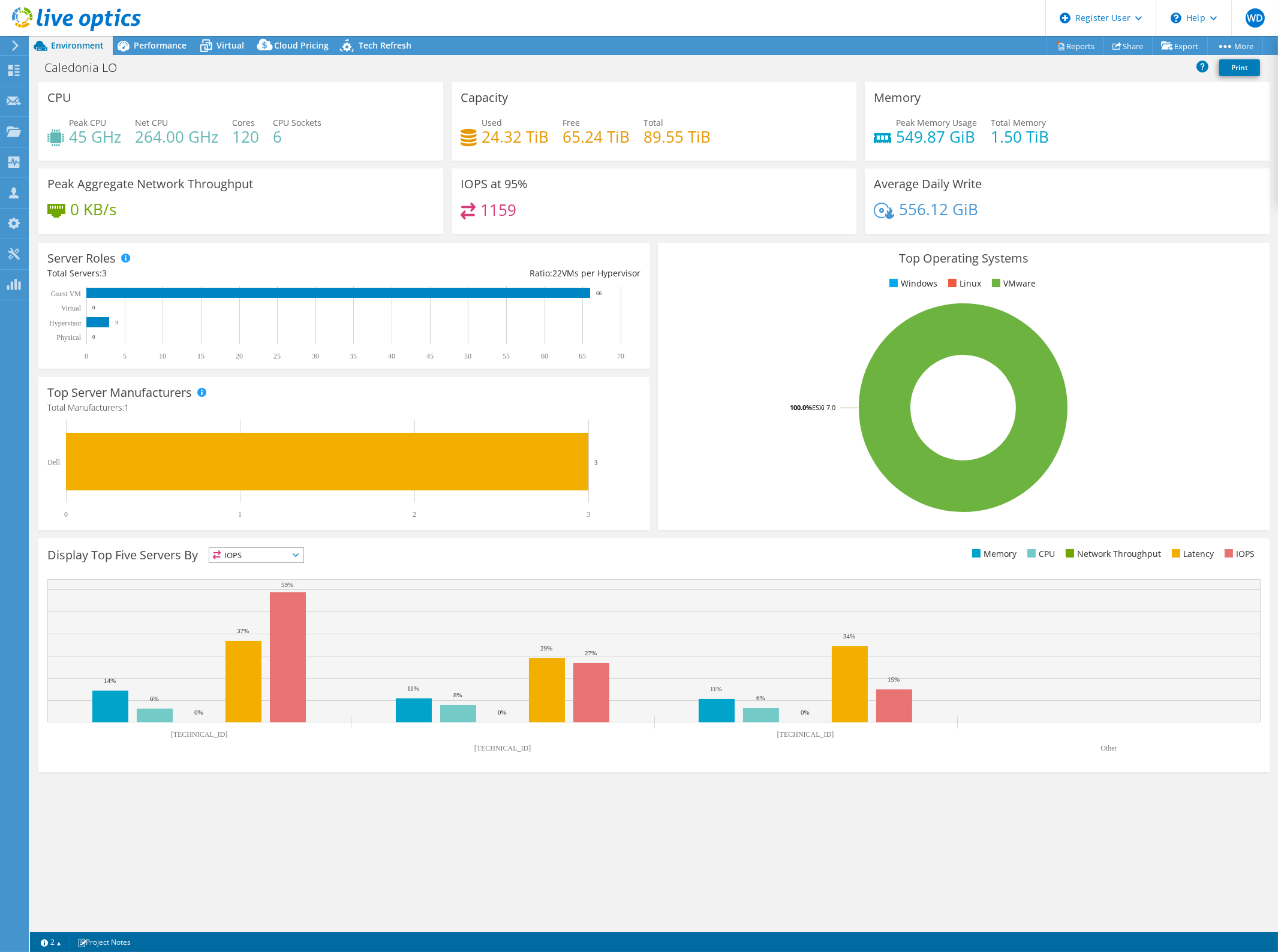
click at [726, 136] on div "Used 24.32 TiB Free 65.24 TiB Total 89.55 TiB" at bounding box center [654, 136] width 387 height 39
drag, startPoint x: 727, startPoint y: 136, endPoint x: 481, endPoint y: 138, distance: 246.0
click at [481, 138] on div "Used 24.32 TiB Free 65.24 TiB Total 89.55 TiB" at bounding box center [654, 136] width 387 height 39
drag, startPoint x: 736, startPoint y: 154, endPoint x: 736, endPoint y: 147, distance: 7.0
click at [736, 154] on div "Used 24.32 TiB Free 65.24 TiB Total 89.55 TiB" at bounding box center [654, 136] width 387 height 39
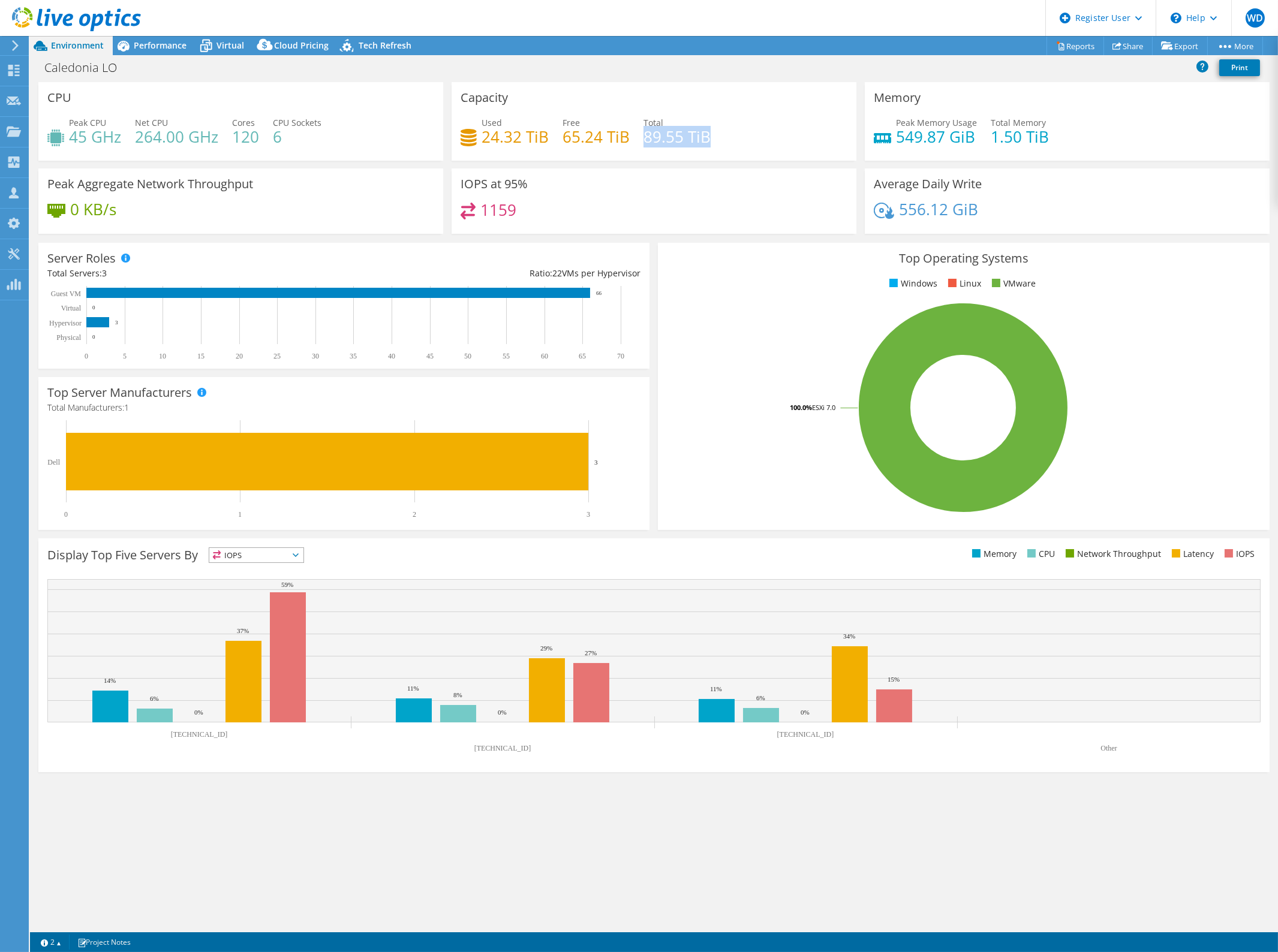
drag, startPoint x: 710, startPoint y: 142, endPoint x: 644, endPoint y: 141, distance: 66.0
click at [644, 141] on div "Used 24.32 TiB Free 65.24 TiB Total 89.55 TiB" at bounding box center [654, 136] width 387 height 39
click at [485, 134] on h4 "24.32 TiB" at bounding box center [515, 136] width 67 height 13
drag, startPoint x: 1052, startPoint y: 135, endPoint x: 465, endPoint y: 132, distance: 587.0
click at [465, 132] on div "CPU Peak CPU 45 GHz Net CPU 264.00 GHz Cores 120 CPU Sockets 6 Capacity Used 24…" at bounding box center [654, 162] width 1239 height 160
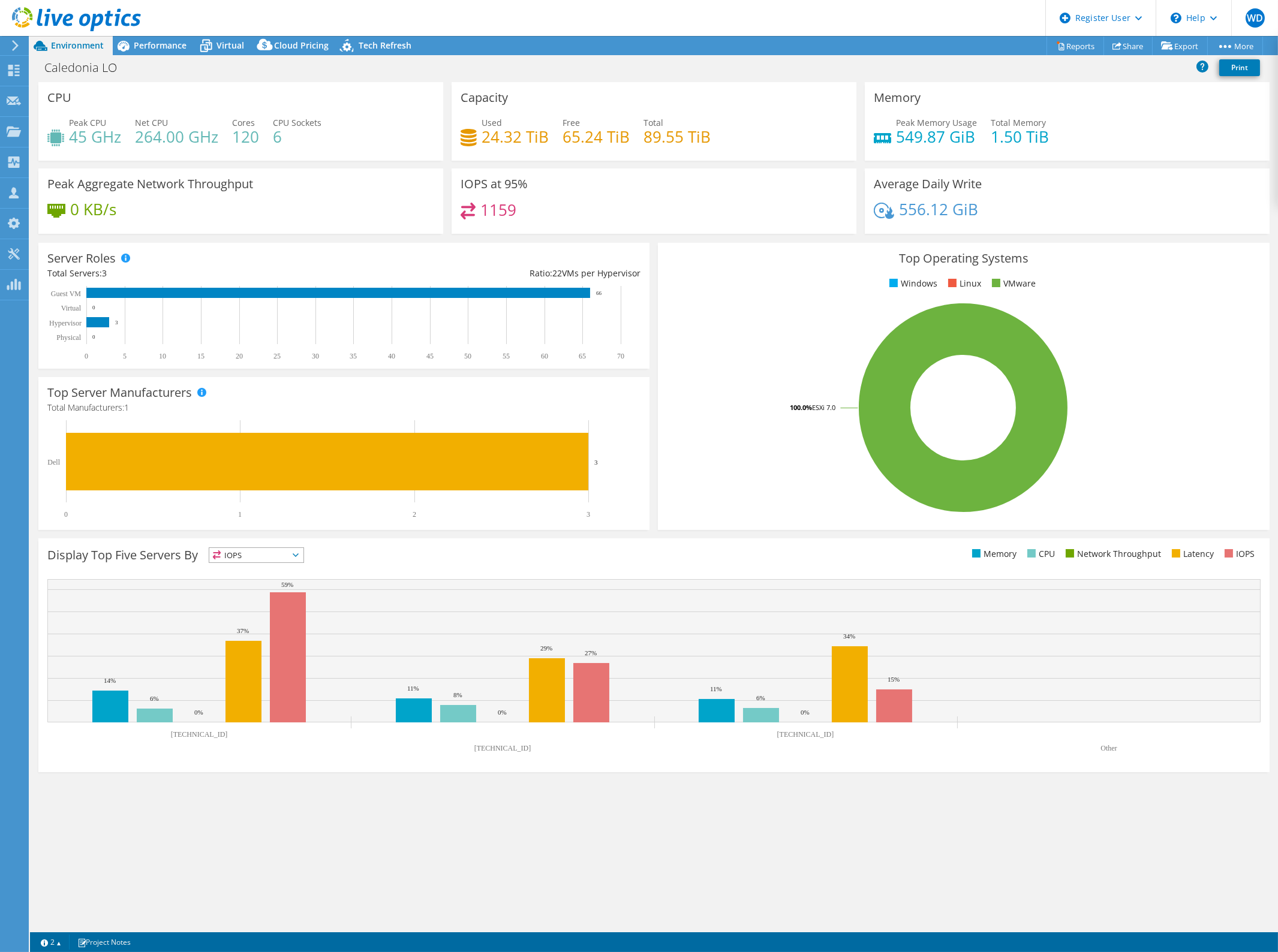
click at [299, 135] on h4 "6" at bounding box center [297, 136] width 49 height 13
drag, startPoint x: 302, startPoint y: 130, endPoint x: 83, endPoint y: 131, distance: 219.0
click at [63, 122] on div "Peak CPU 45 GHz Net CPU 264.00 GHz Cores 120 CPU Sockets 6" at bounding box center [241, 136] width 387 height 39
click at [222, 45] on span "Virtual" at bounding box center [230, 45] width 28 height 12
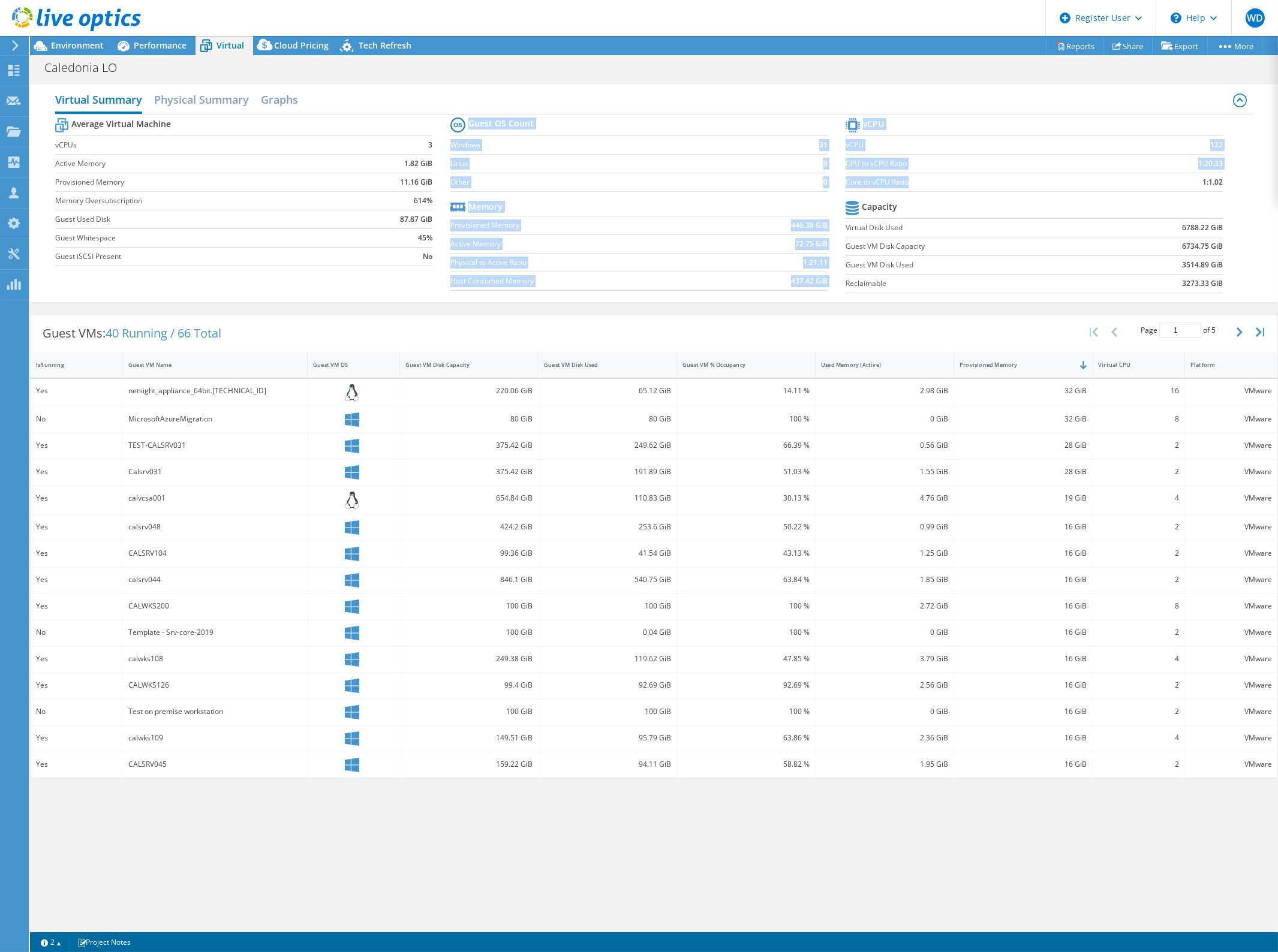
drag, startPoint x: 848, startPoint y: 182, endPoint x: 912, endPoint y: 184, distance: 64.0
click at [912, 184] on div "Average Virtual Machine vCPUs 3 Active Memory 1.82 GiB Provisioned Memory 11.16…" at bounding box center [654, 207] width 1198 height 184
click at [912, 184] on label "Core to vCPU Ratio" at bounding box center [985, 182] width 278 height 12
drag, startPoint x: 1200, startPoint y: 180, endPoint x: 1211, endPoint y: 182, distance: 11.2
click at [1211, 182] on td "1:1.02" at bounding box center [1173, 182] width 99 height 19
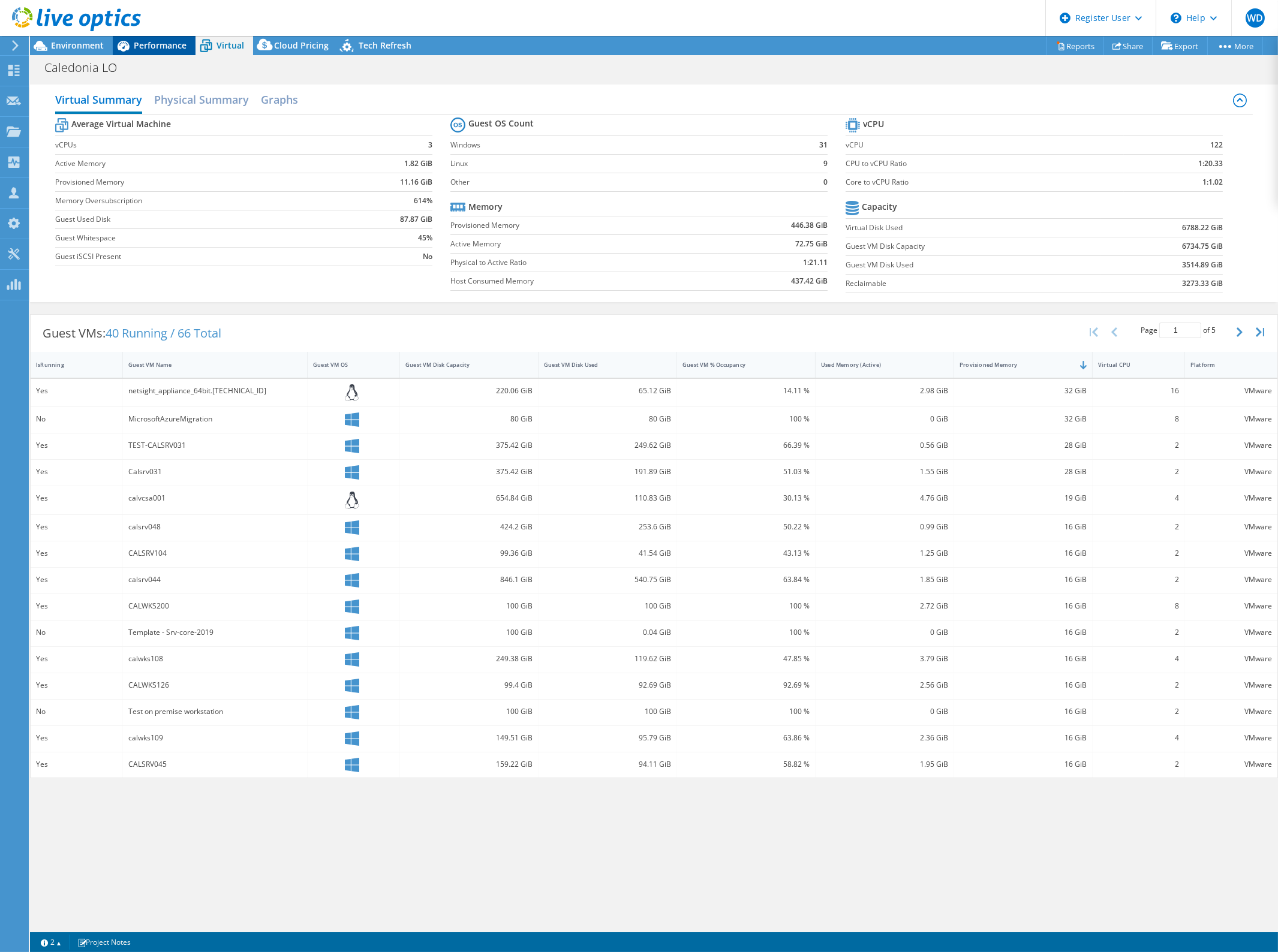
click at [142, 42] on span "Performance" at bounding box center [160, 45] width 53 height 12
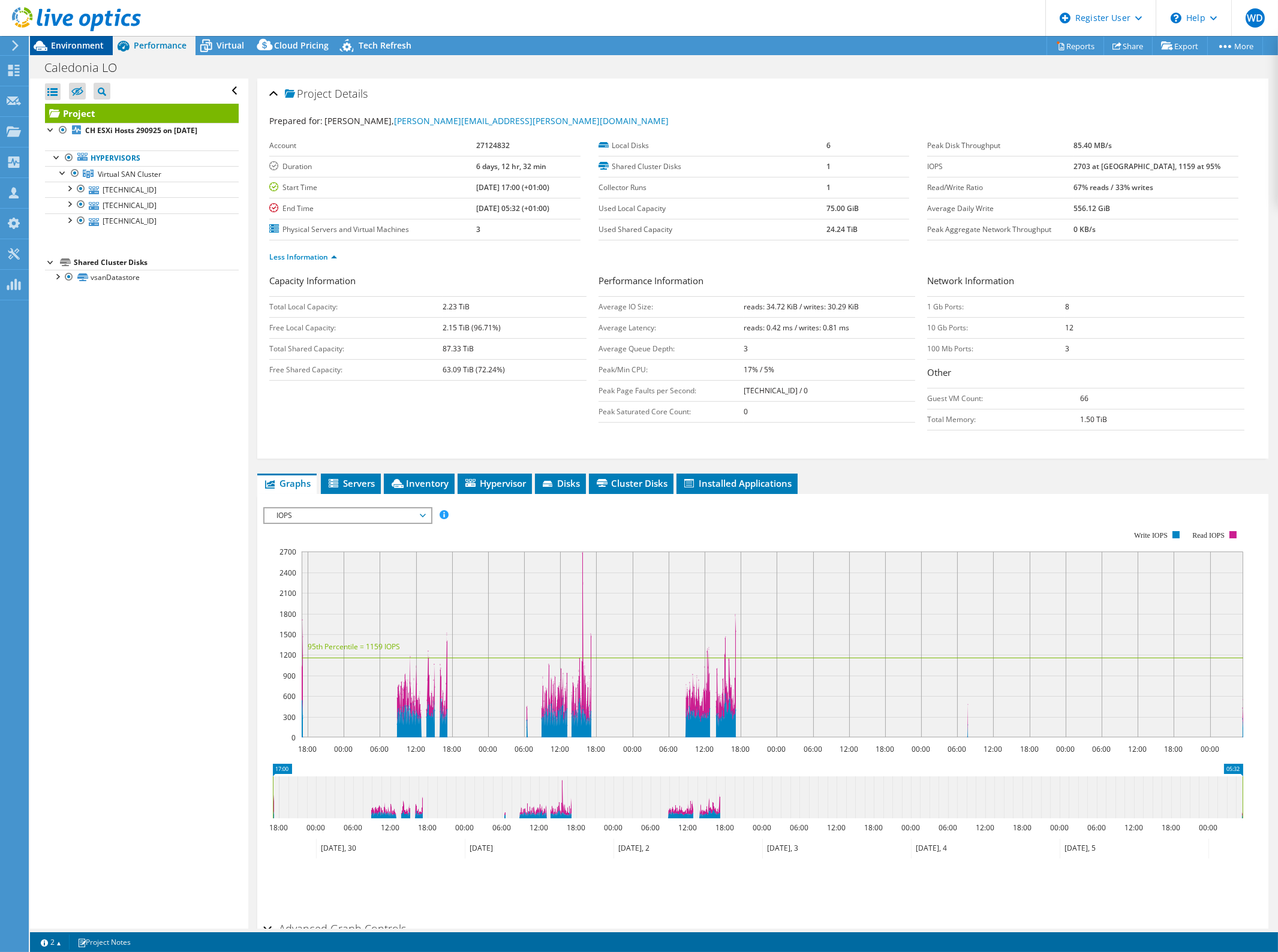
click at [91, 43] on span "Environment" at bounding box center [77, 45] width 53 height 12
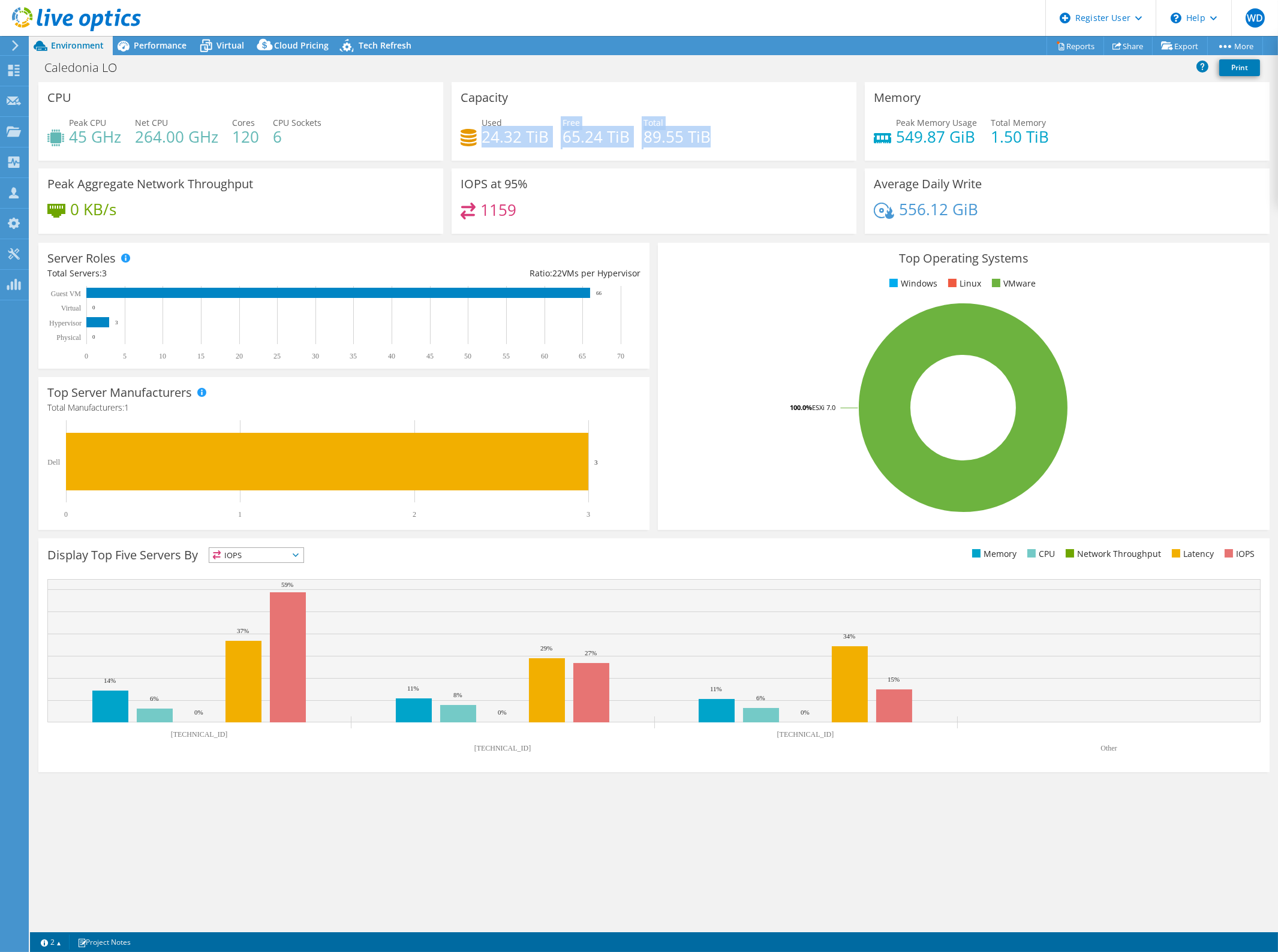
drag, startPoint x: 714, startPoint y: 138, endPoint x: 483, endPoint y: 142, distance: 231.0
click at [483, 142] on div "Used 24.32 TiB Free 65.24 TiB Total 89.55 TiB" at bounding box center [654, 136] width 387 height 39
click at [150, 136] on h4 "264.00 GHz" at bounding box center [176, 136] width 83 height 13
click at [248, 130] on h4 "120" at bounding box center [245, 136] width 27 height 13
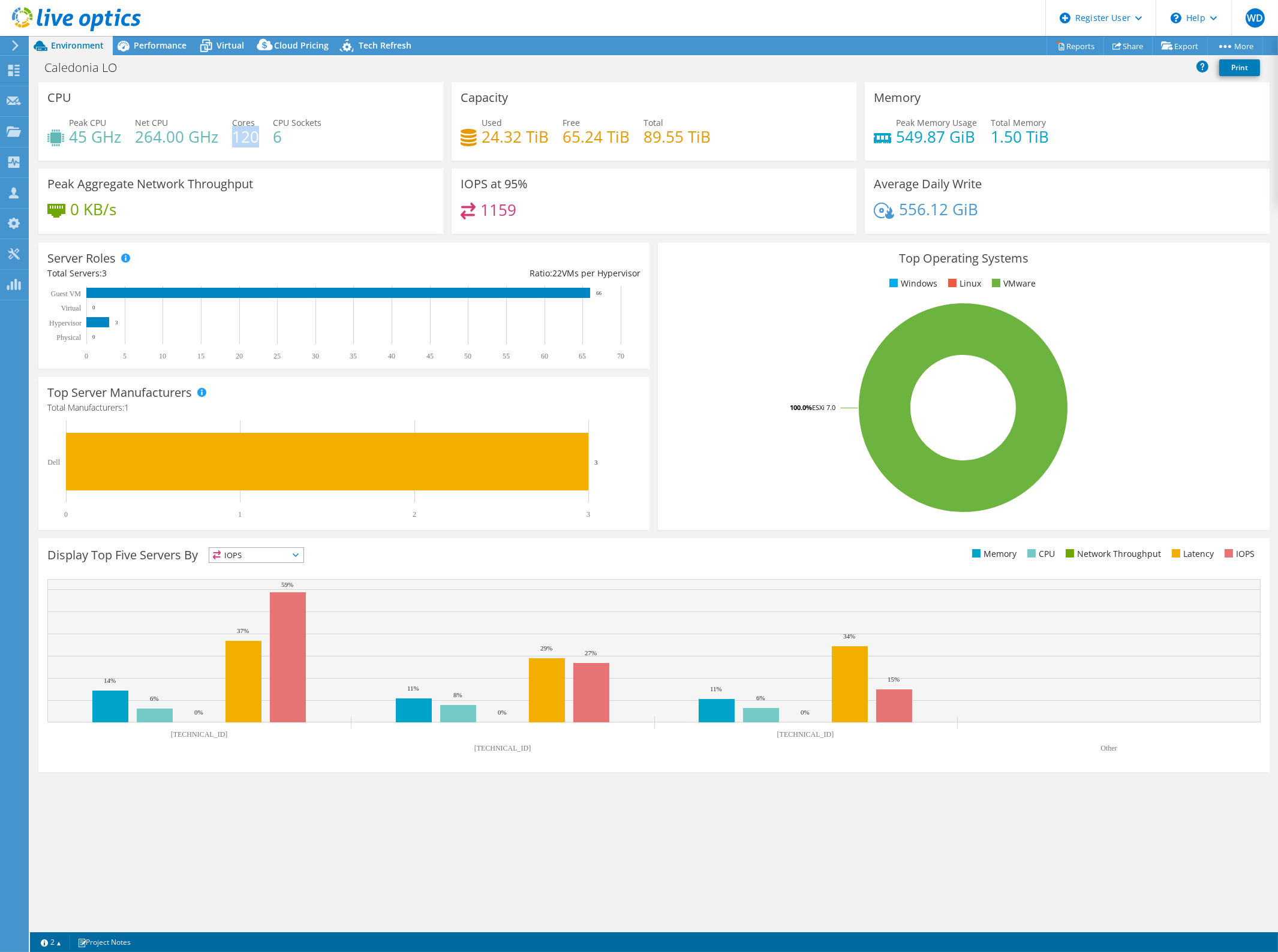
click at [248, 130] on h4 "120" at bounding box center [245, 136] width 27 height 13
click at [376, 129] on div "Peak CPU 45 GHz Net CPU 264.00 GHz Cores 120 CPU Sockets 6" at bounding box center [241, 136] width 387 height 39
click at [715, 146] on div "Used 24.32 TiB Free 65.24 TiB Total 89.55 TiB" at bounding box center [654, 136] width 387 height 39
click at [217, 40] on span "Virtual" at bounding box center [230, 45] width 28 height 12
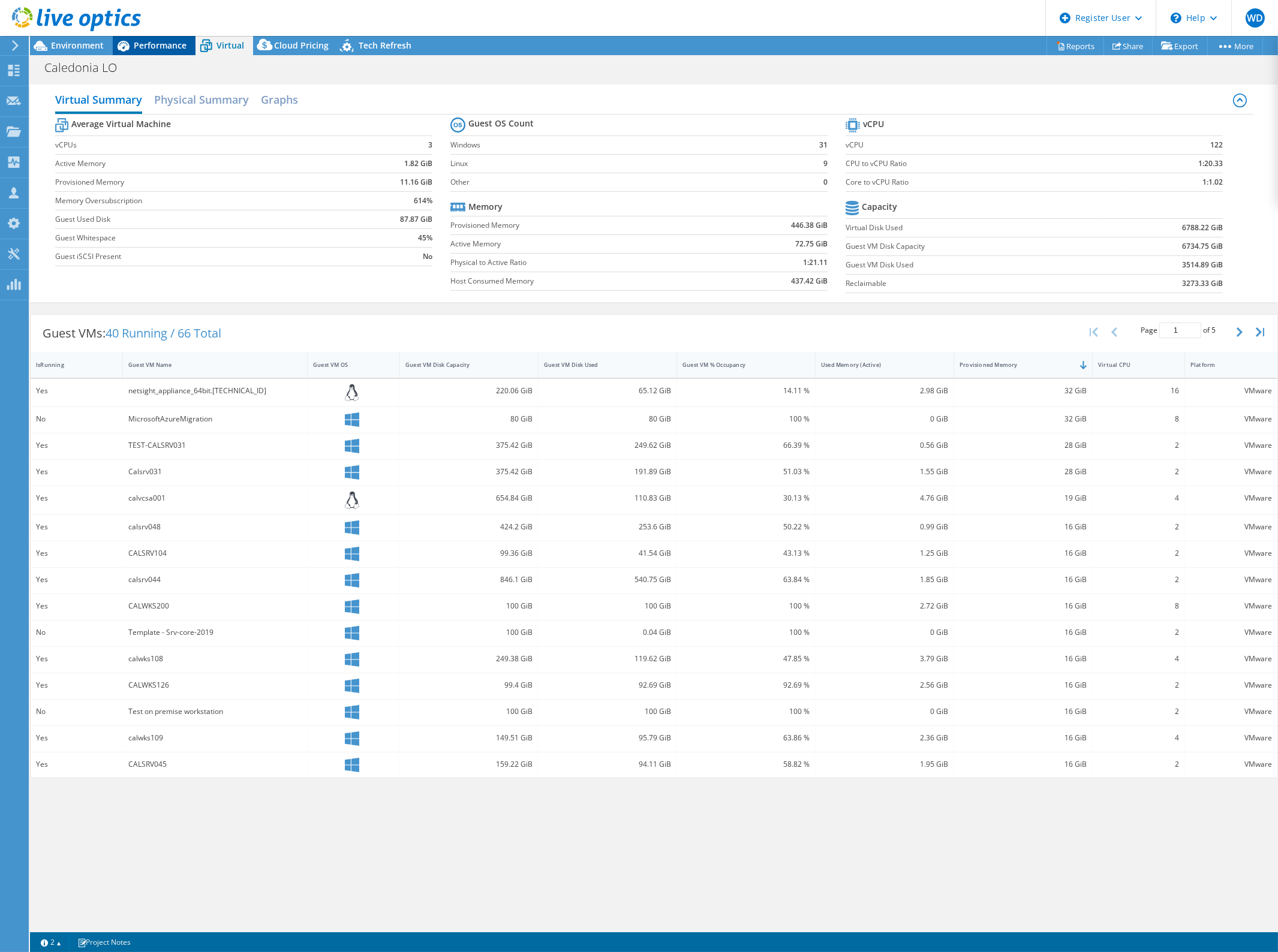
click at [160, 43] on span "Performance" at bounding box center [160, 45] width 53 height 12
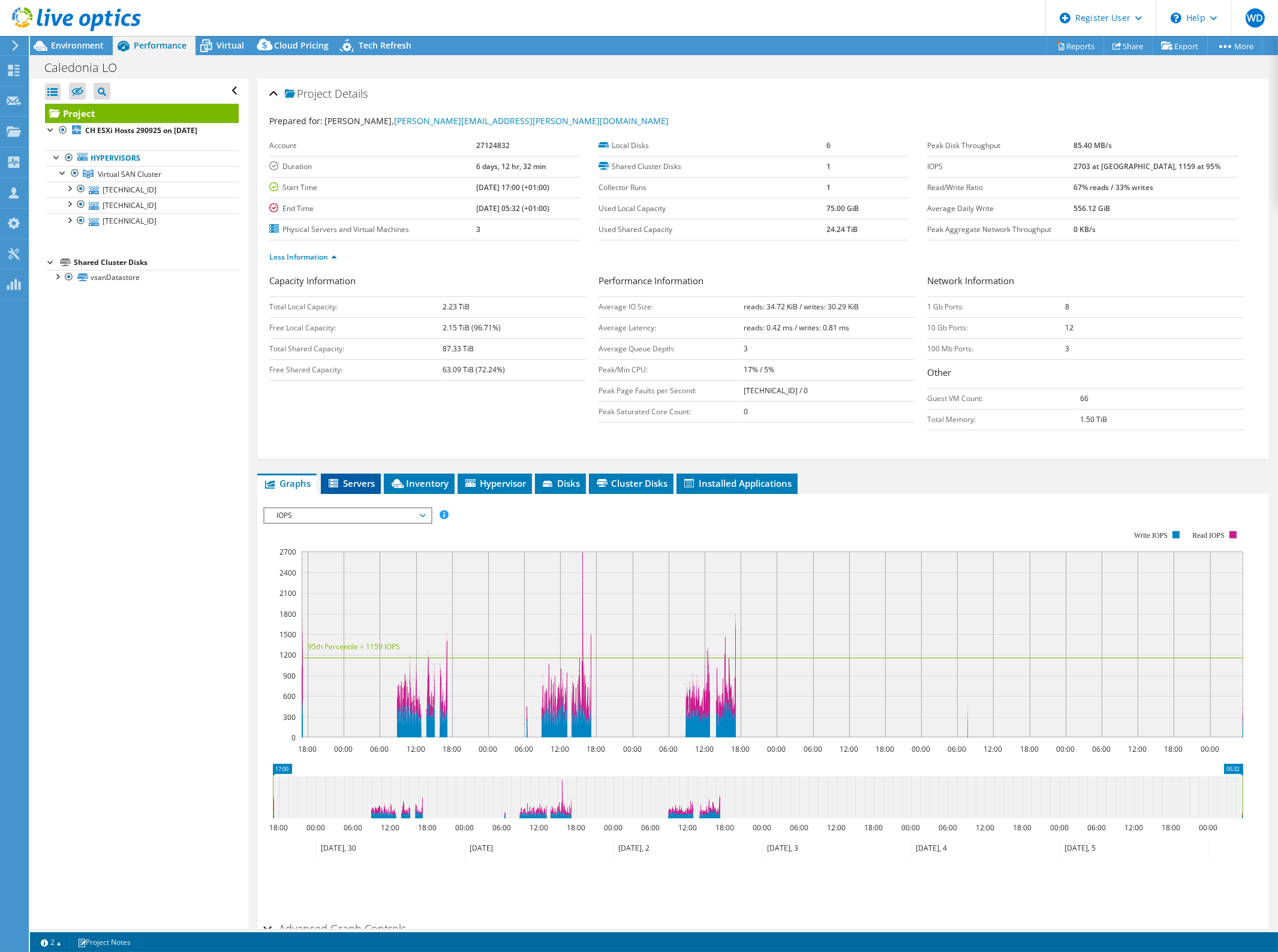
click at [359, 480] on span "Servers" at bounding box center [351, 483] width 48 height 12
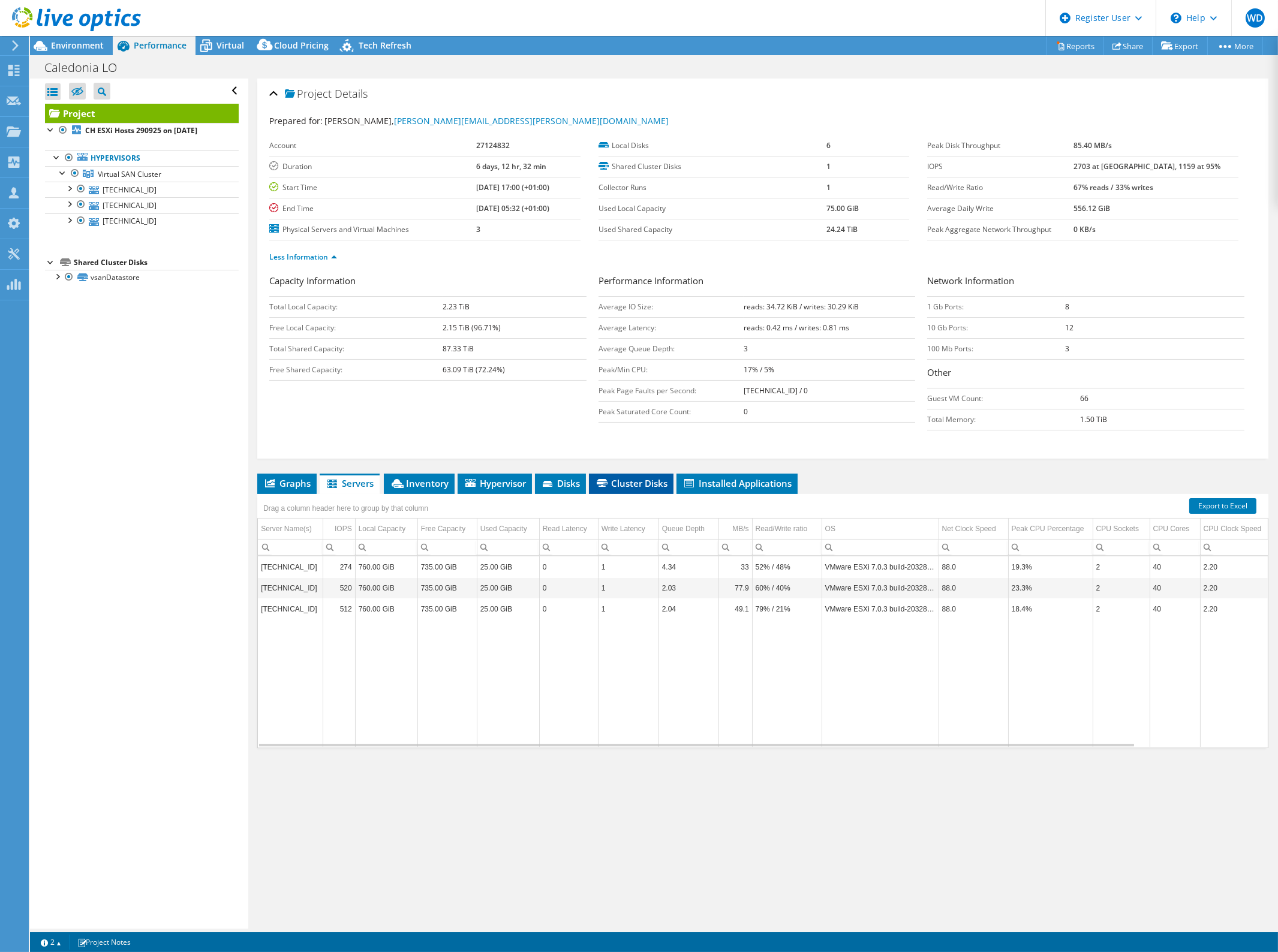
click at [633, 482] on span "Cluster Disks" at bounding box center [631, 483] width 72 height 12
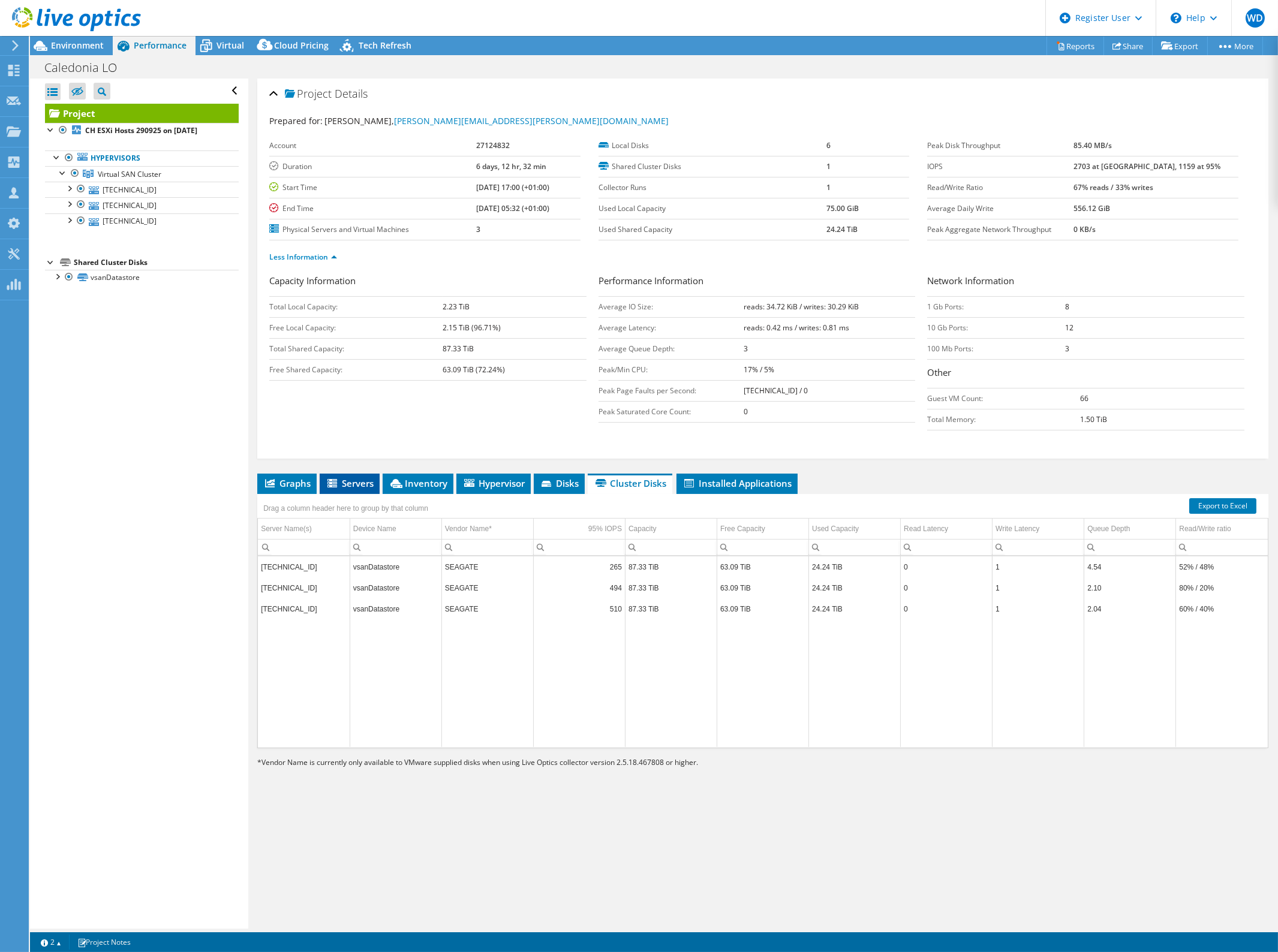
click at [357, 478] on span "Servers" at bounding box center [350, 483] width 48 height 12
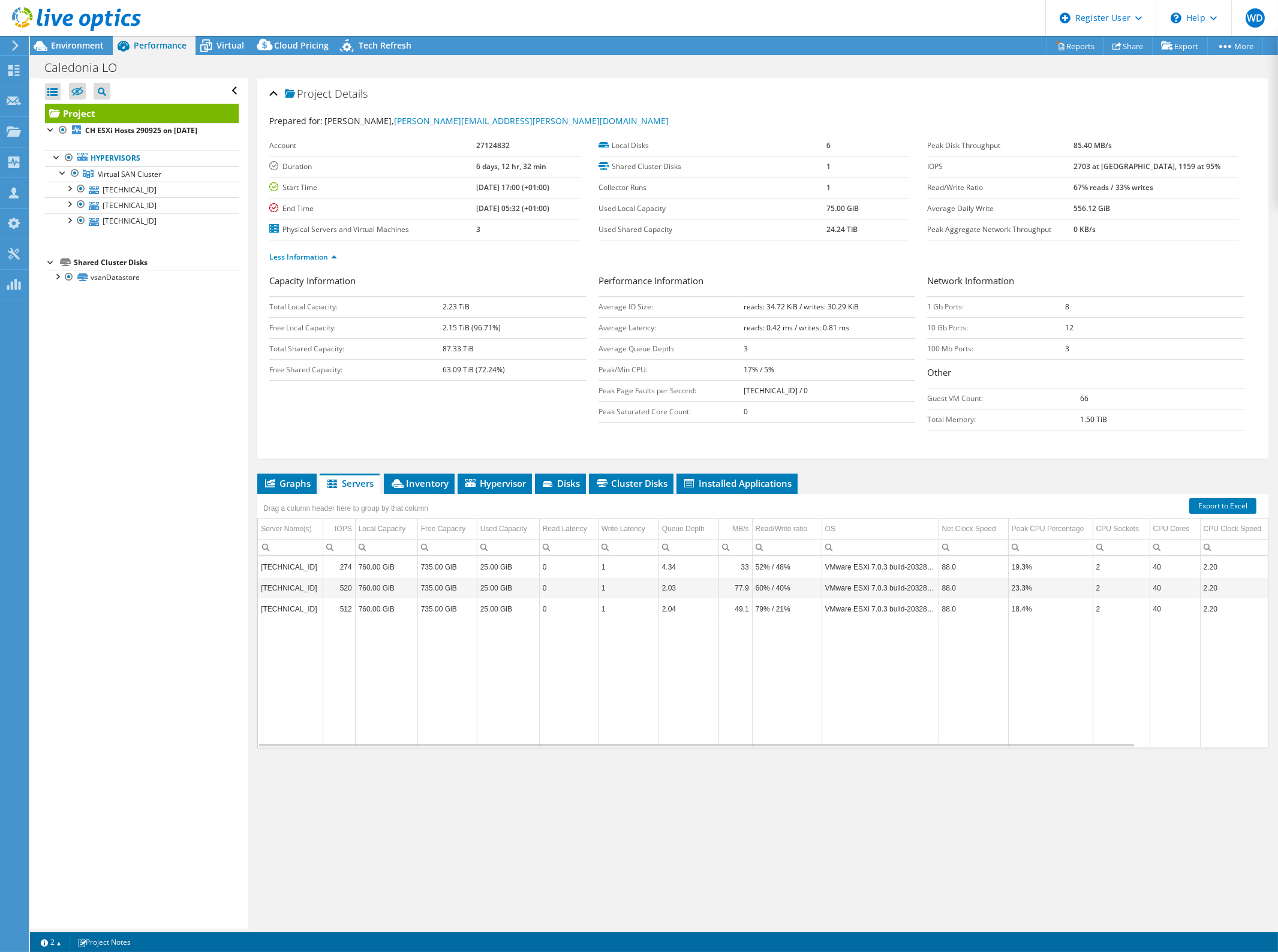
drag, startPoint x: 294, startPoint y: 480, endPoint x: 341, endPoint y: 474, distance: 47.4
click at [295, 480] on span "Graphs" at bounding box center [286, 483] width 48 height 12
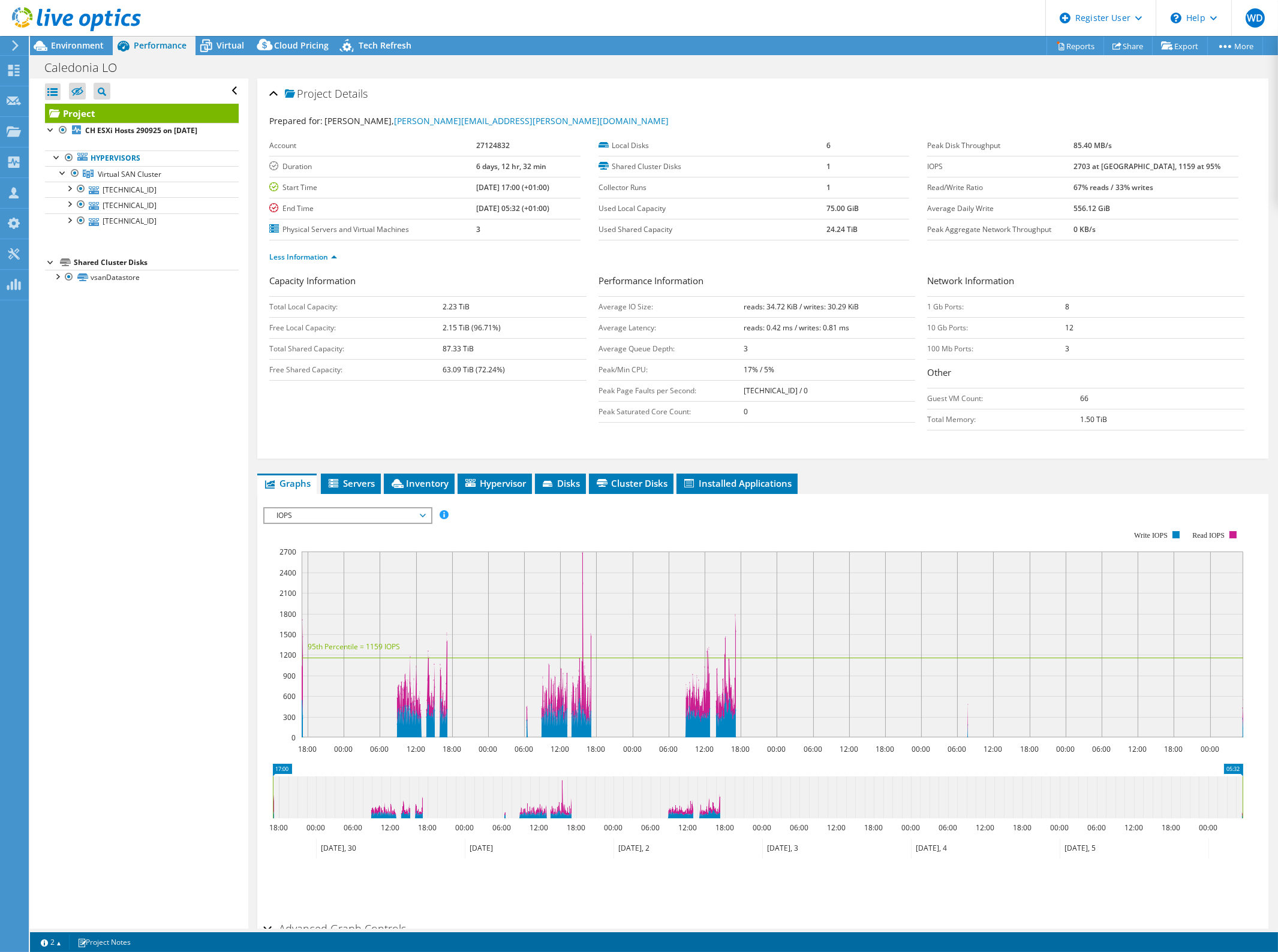
click at [370, 514] on span "IOPS" at bounding box center [348, 516] width 154 height 14
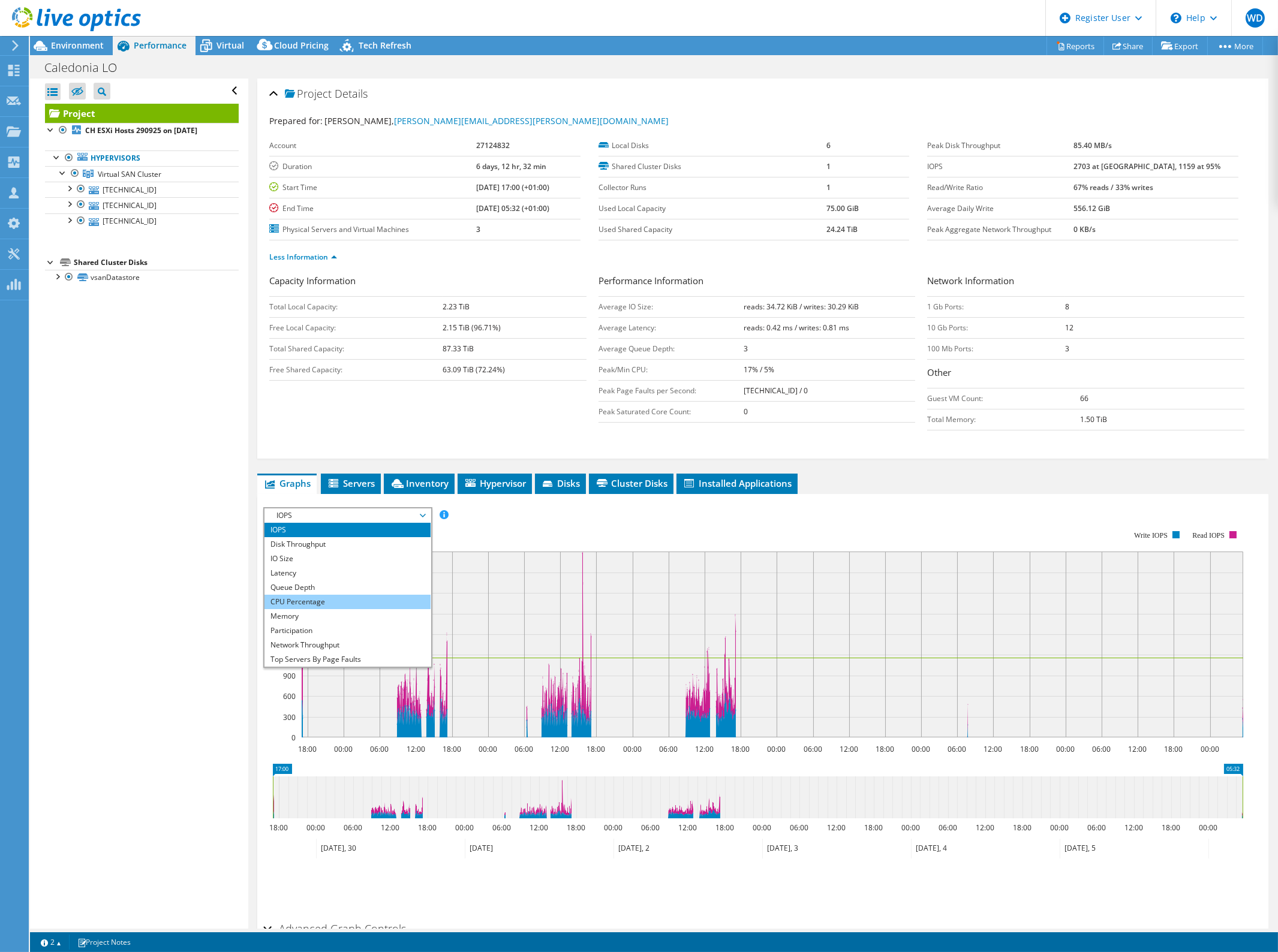
drag, startPoint x: 355, startPoint y: 594, endPoint x: 367, endPoint y: 593, distance: 12.0
click at [355, 595] on li "CPU Percentage" at bounding box center [347, 602] width 166 height 14
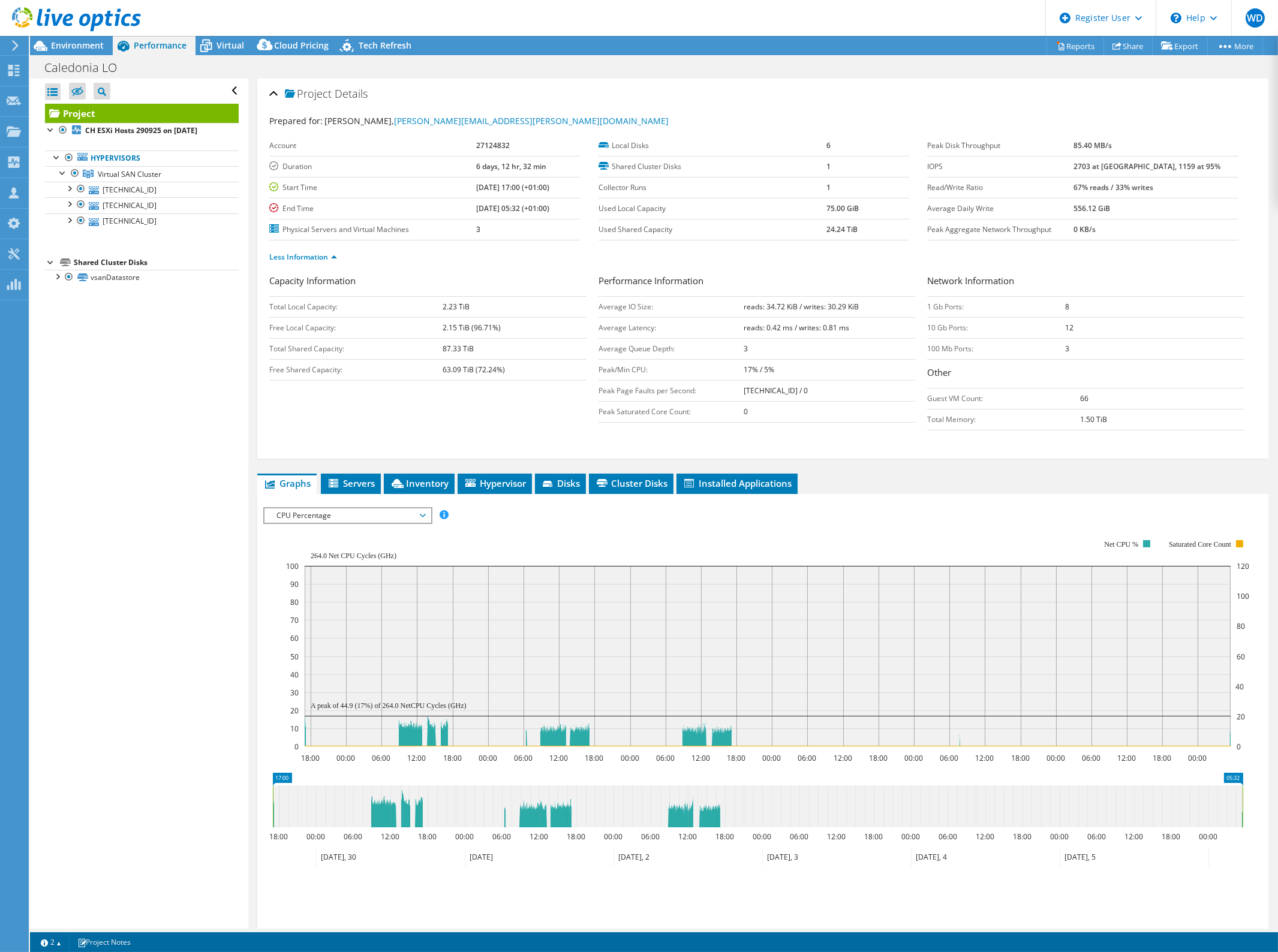
click at [356, 510] on span "CPU Percentage" at bounding box center [348, 516] width 154 height 14
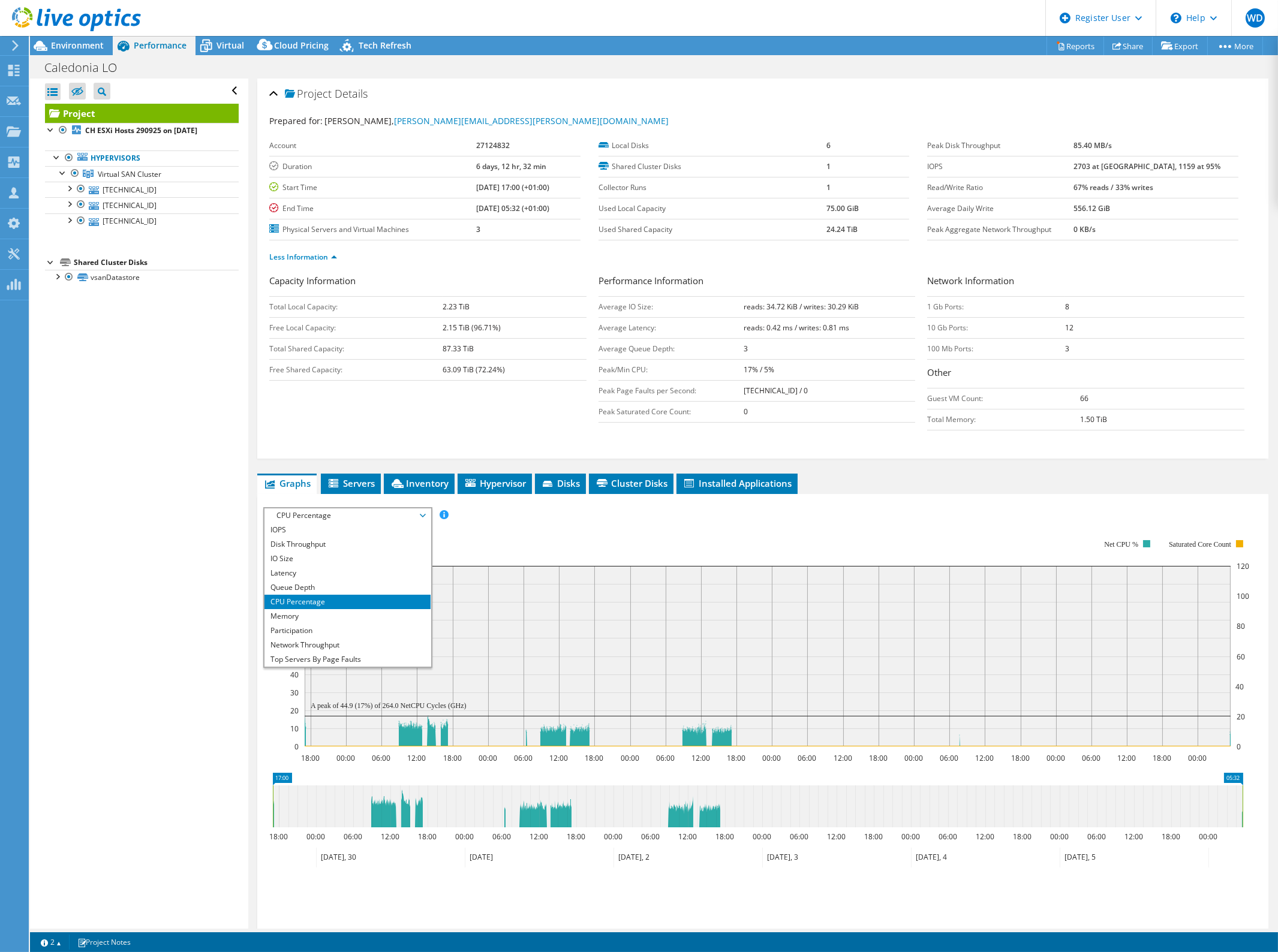
drag, startPoint x: 1088, startPoint y: 379, endPoint x: 1149, endPoint y: 405, distance: 66.3
click at [1089, 380] on h3 "Other" at bounding box center [1085, 374] width 317 height 17
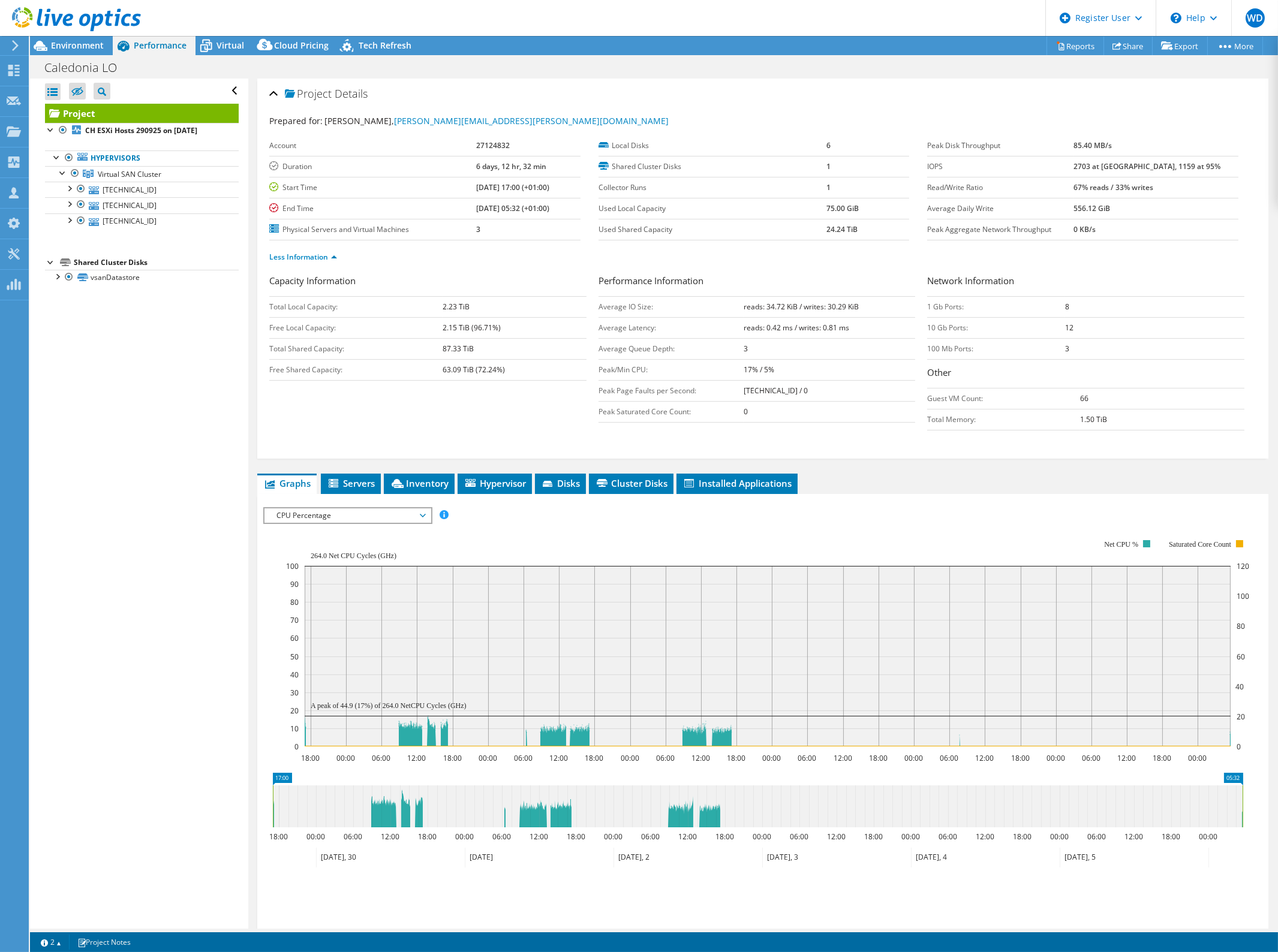
drag, startPoint x: 295, startPoint y: 44, endPoint x: 474, endPoint y: 98, distance: 187.0
click at [296, 44] on span "Cloud Pricing" at bounding box center [301, 45] width 54 height 12
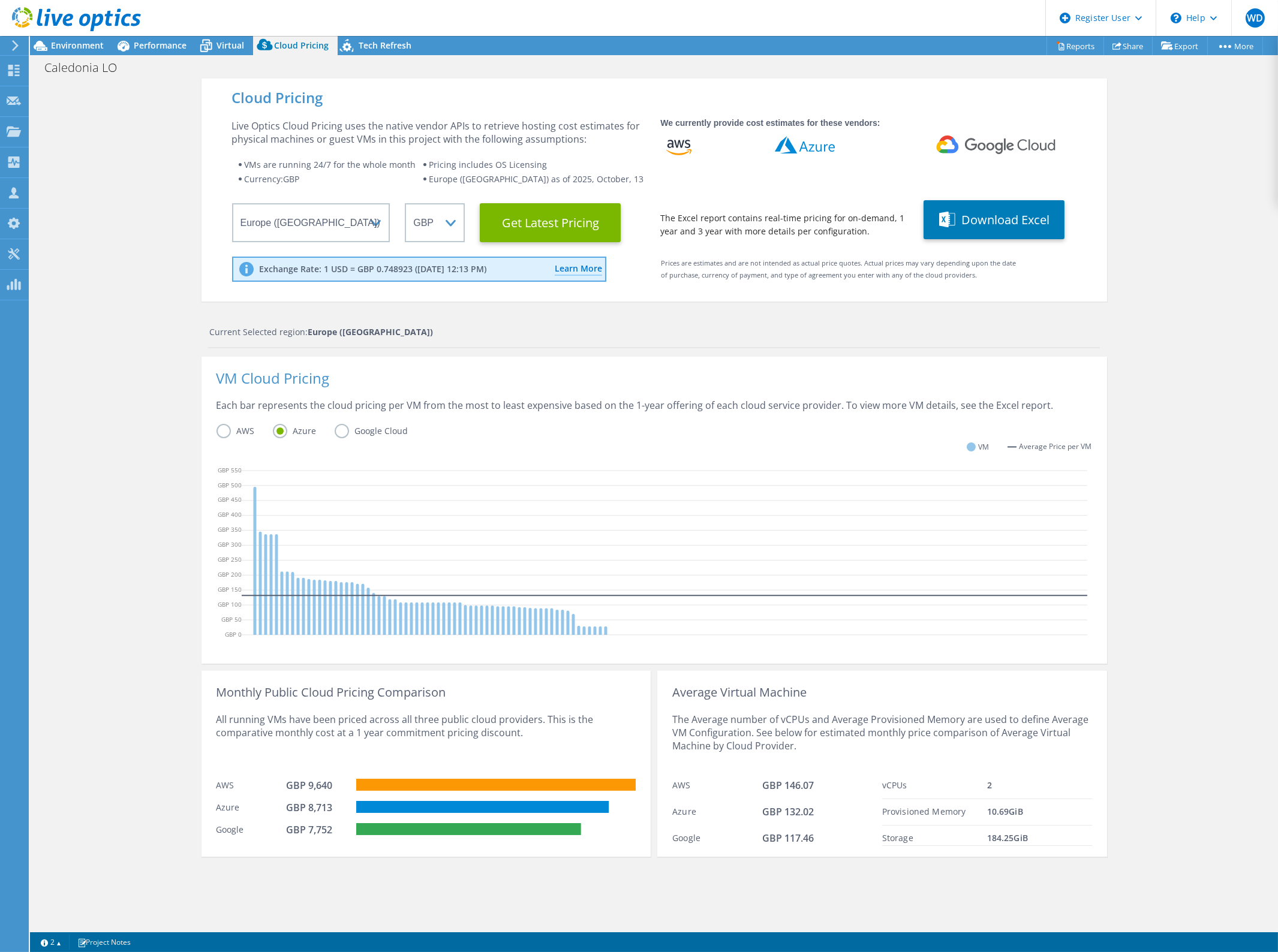
drag, startPoint x: 214, startPoint y: 430, endPoint x: 260, endPoint y: 430, distance: 46.0
click at [216, 430] on label "AWS" at bounding box center [244, 431] width 56 height 14
click at [0, 0] on input "AWS" at bounding box center [0, 0] width 0 height 0
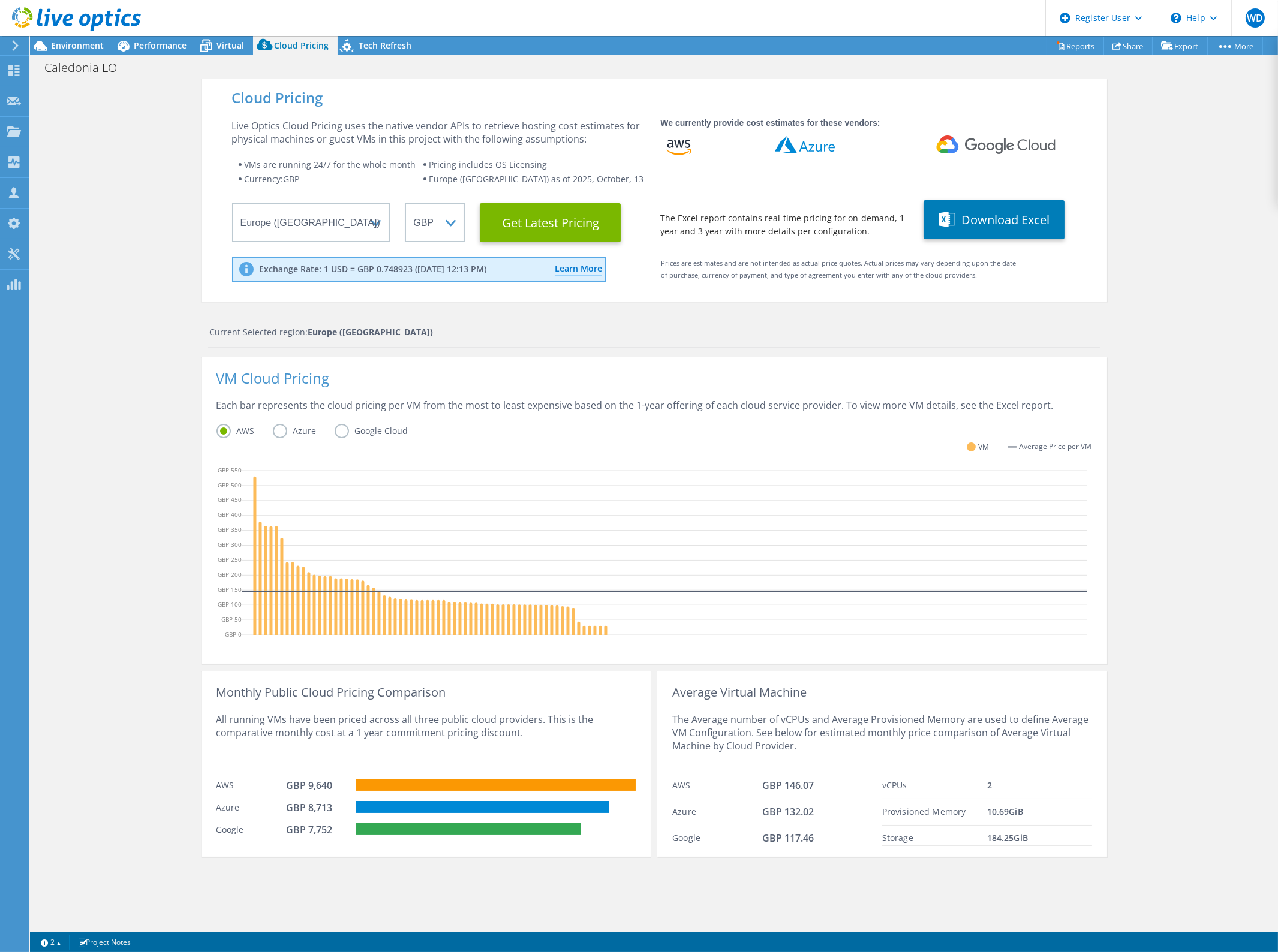
drag, startPoint x: 341, startPoint y: 434, endPoint x: 334, endPoint y: 433, distance: 7.1
click at [341, 433] on label "Google Cloud" at bounding box center [380, 431] width 92 height 14
click at [0, 0] on input "Google Cloud" at bounding box center [0, 0] width 0 height 0
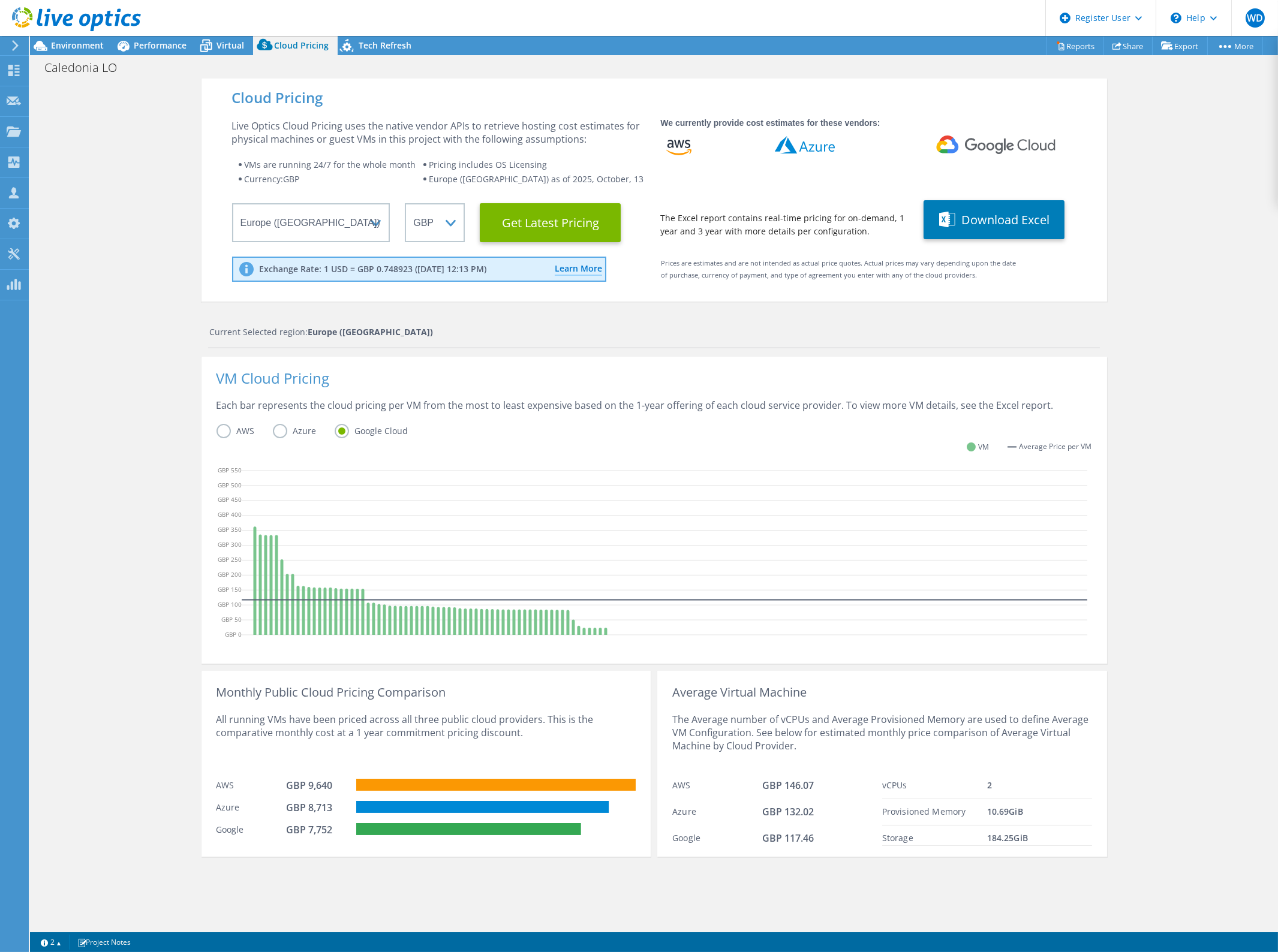
drag, startPoint x: 272, startPoint y: 428, endPoint x: 256, endPoint y: 451, distance: 28.0
click at [273, 428] on label "Azure" at bounding box center [304, 431] width 62 height 14
click at [0, 0] on input "Azure" at bounding box center [0, 0] width 0 height 0
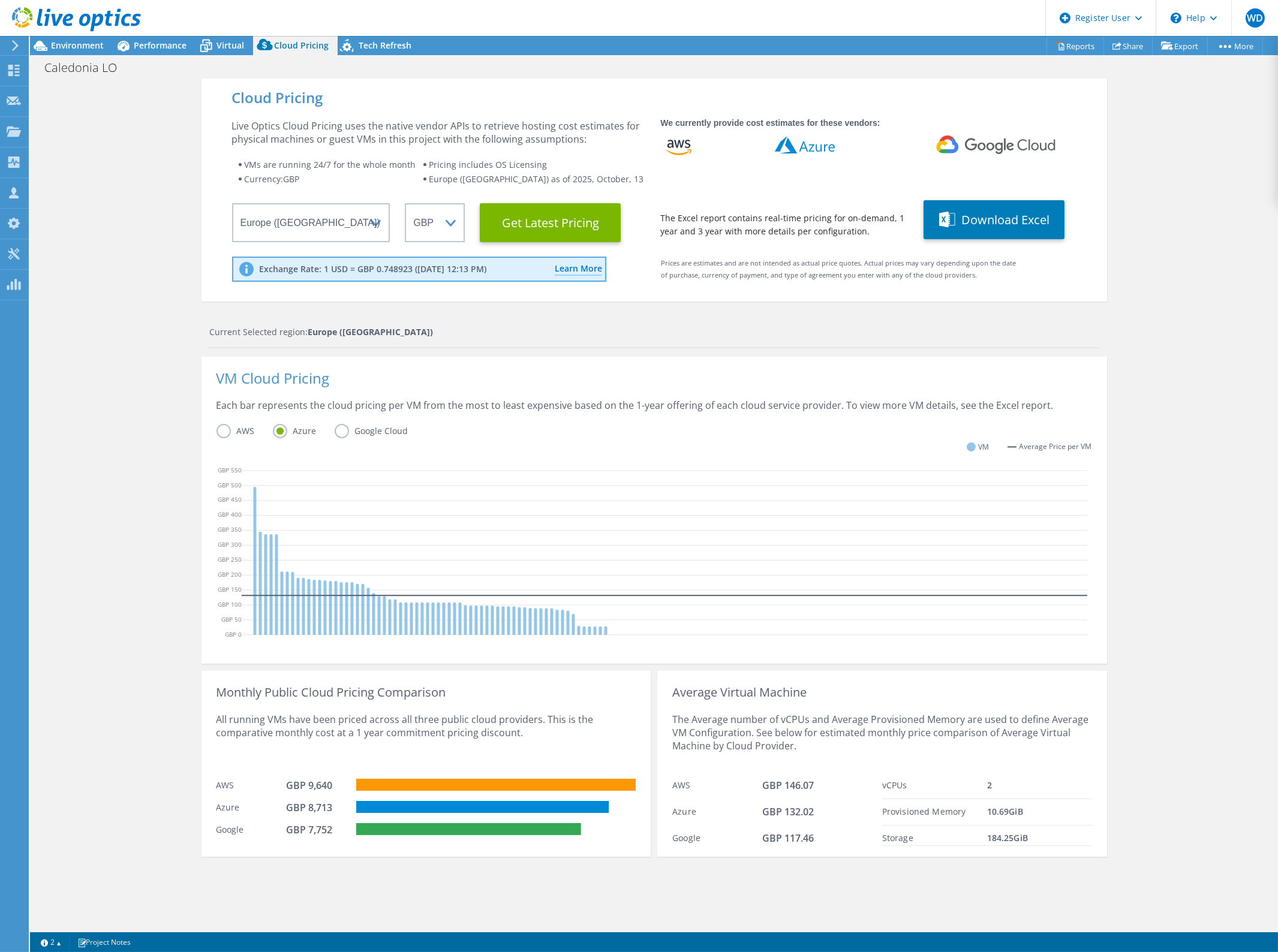
click at [220, 430] on label "AWS" at bounding box center [244, 431] width 56 height 14
click at [0, 0] on input "AWS" at bounding box center [0, 0] width 0 height 0
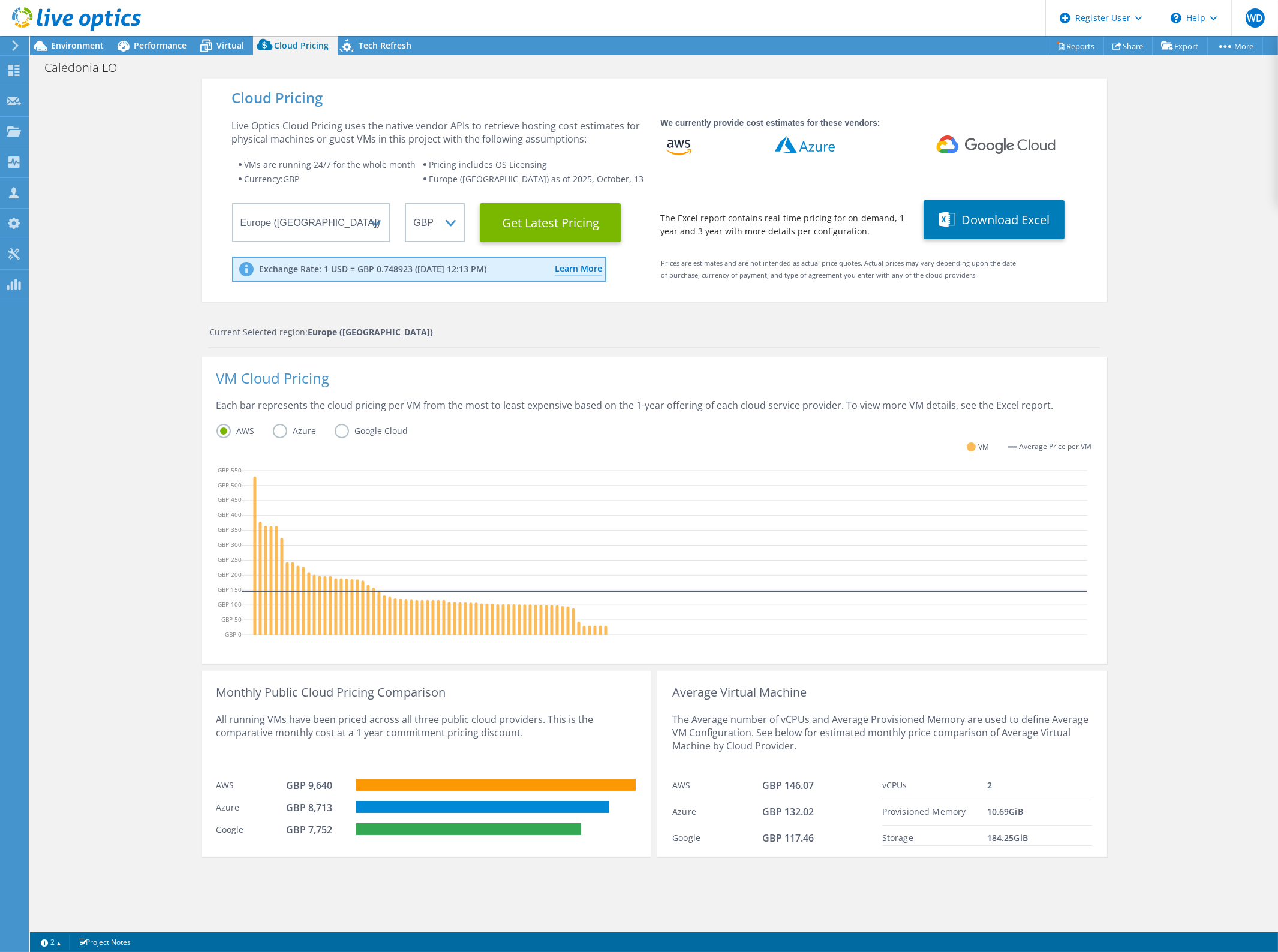
click at [1226, 406] on div "Cloud Pricing Live Optics Cloud Pricing uses the native vendor APIs to retrieve…" at bounding box center [654, 554] width 1248 height 952
click at [1185, 421] on div "Cloud Pricing Live Optics Cloud Pricing uses the native vendor APIs to retrieve…" at bounding box center [654, 554] width 1248 height 952
drag, startPoint x: 279, startPoint y: 430, endPoint x: 297, endPoint y: 436, distance: 19.0
click at [279, 430] on label "Azure" at bounding box center [304, 431] width 62 height 14
click at [0, 0] on input "Azure" at bounding box center [0, 0] width 0 height 0
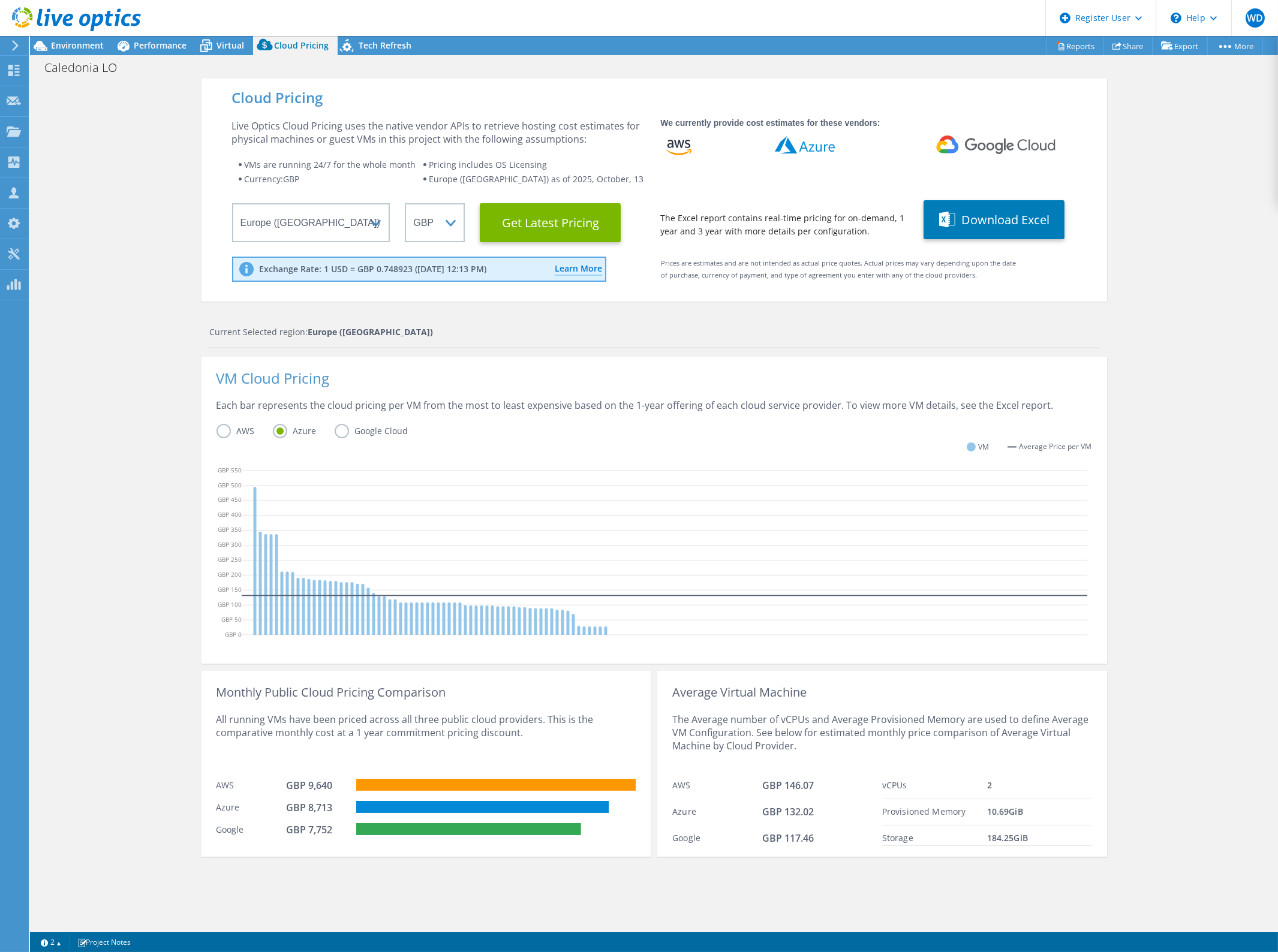
click at [121, 118] on div "Cloud Pricing Live Optics Cloud Pricing uses the native vendor APIs to retrieve…" at bounding box center [654, 554] width 1248 height 952
click at [74, 43] on span "Environment" at bounding box center [77, 45] width 53 height 12
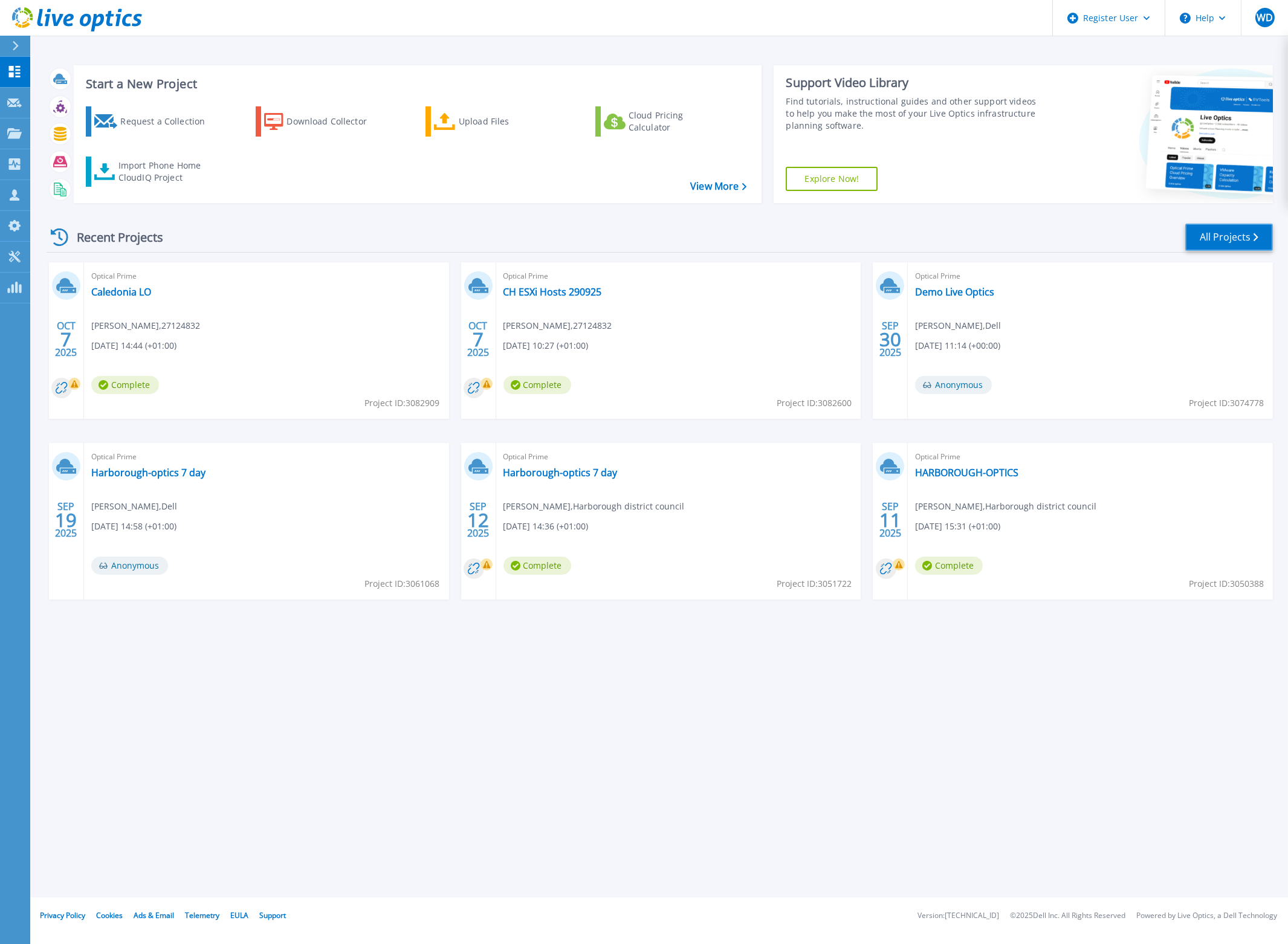
click at [1239, 231] on link "All Projects" at bounding box center [1229, 237] width 87 height 27
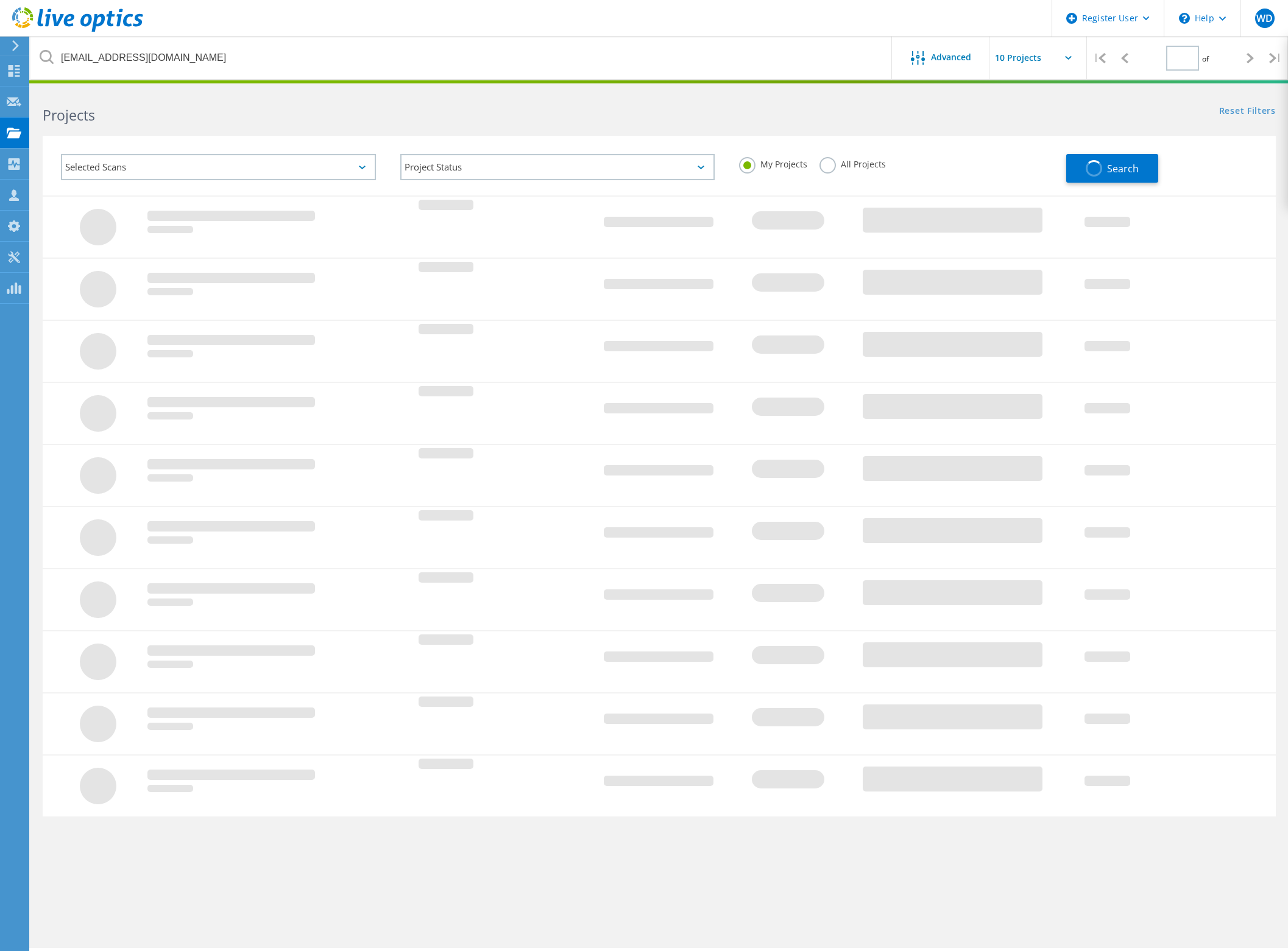
type input "1"
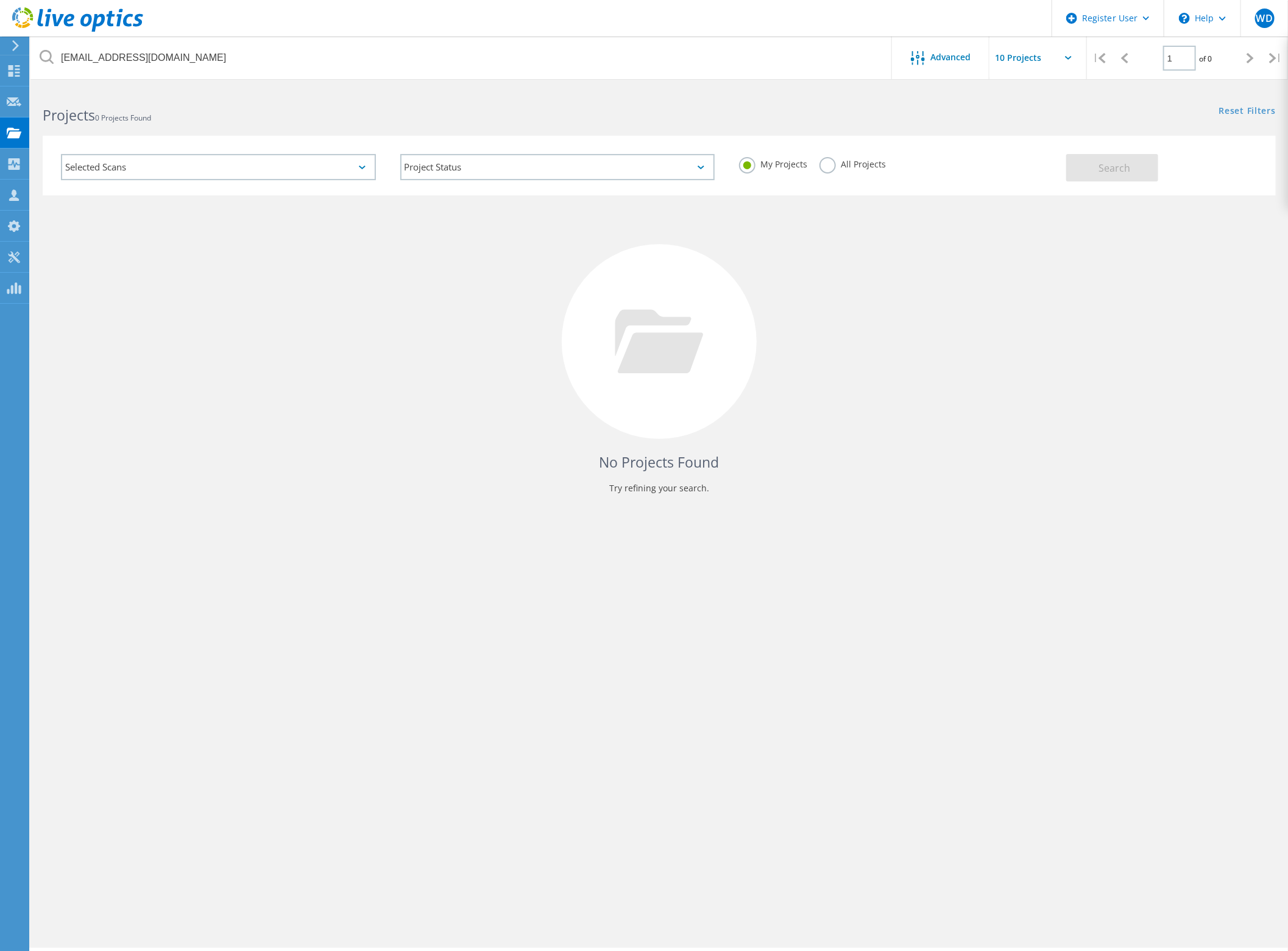
click at [1050, 262] on div "No Projects Found Try refining your search." at bounding box center [659, 353] width 1233 height 315
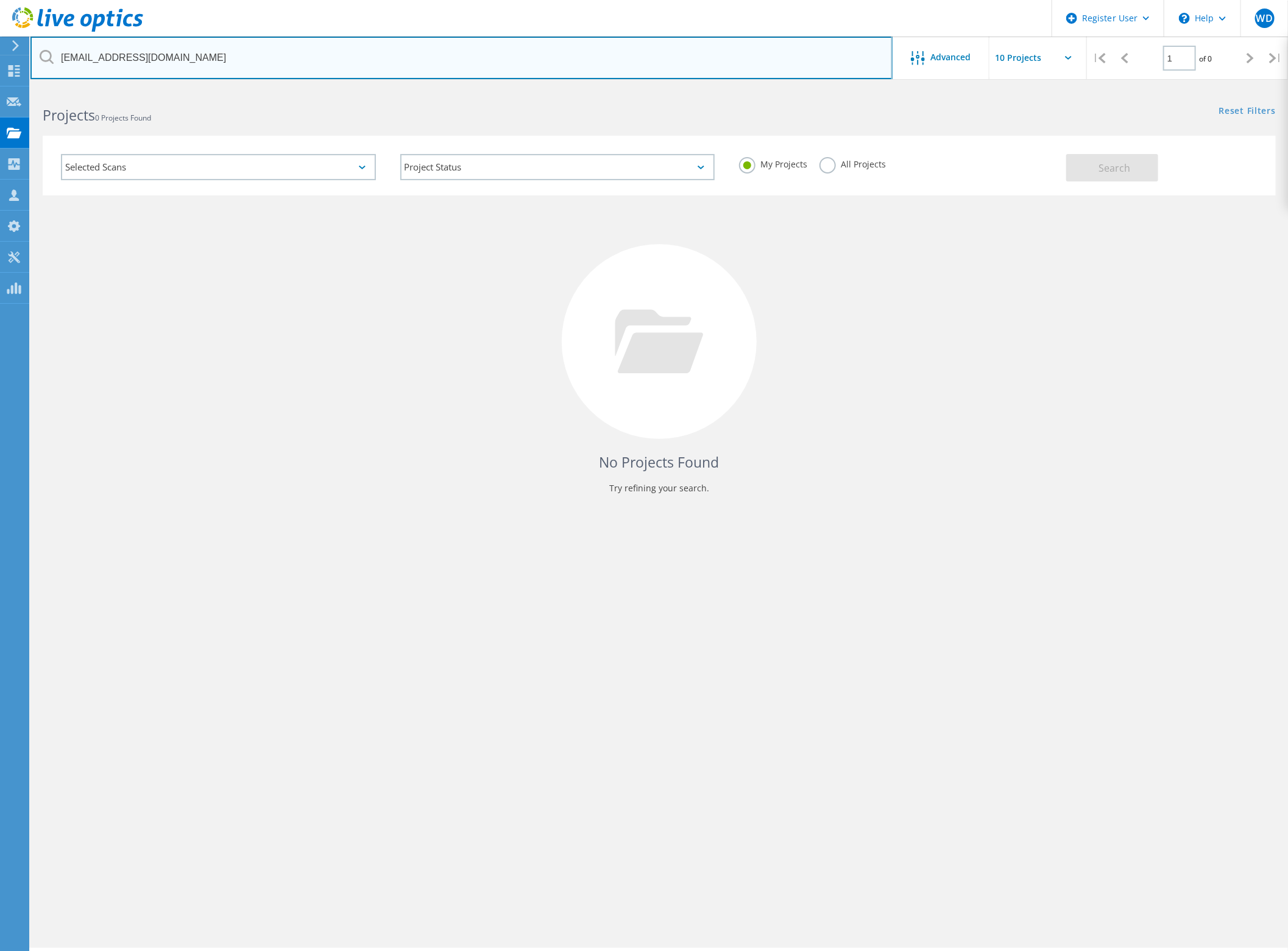
drag, startPoint x: 296, startPoint y: 48, endPoint x: -449, endPoint y: -22, distance: 748.3
click at [0, 0] on html "Register User \n Help Explore Helpful Articles Contact Support WD Dell User Wil…" at bounding box center [644, 492] width 1288 height 985
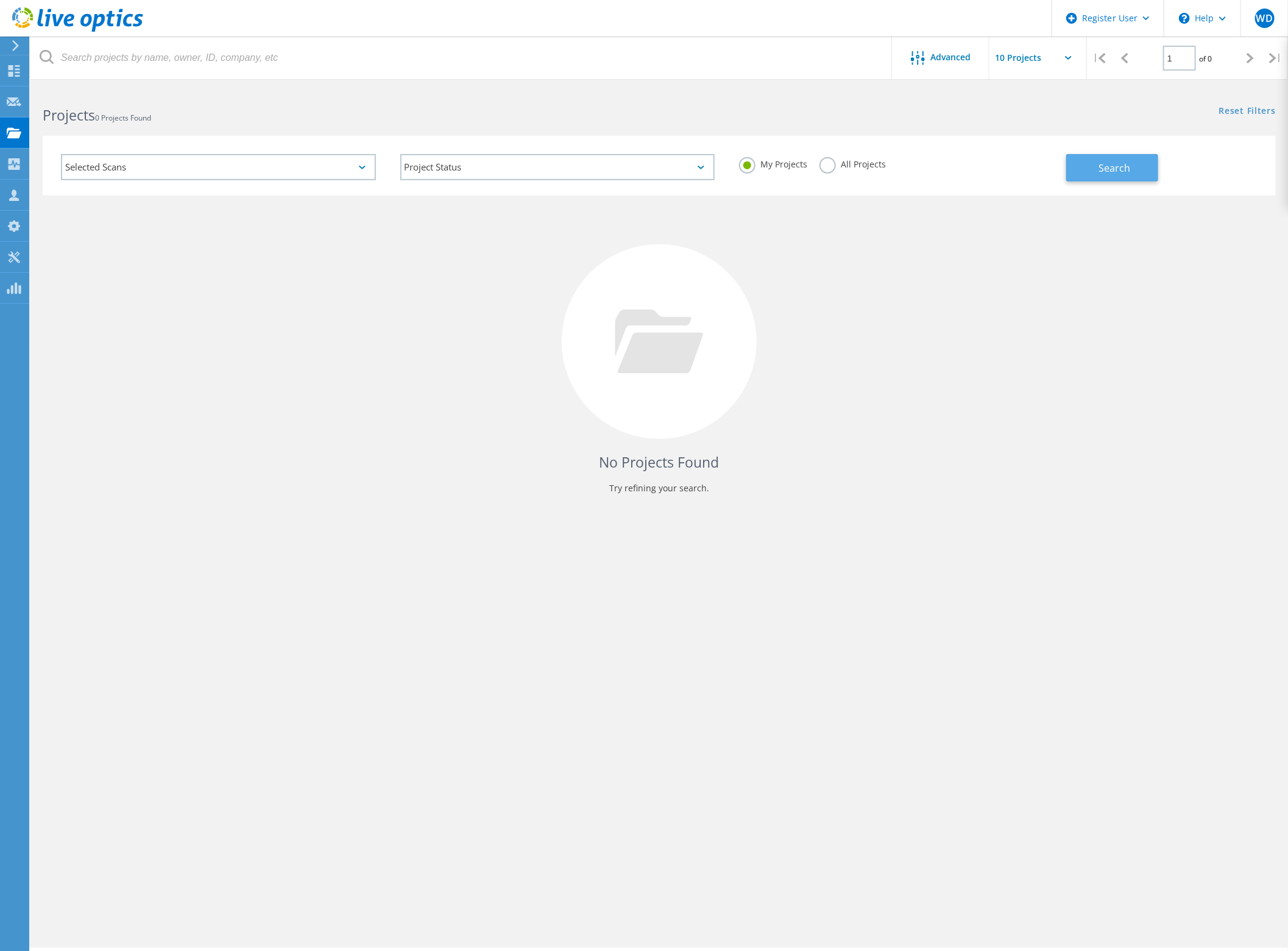
click at [1126, 172] on span "Search" at bounding box center [1114, 168] width 31 height 13
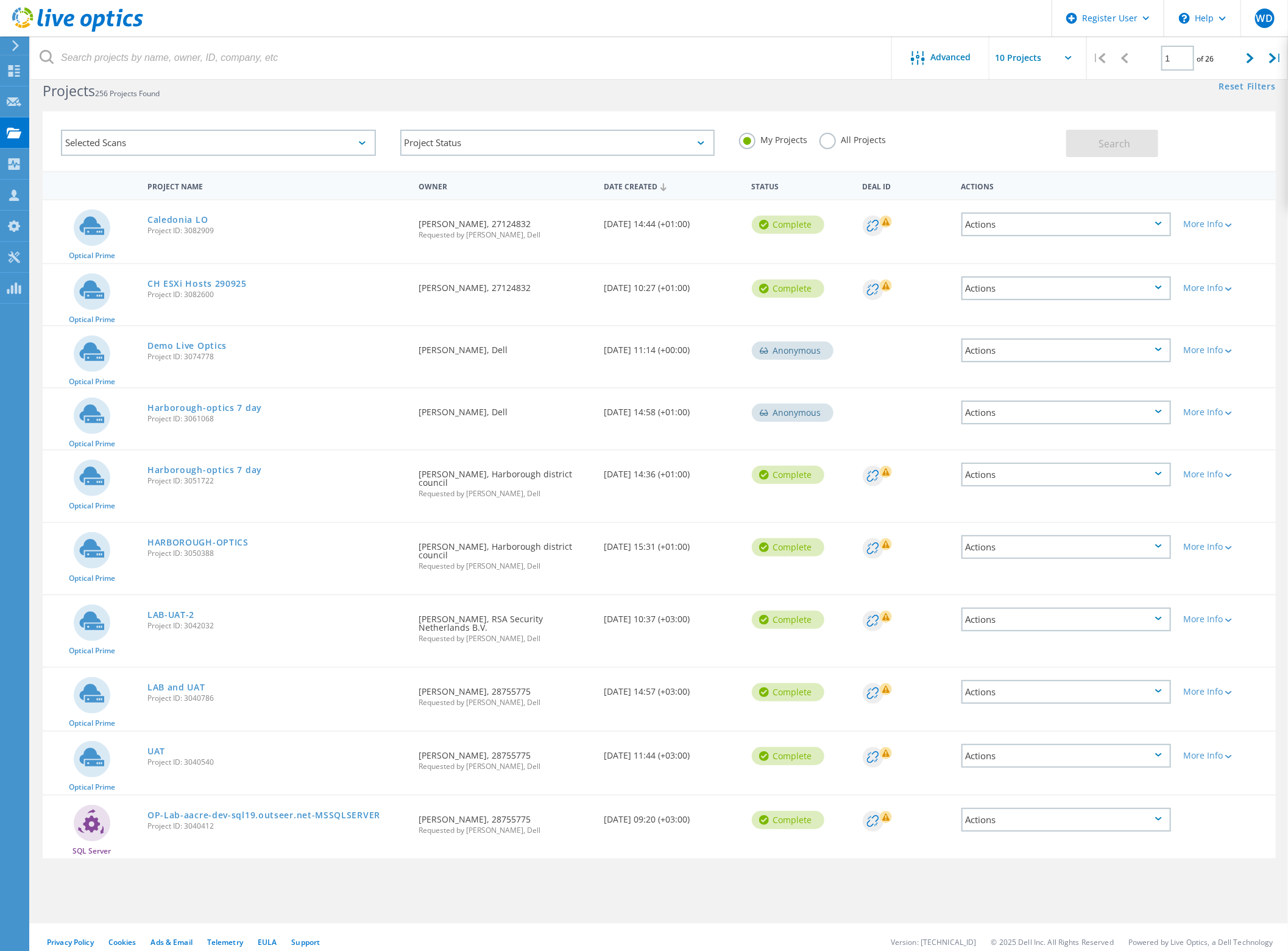
scroll to position [34, 0]
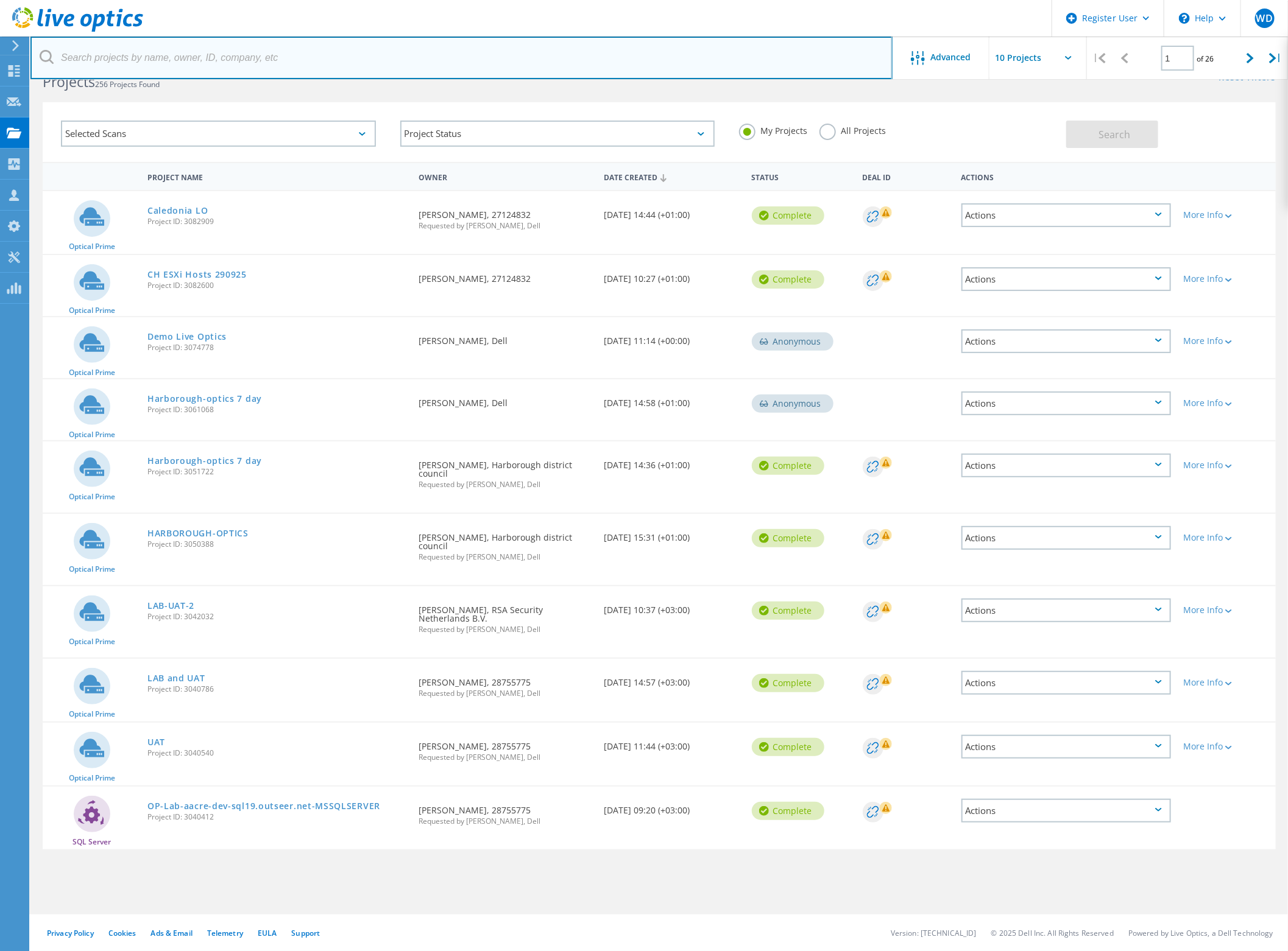
click at [246, 61] on input "text" at bounding box center [462, 57] width 862 height 43
paste input "[PERSON_NAME][EMAIL_ADDRESS][PERSON_NAME][DOMAIN_NAME]"
type input "[PERSON_NAME][EMAIL_ADDRESS][PERSON_NAME][DOMAIN_NAME]"
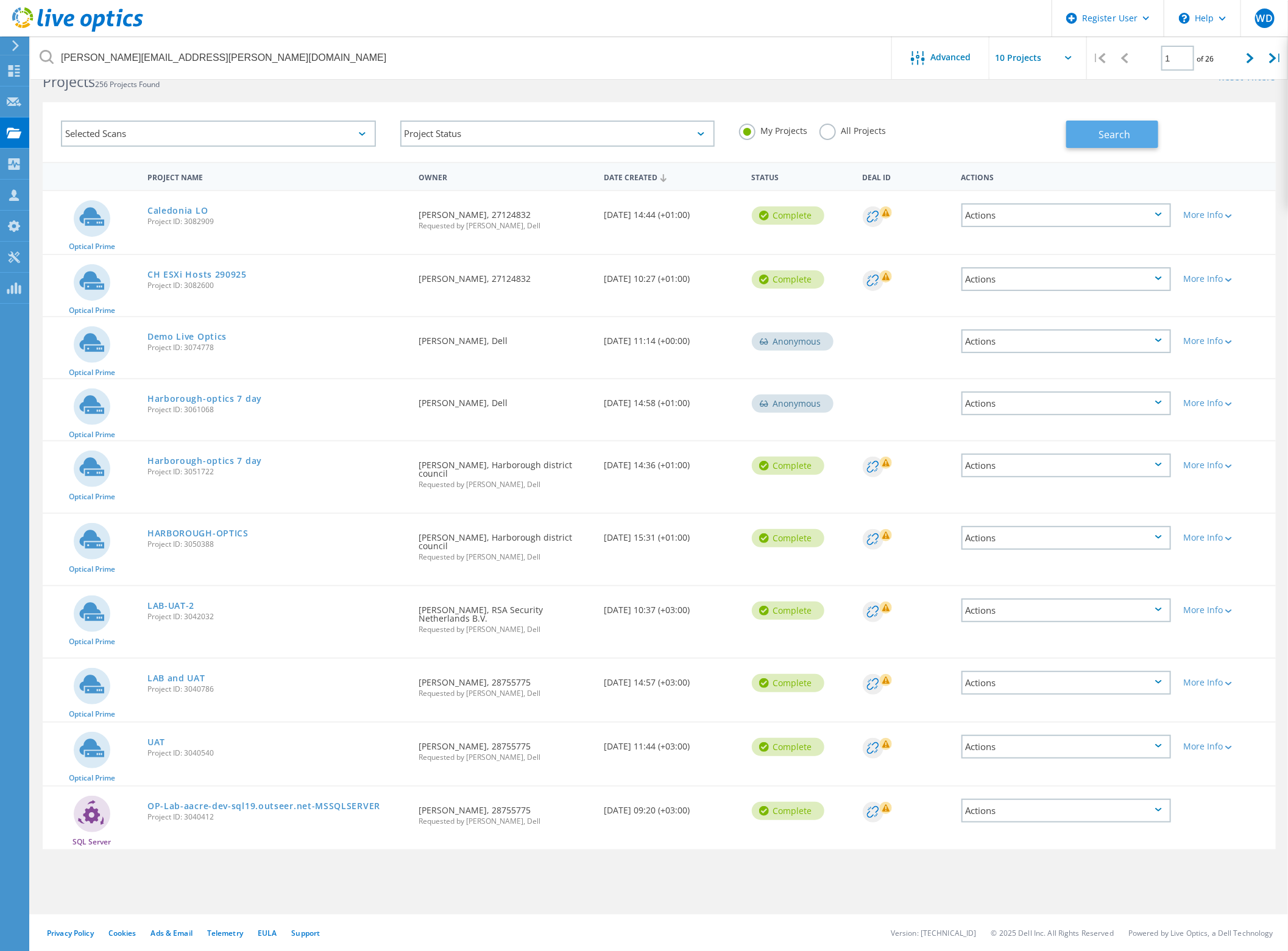
click at [1110, 129] on span "Search" at bounding box center [1114, 134] width 31 height 13
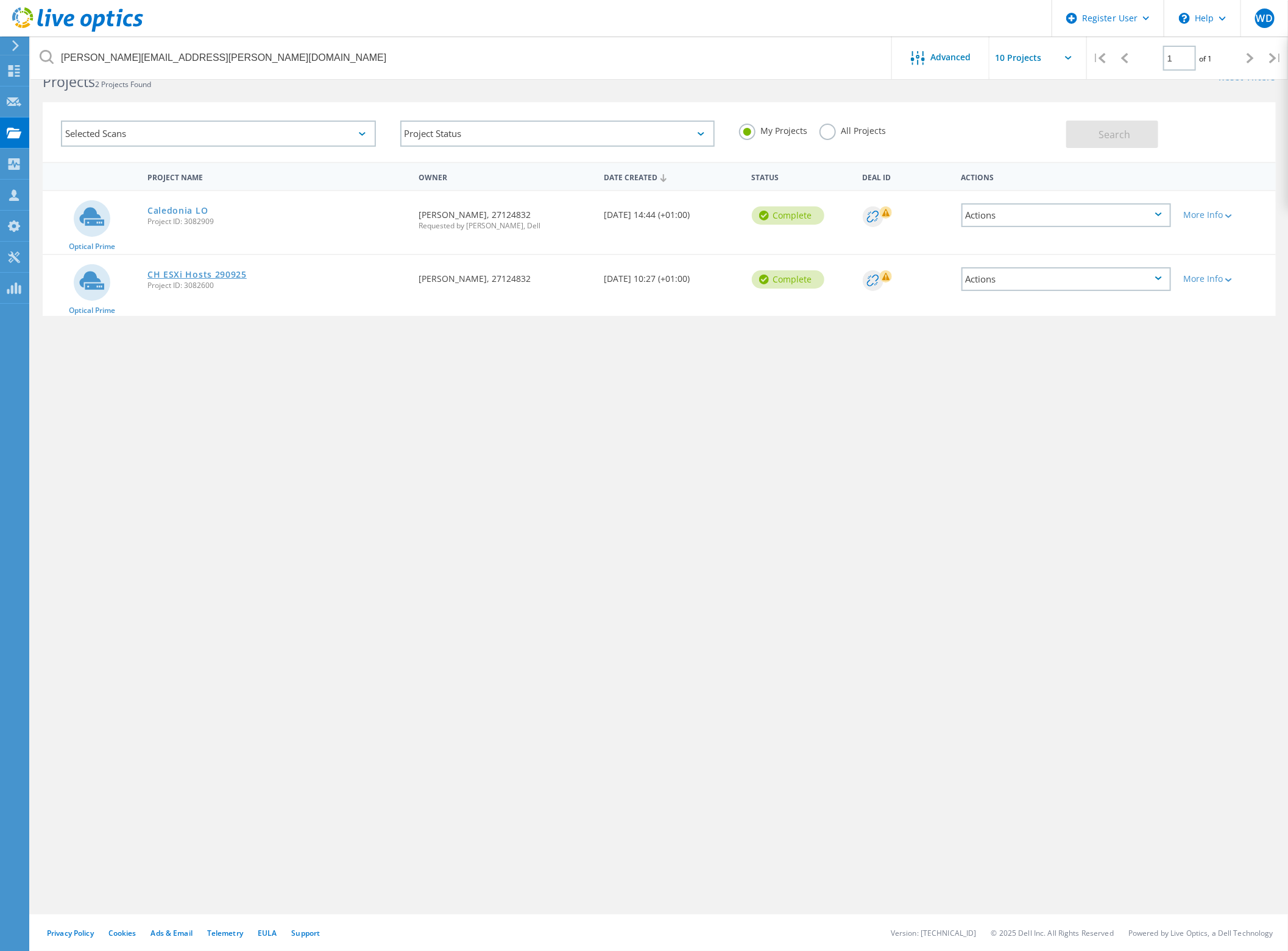
click at [217, 271] on link "CH ESXi Hosts 290925" at bounding box center [197, 275] width 99 height 8
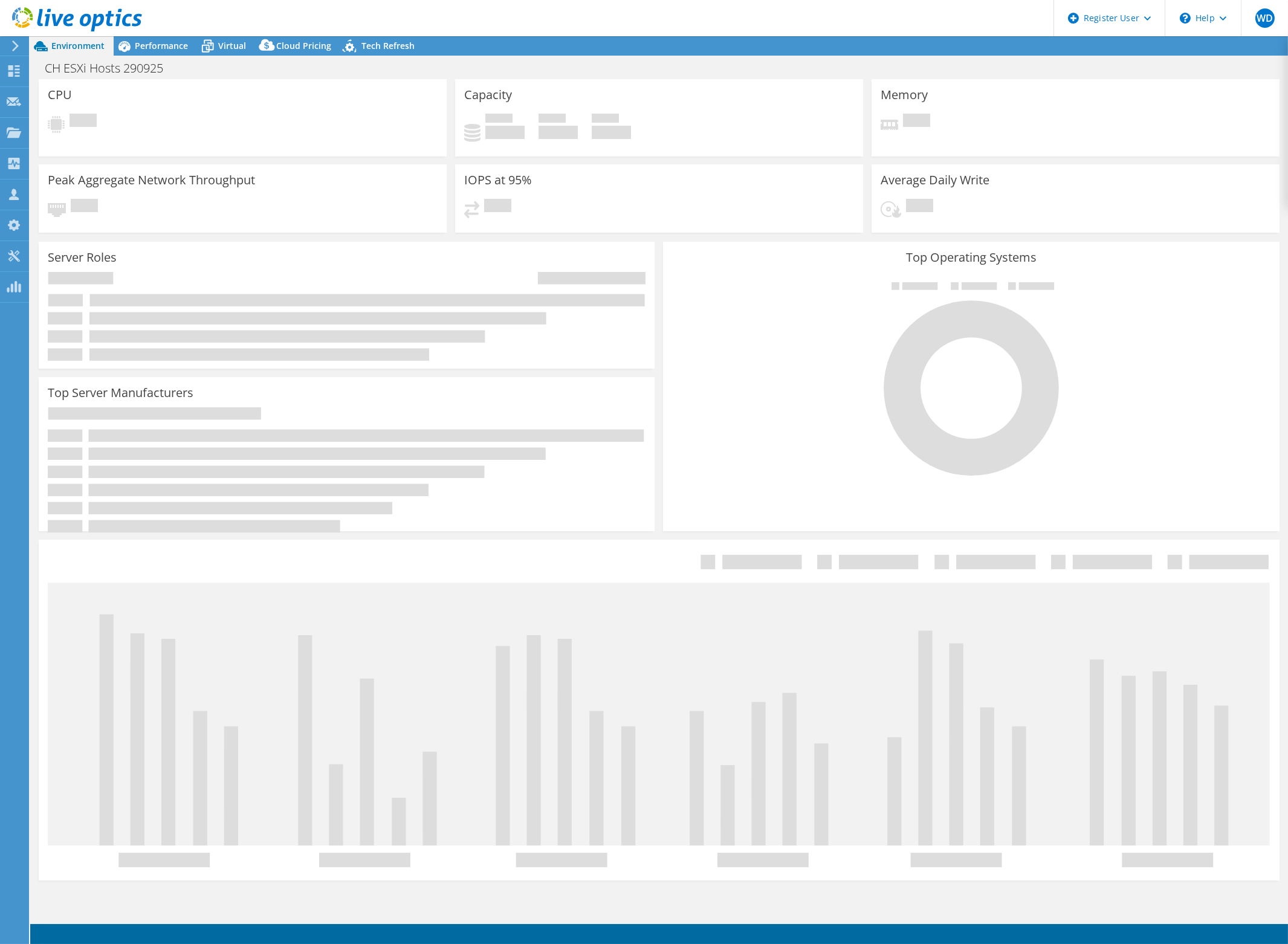
select select "USD"
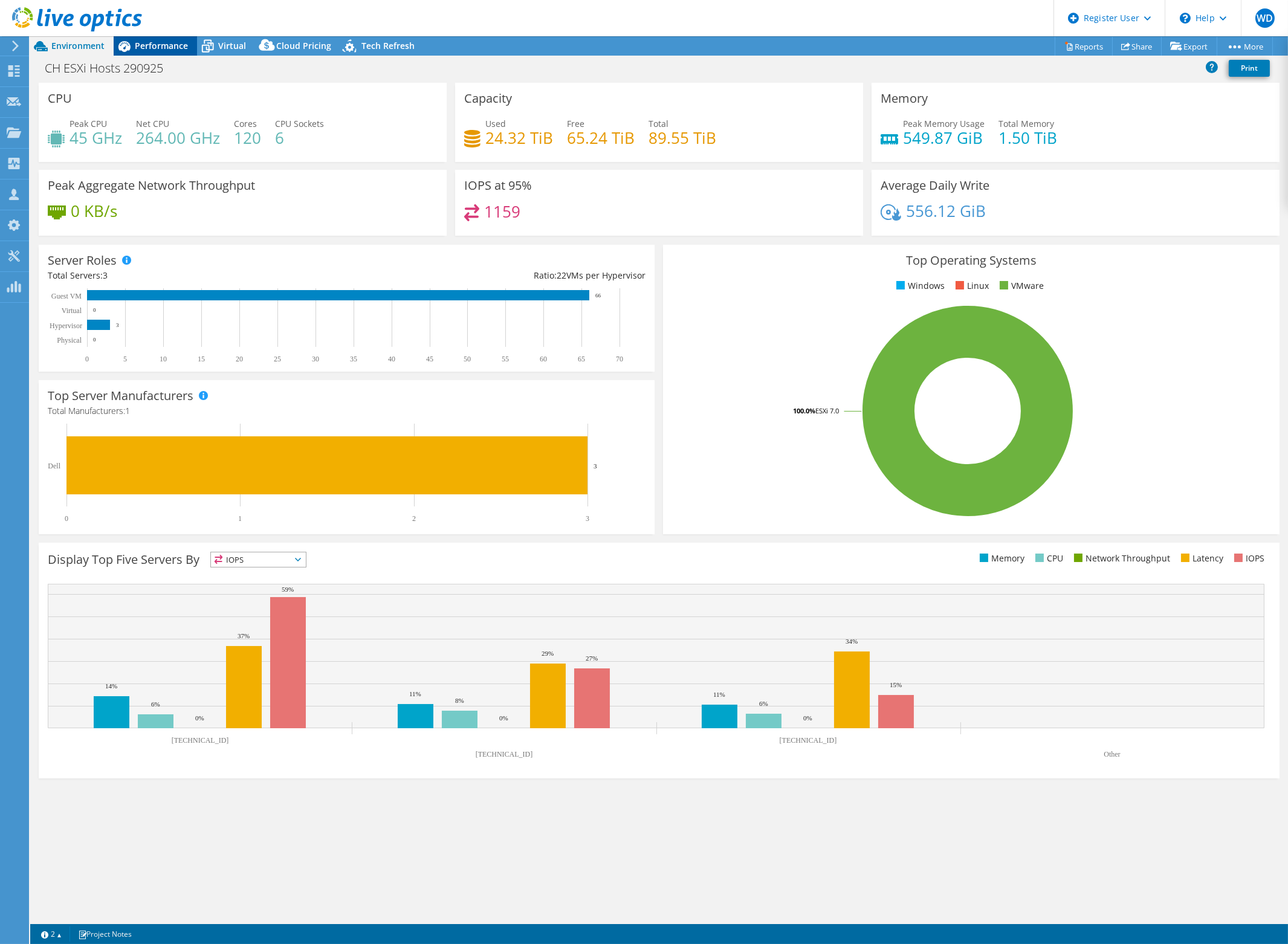
click at [166, 44] on span "Performance" at bounding box center [161, 45] width 53 height 12
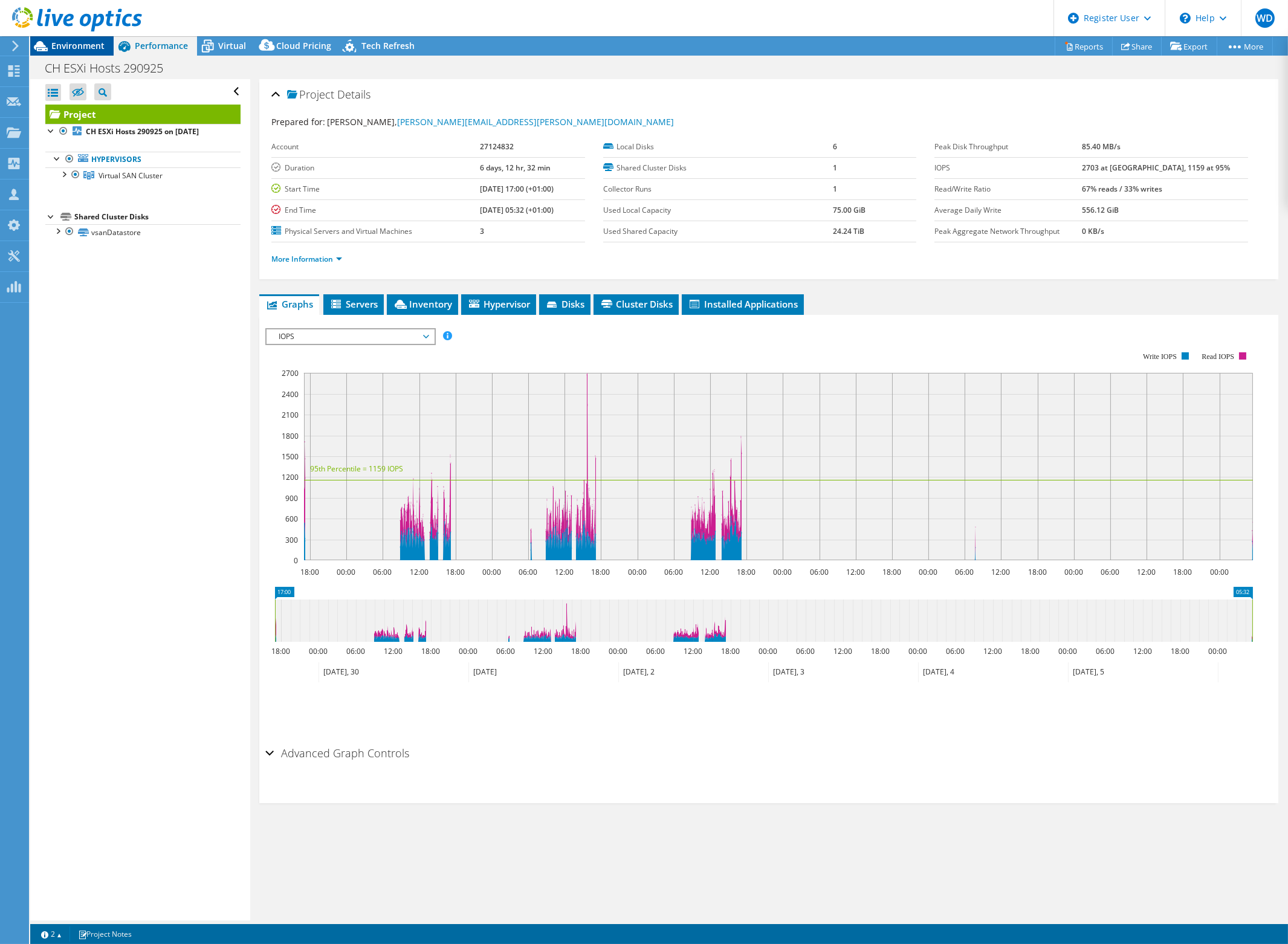
click at [62, 49] on span "Environment" at bounding box center [78, 45] width 53 height 12
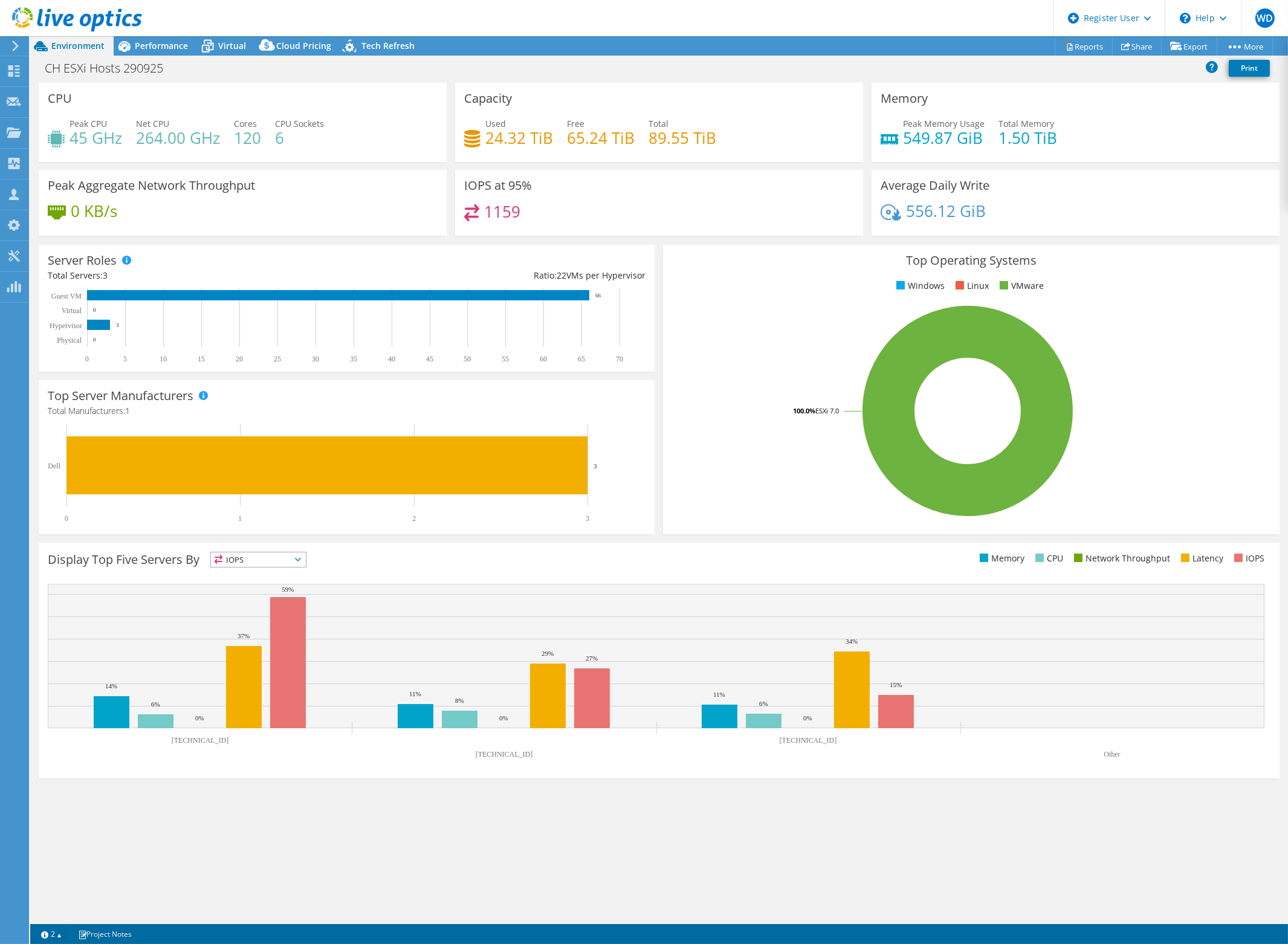
click at [342, 142] on div "Peak CPU 45 GHz Net CPU 264.00 GHz Cores 120 CPU Sockets 6" at bounding box center [243, 137] width 390 height 40
select select "USD"
